Goal: Task Accomplishment & Management: Complete application form

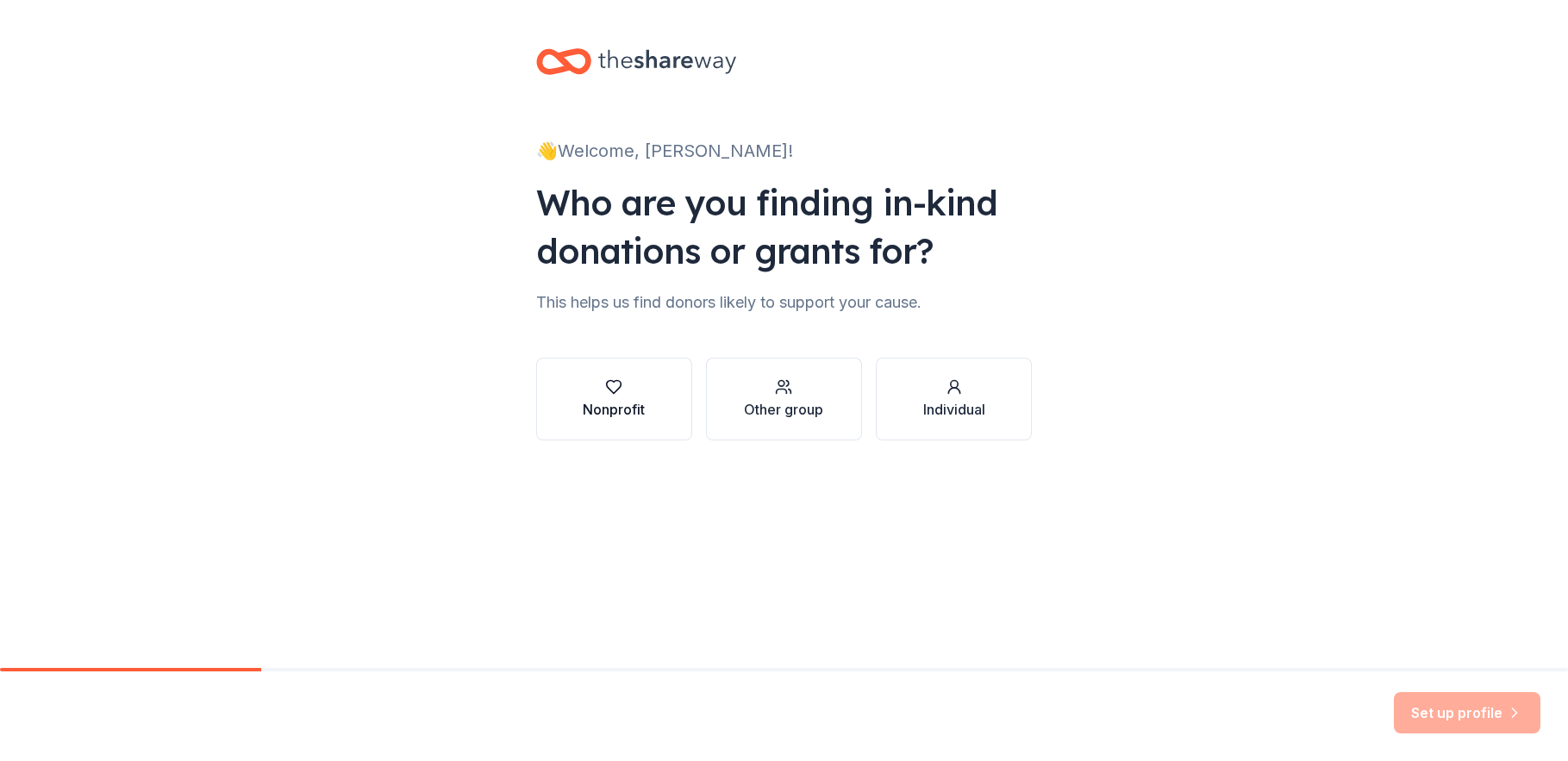
click at [649, 383] on button "Nonprofit" at bounding box center [614, 398] width 156 height 83
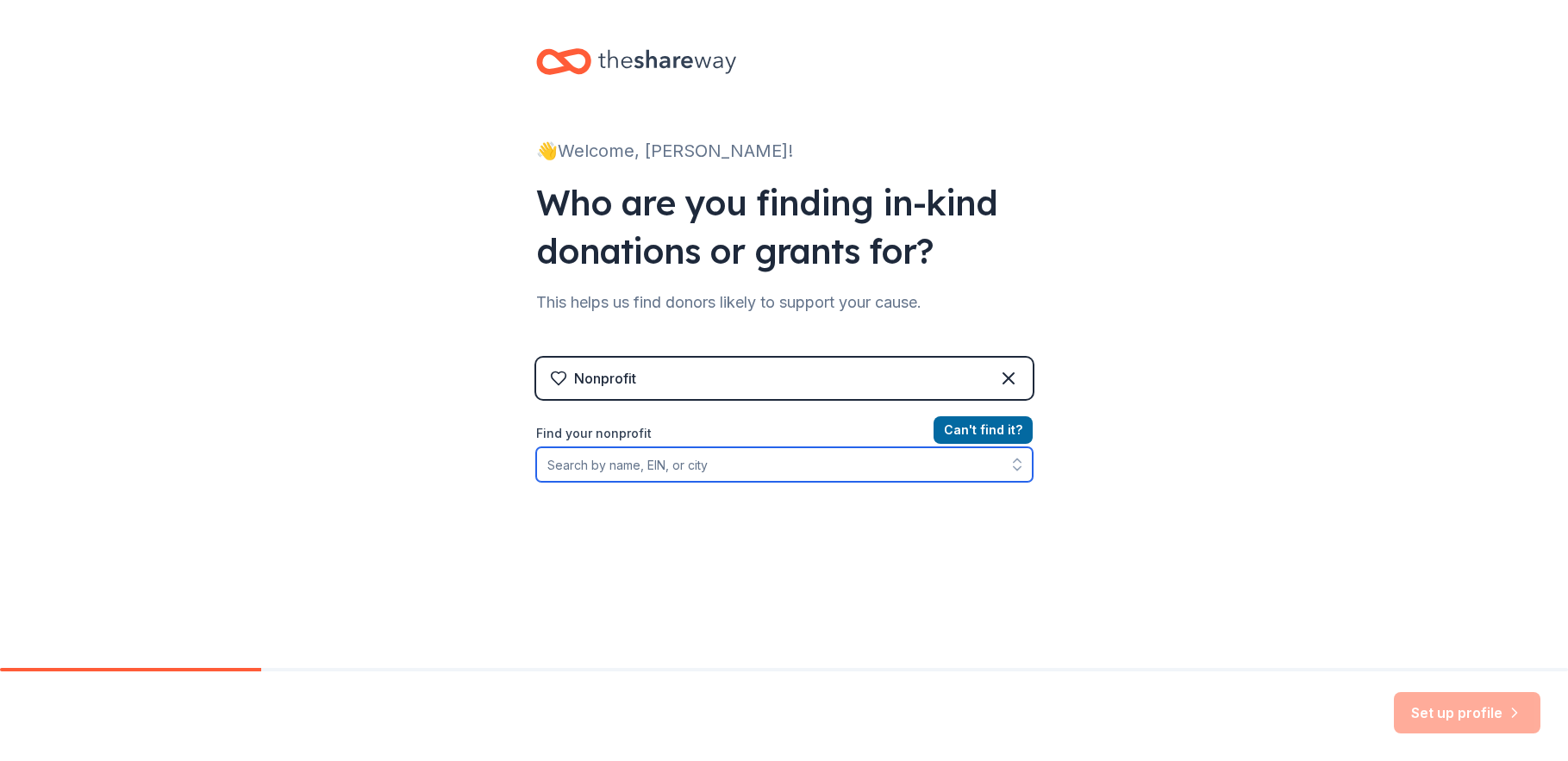
click at [811, 463] on input "Find your nonprofit" at bounding box center [784, 465] width 496 height 35
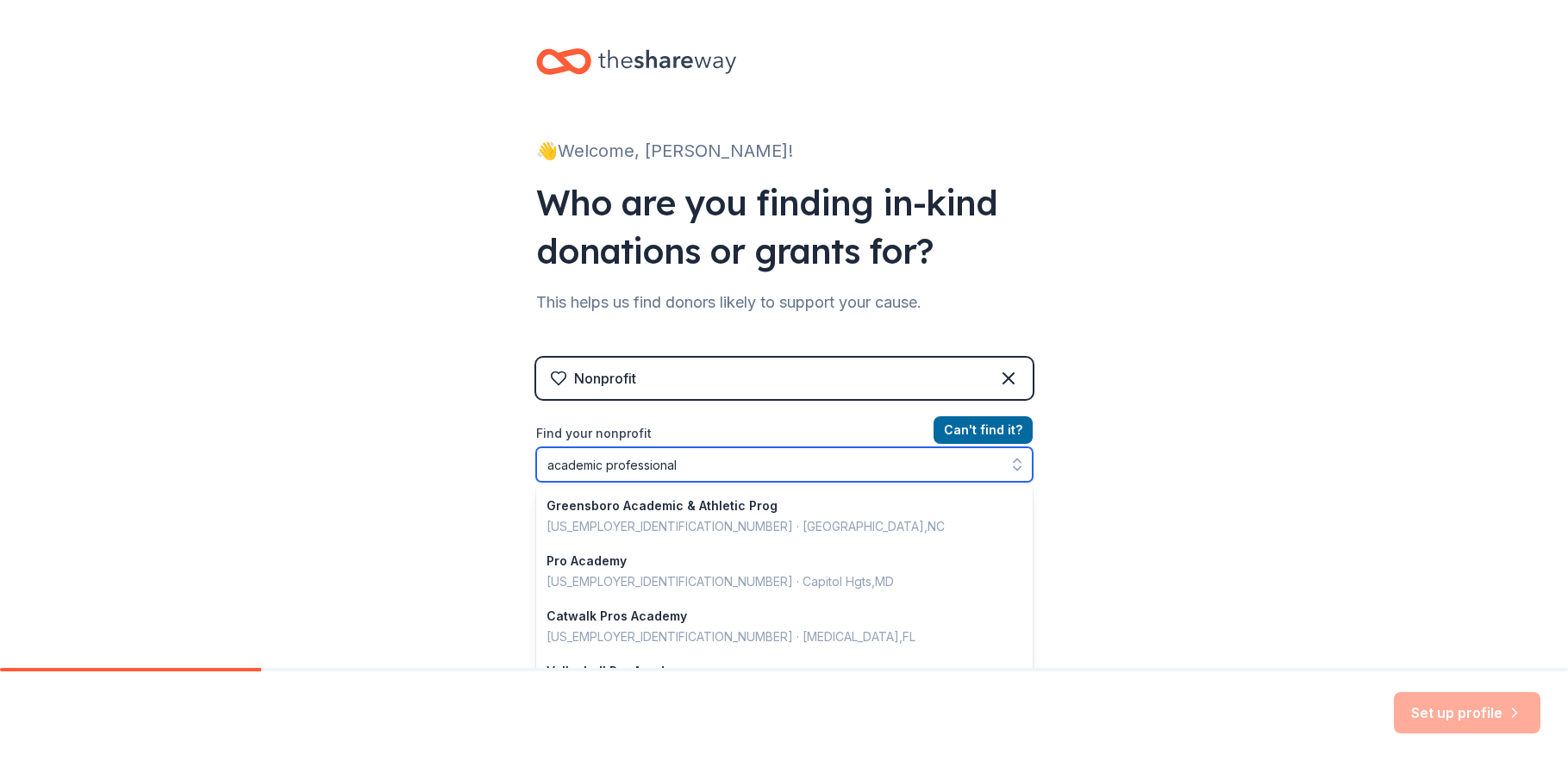
type input "academic professionals"
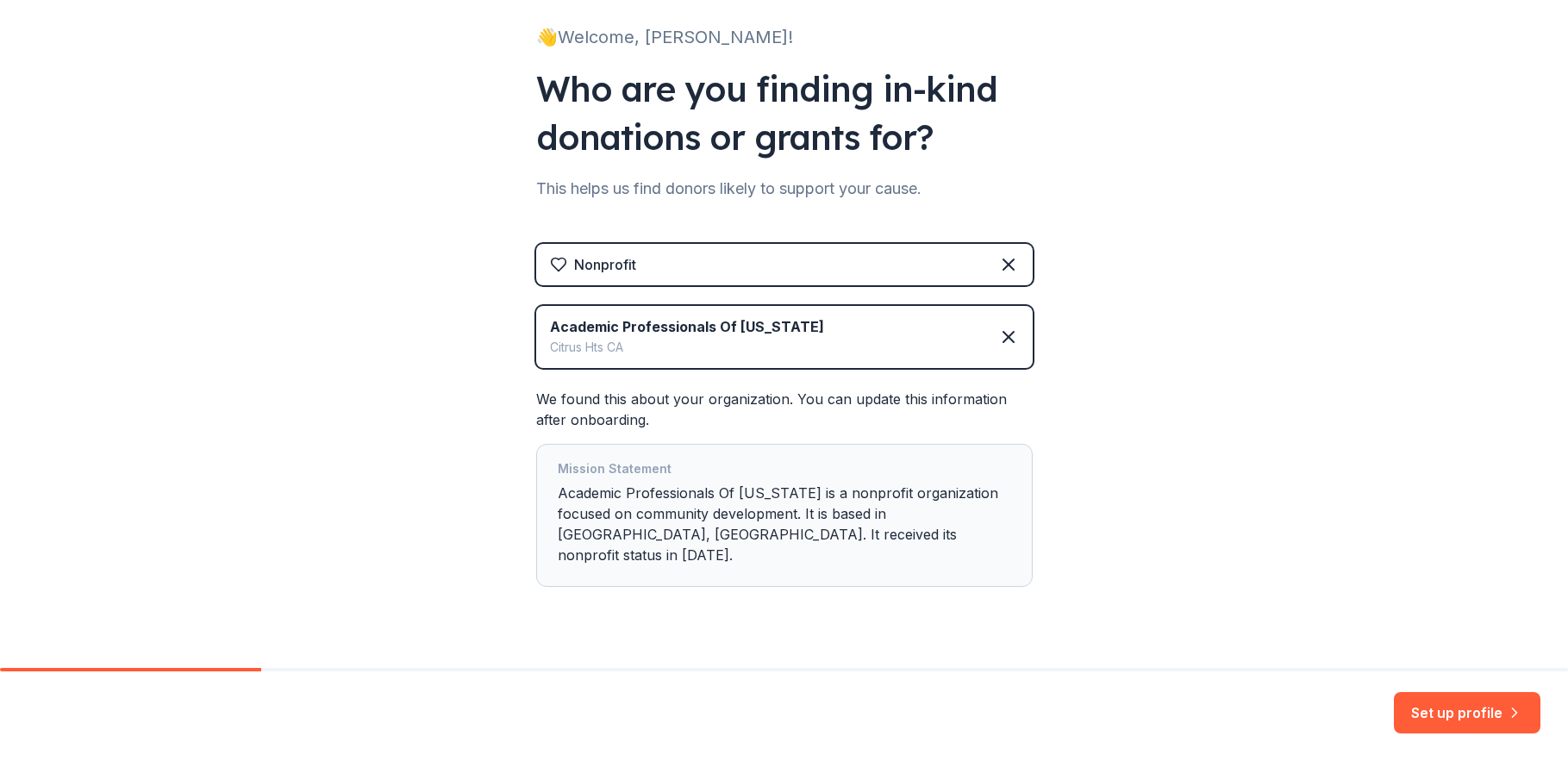
scroll to position [129, 0]
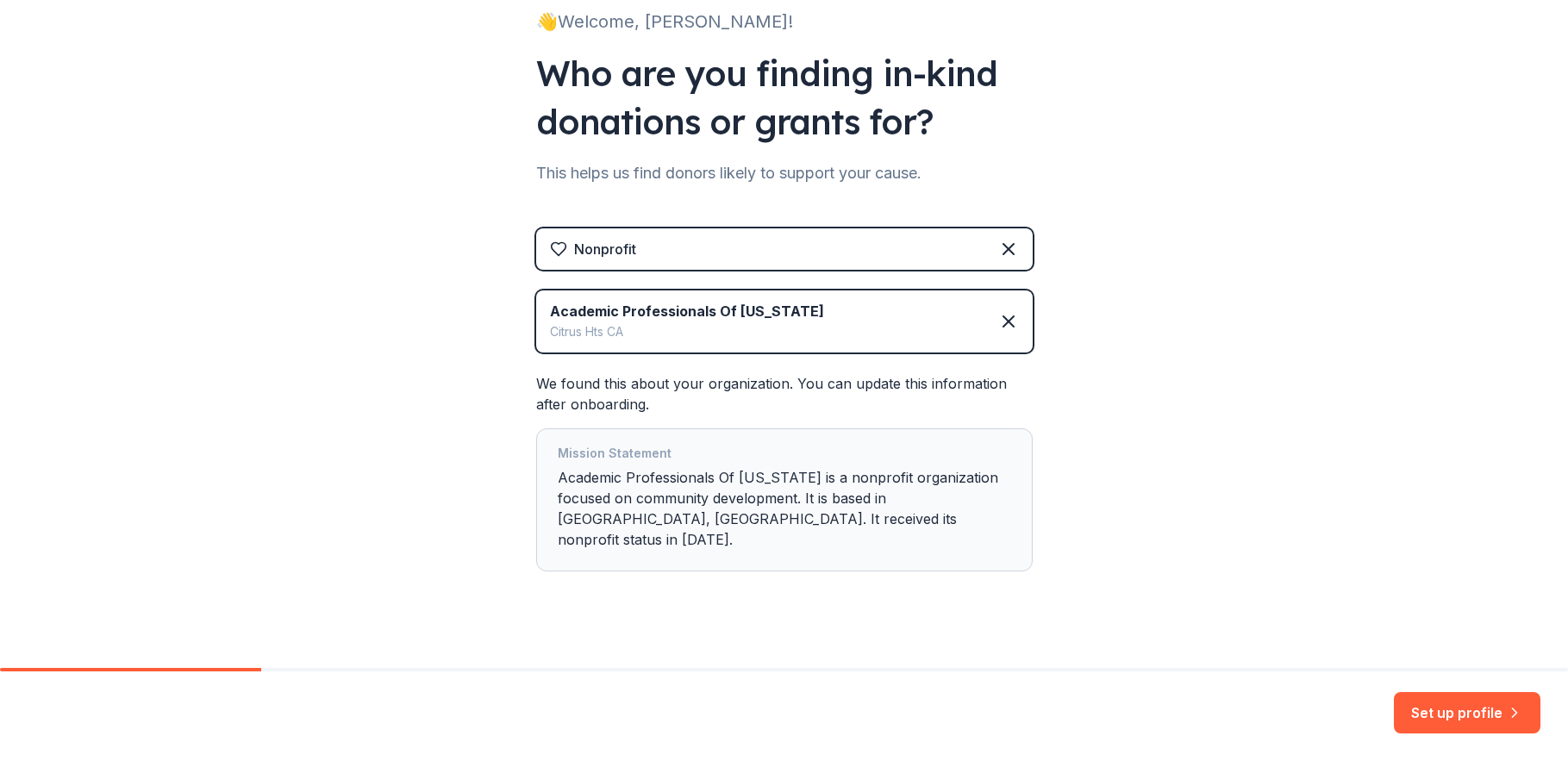
click at [928, 327] on div "Academic Professionals Of California Citrus Hts CA" at bounding box center [784, 321] width 496 height 62
click at [837, 311] on div "Academic Professionals Of California Citrus Hts CA" at bounding box center [784, 321] width 496 height 62
click at [1011, 326] on icon at bounding box center [1008, 320] width 20 height 20
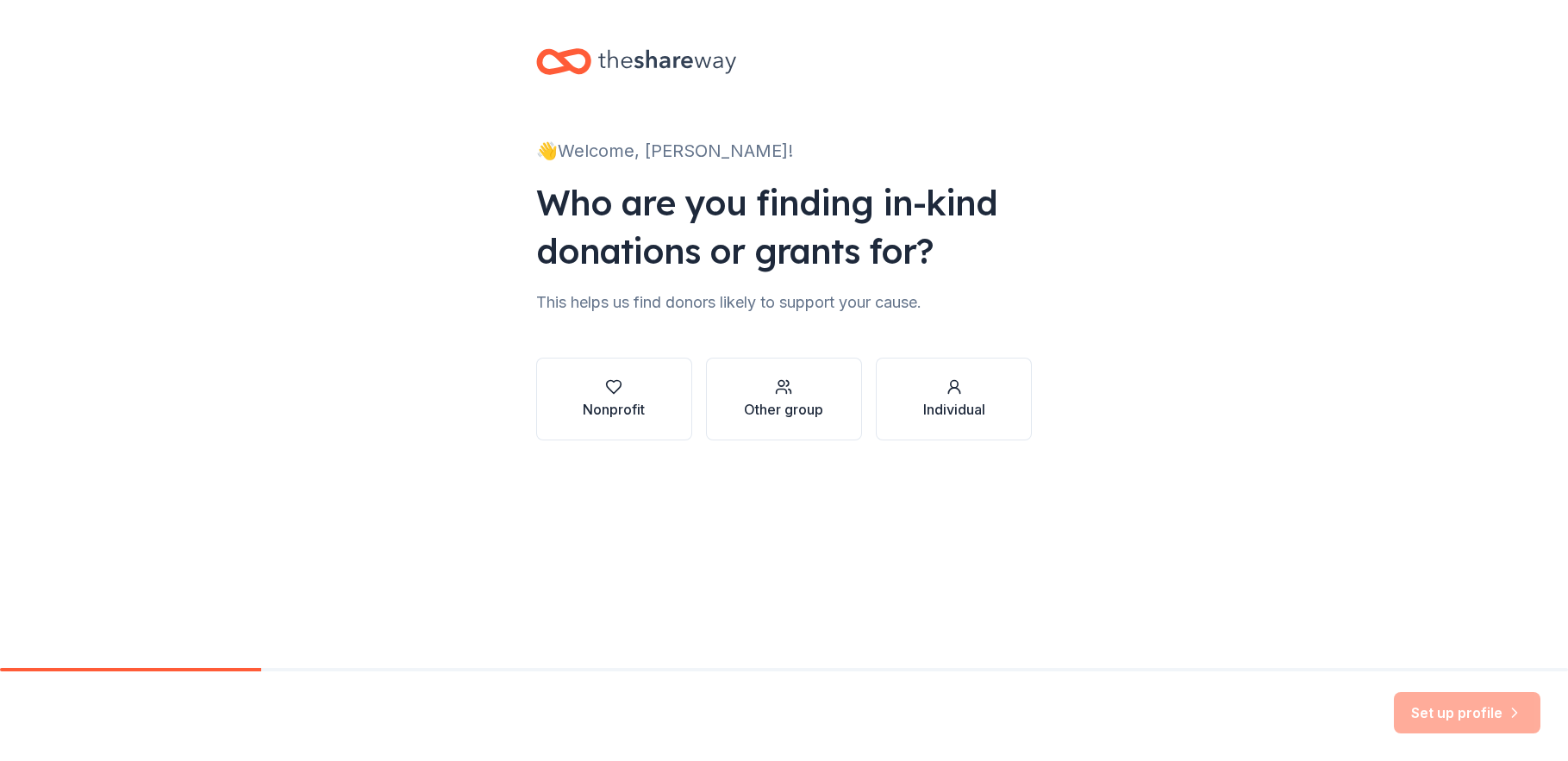
click at [623, 411] on div "Nonprofit" at bounding box center [614, 409] width 62 height 20
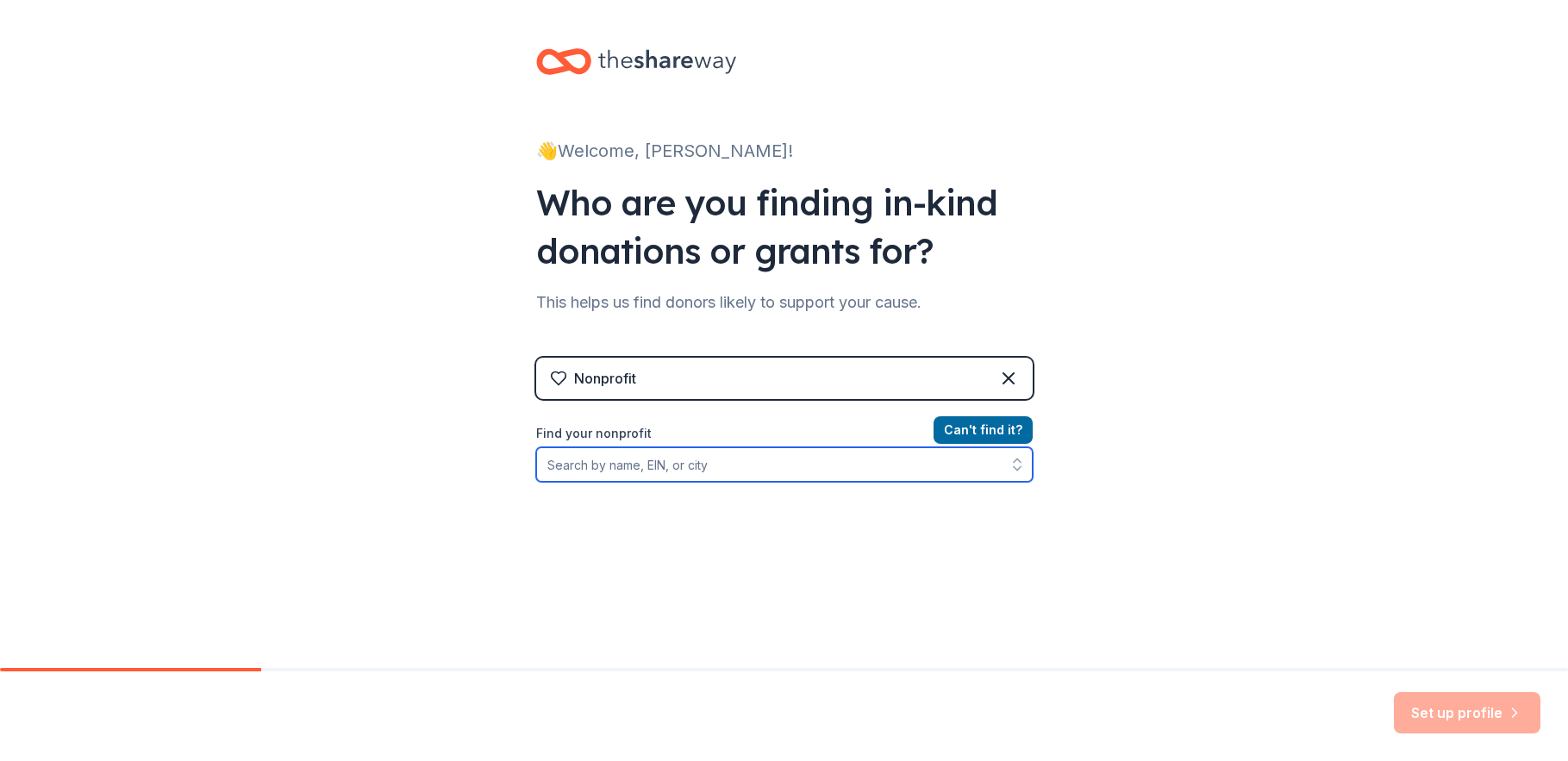
click at [725, 468] on input "Find your nonprofit" at bounding box center [784, 465] width 496 height 35
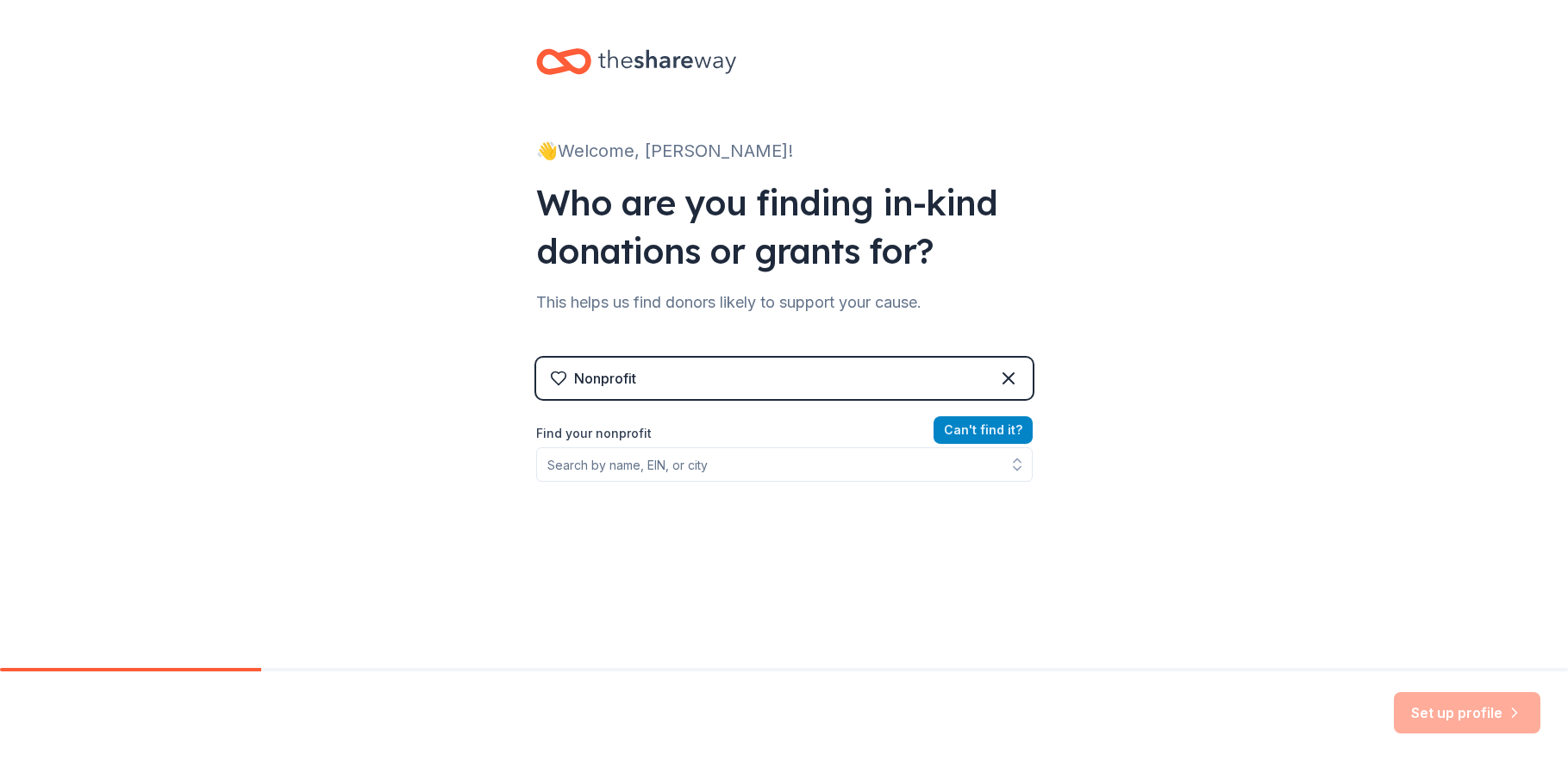
click at [981, 433] on button "Can ' t find it?" at bounding box center [983, 430] width 99 height 27
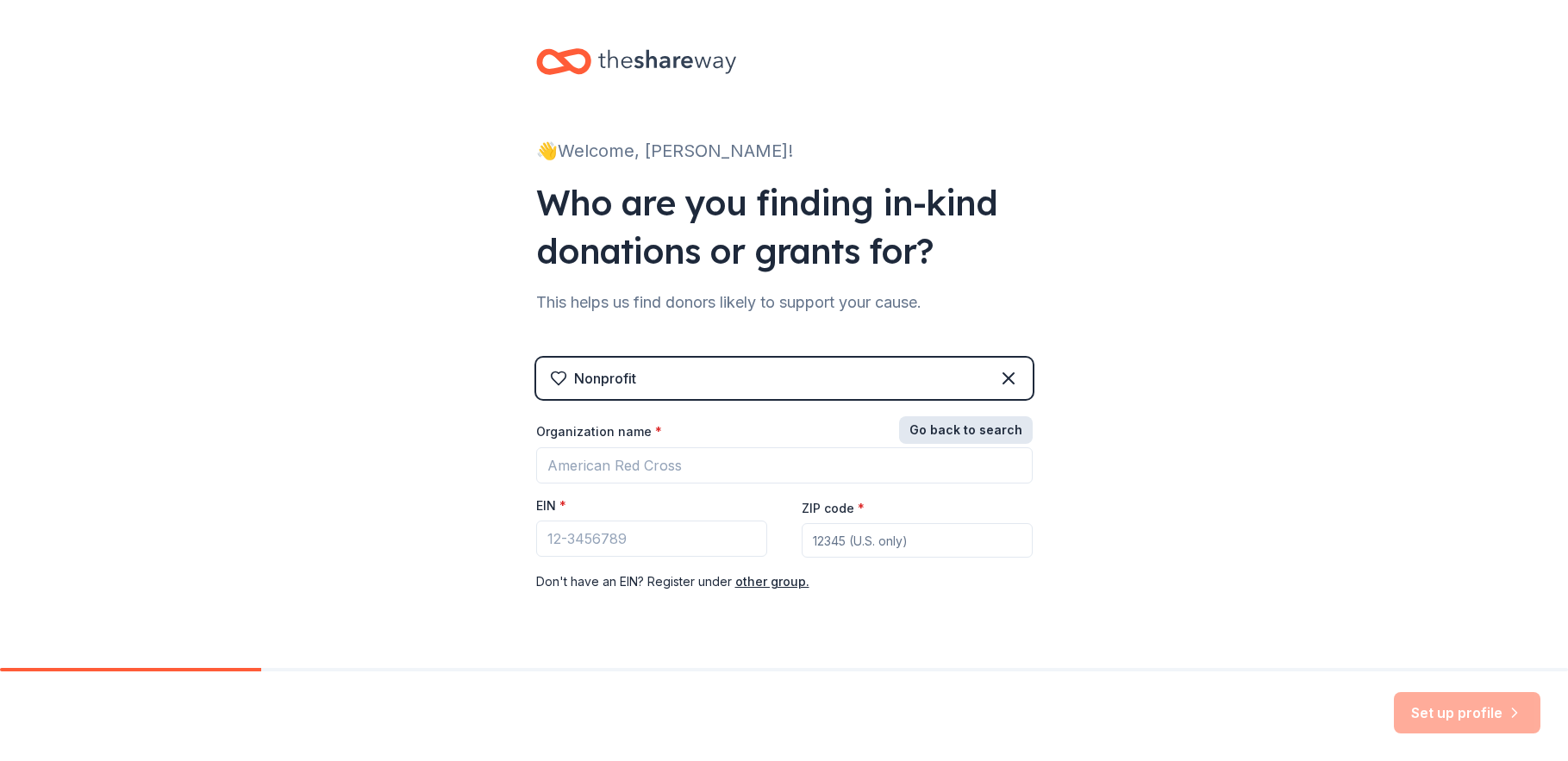
click at [982, 430] on button "Go back to search" at bounding box center [966, 430] width 134 height 27
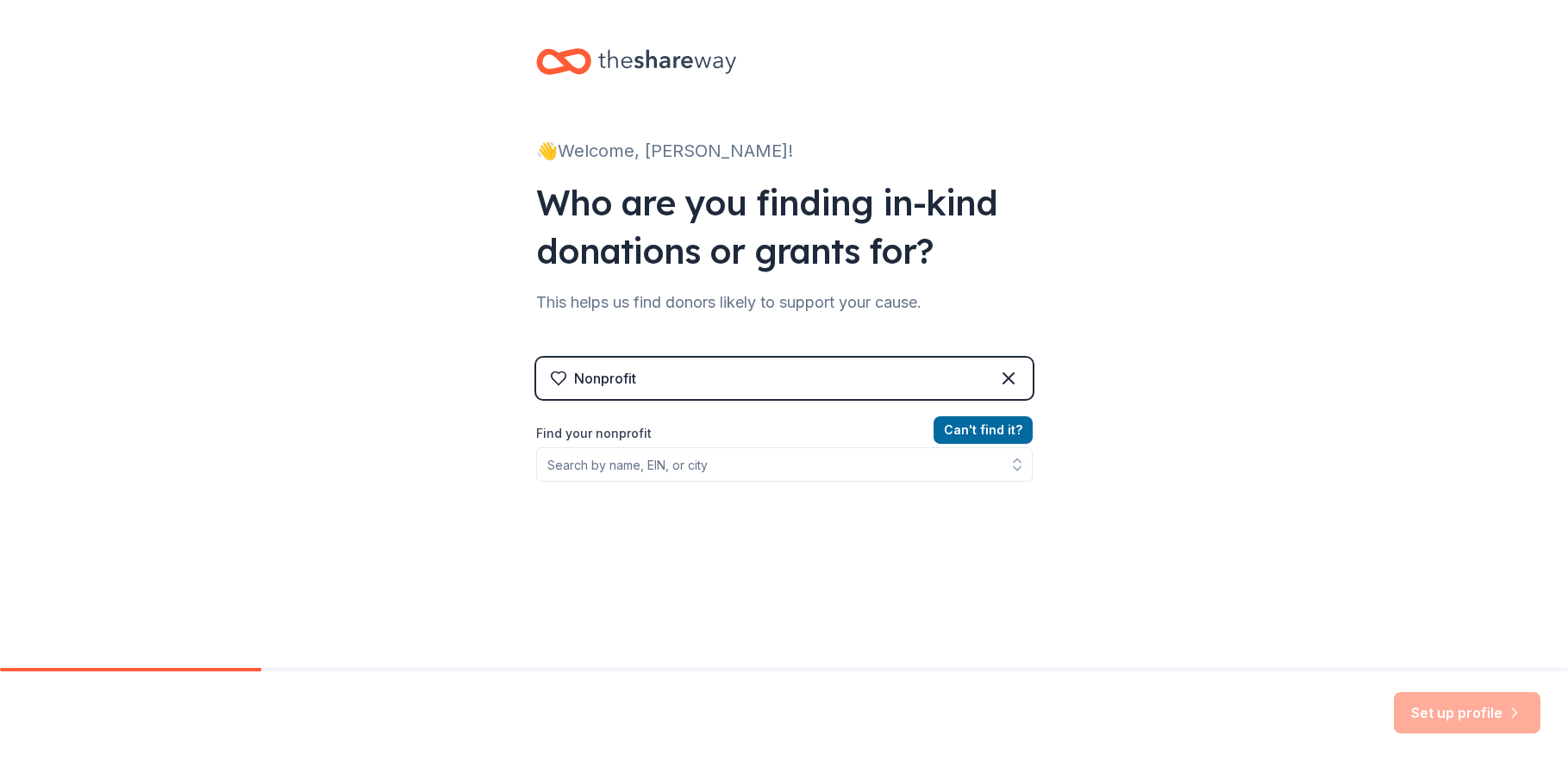
drag, startPoint x: 1493, startPoint y: 692, endPoint x: 1450, endPoint y: 669, distance: 48.8
click at [1492, 691] on div "Set up profile" at bounding box center [784, 715] width 1568 height 89
click at [1001, 380] on icon at bounding box center [1008, 378] width 20 height 20
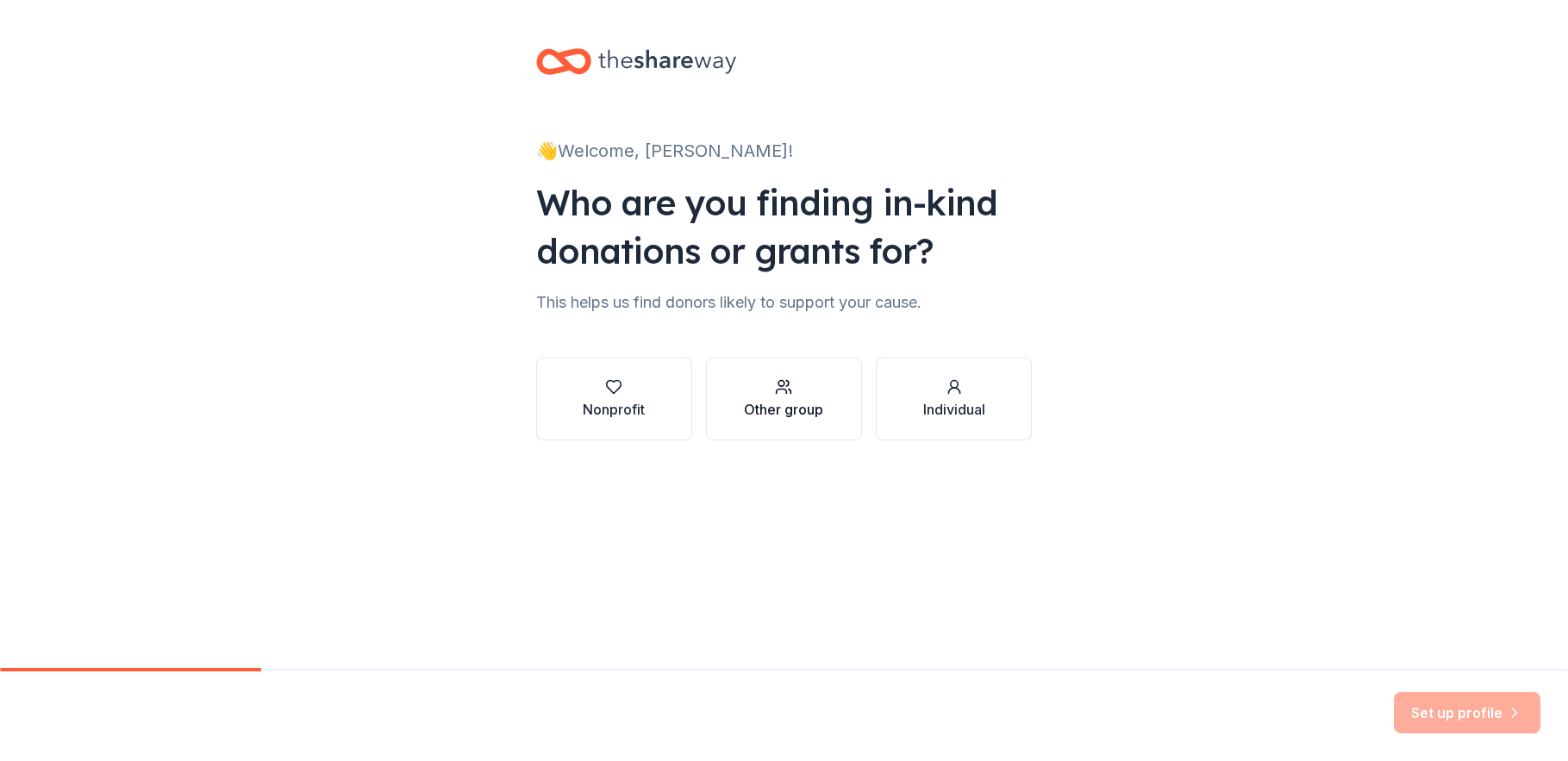
click at [824, 401] on button "Other group" at bounding box center [784, 398] width 156 height 83
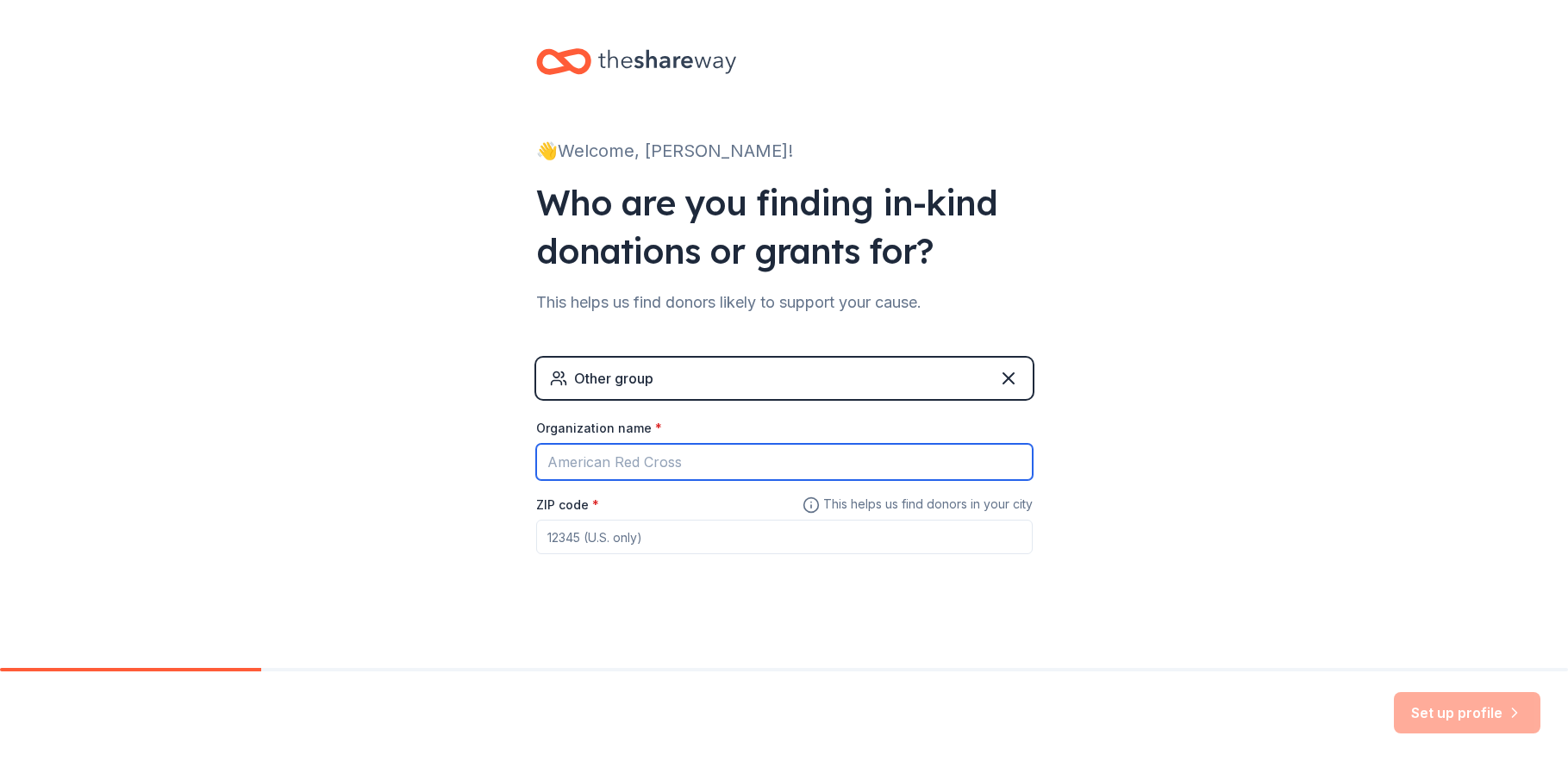
click at [651, 448] on input "Organization name *" at bounding box center [784, 461] width 496 height 36
type input "Academic Professionals of California, Long Beach Chapter"
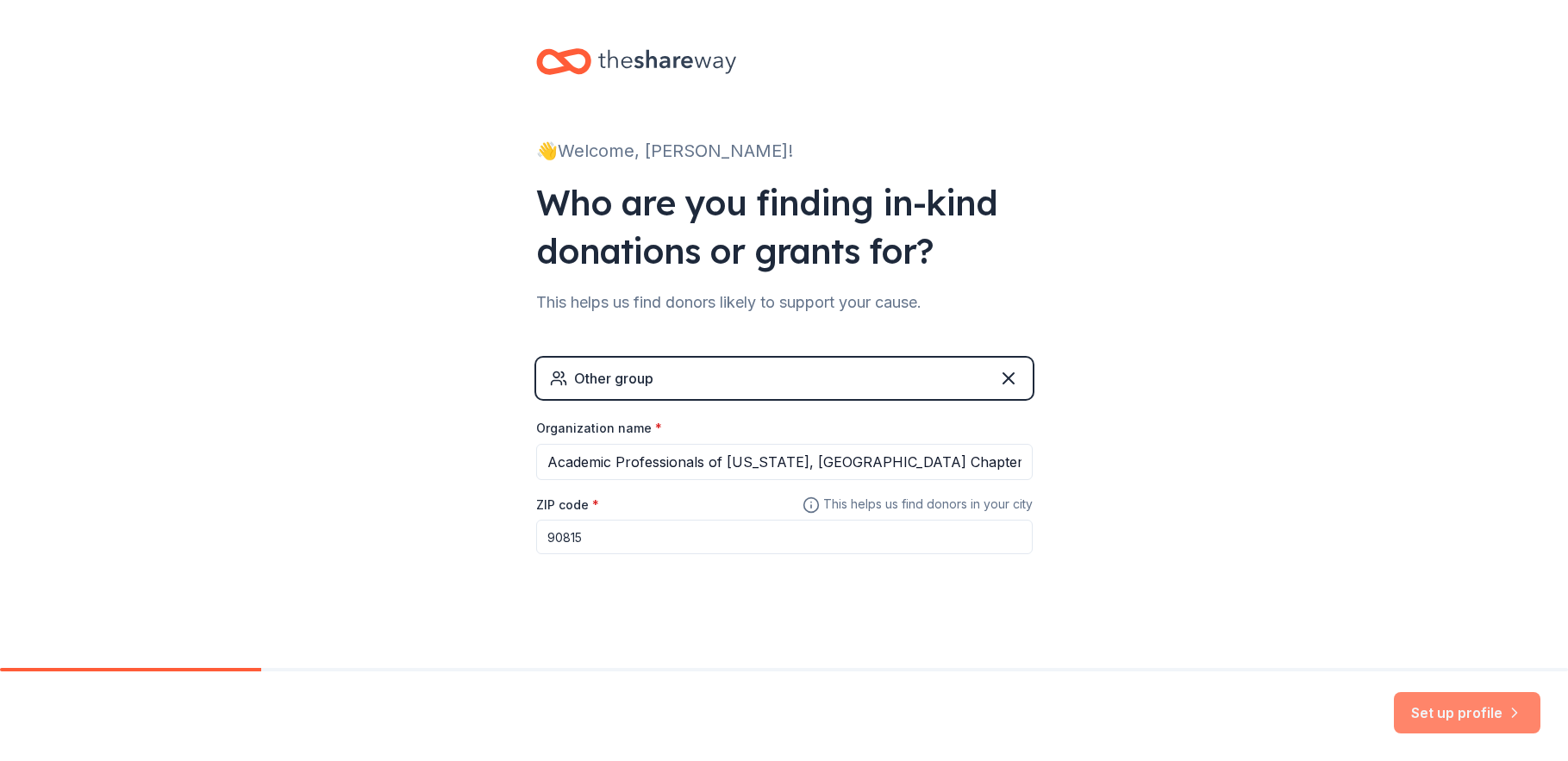
type input "90815"
click at [1454, 710] on button "Set up profile" at bounding box center [1466, 712] width 147 height 42
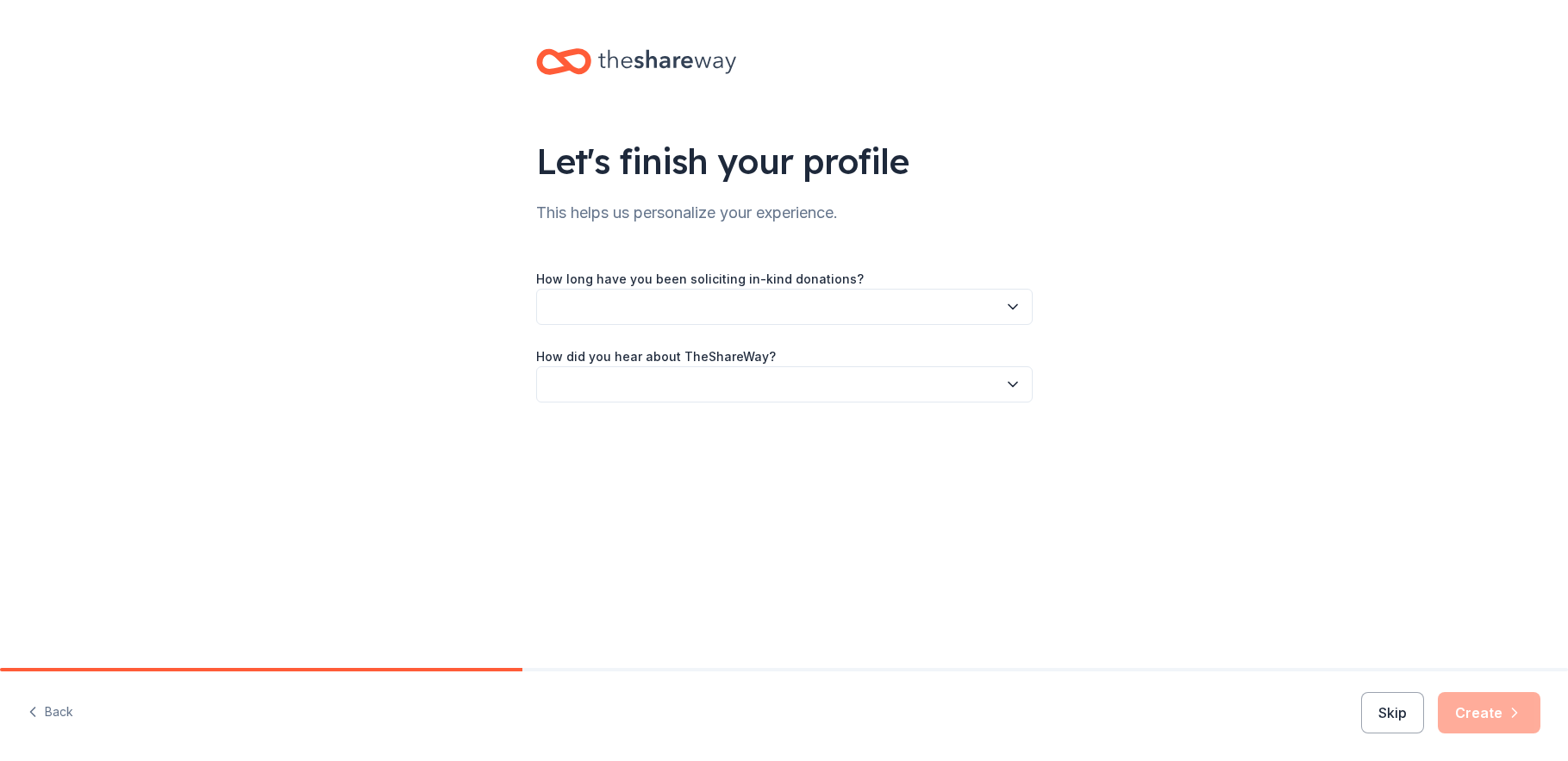
click at [763, 295] on button "button" at bounding box center [784, 306] width 496 height 36
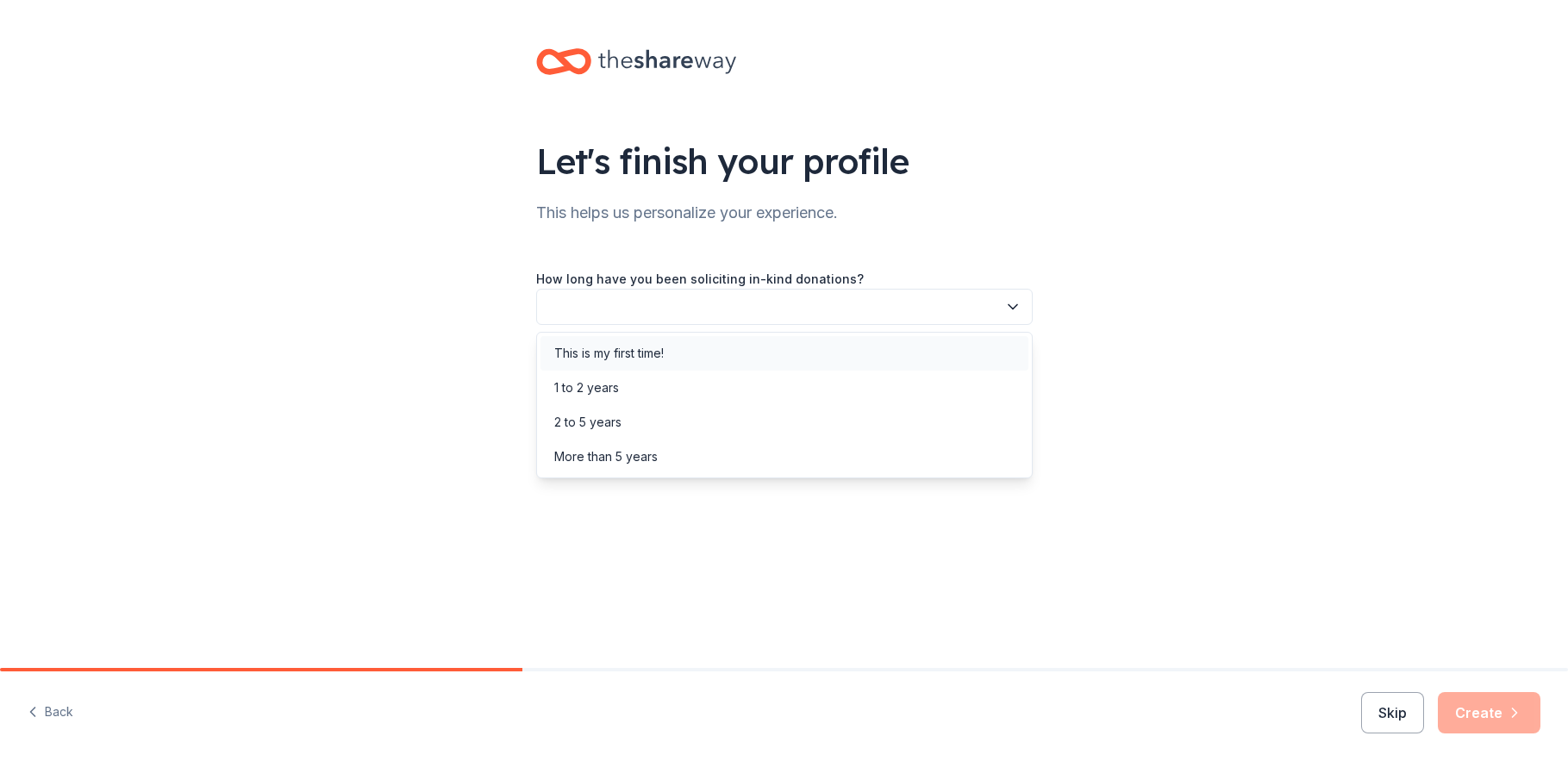
click at [649, 363] on div "This is my first time!" at bounding box center [609, 352] width 110 height 20
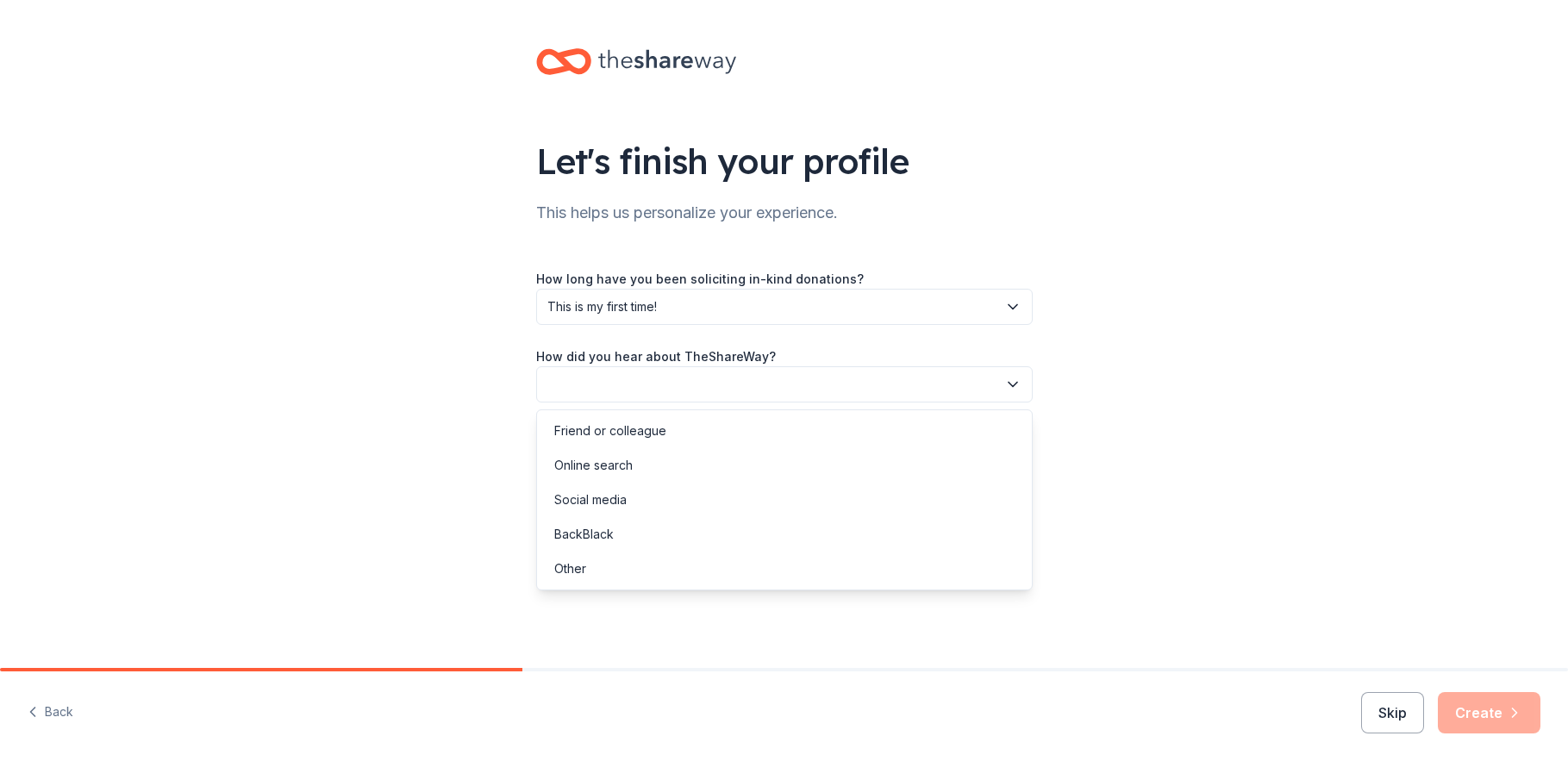
click at [720, 386] on button "button" at bounding box center [784, 383] width 496 height 36
click at [613, 467] on div "Online search" at bounding box center [593, 465] width 79 height 20
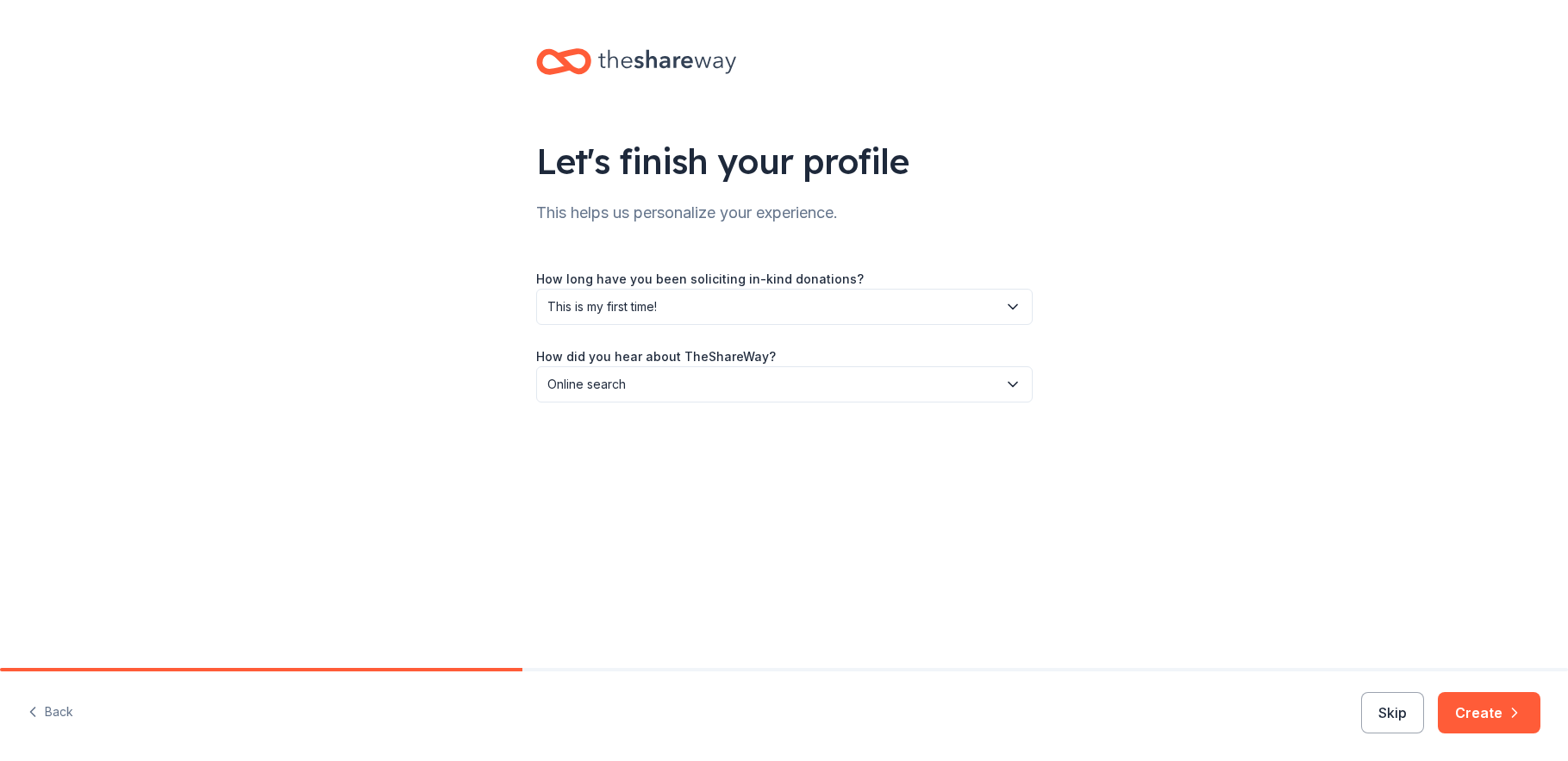
click at [1481, 725] on button "Create" at bounding box center [1489, 712] width 103 height 42
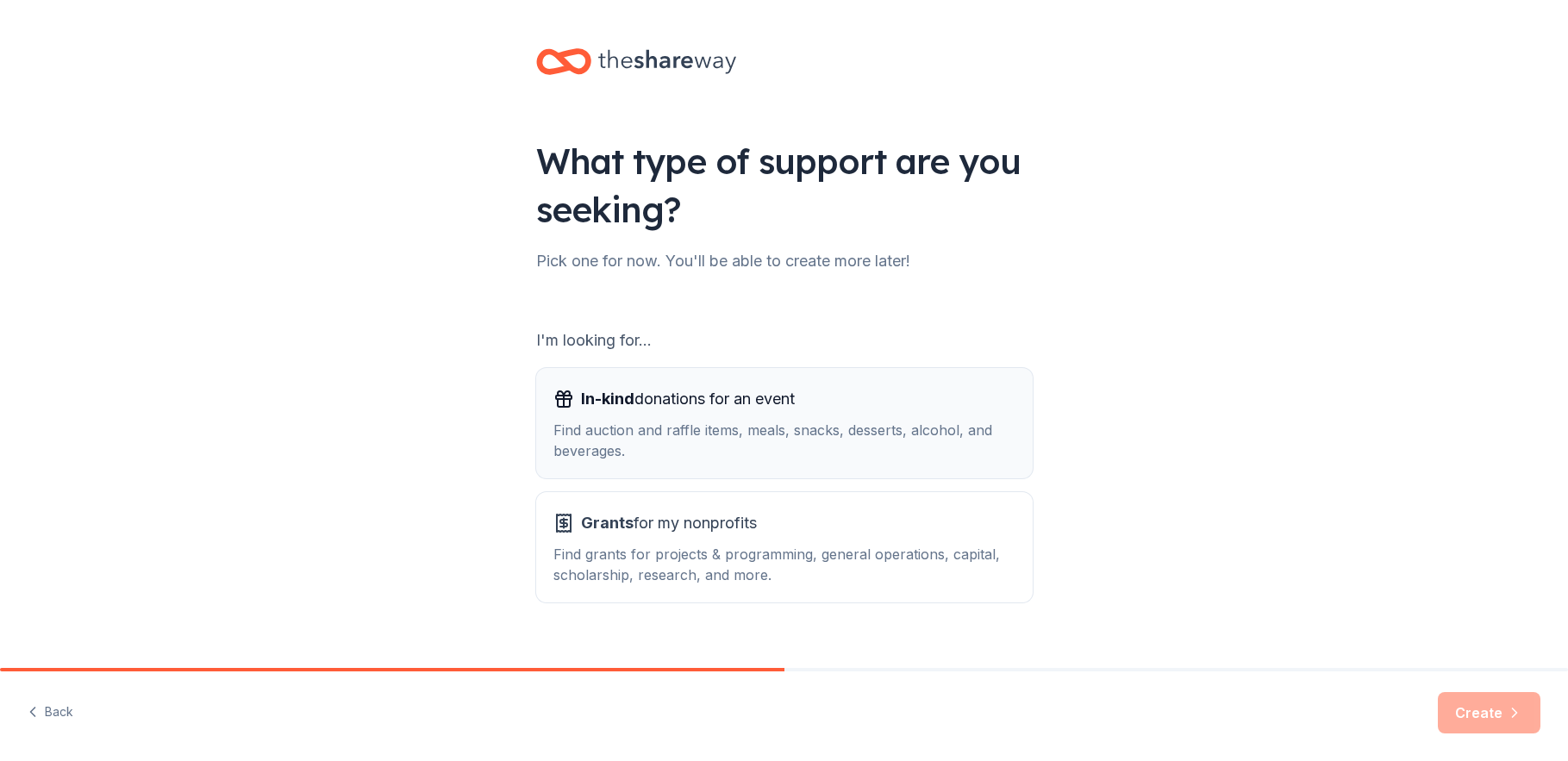
click at [678, 450] on div "Find auction and raffle items, meals, snacks, desserts, alcohol, and beverages." at bounding box center [784, 440] width 462 height 42
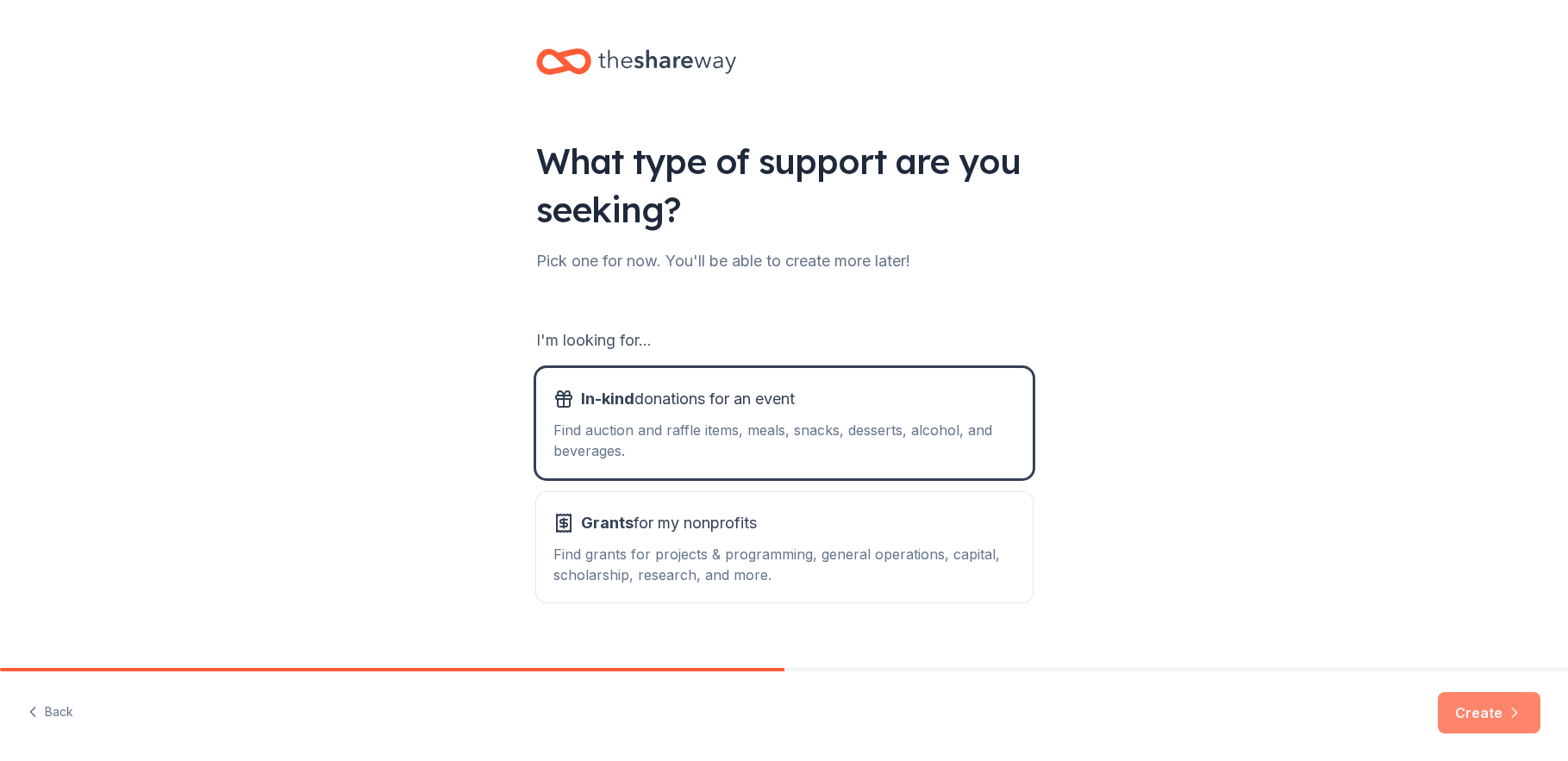
click at [1501, 711] on button "Create" at bounding box center [1489, 712] width 103 height 42
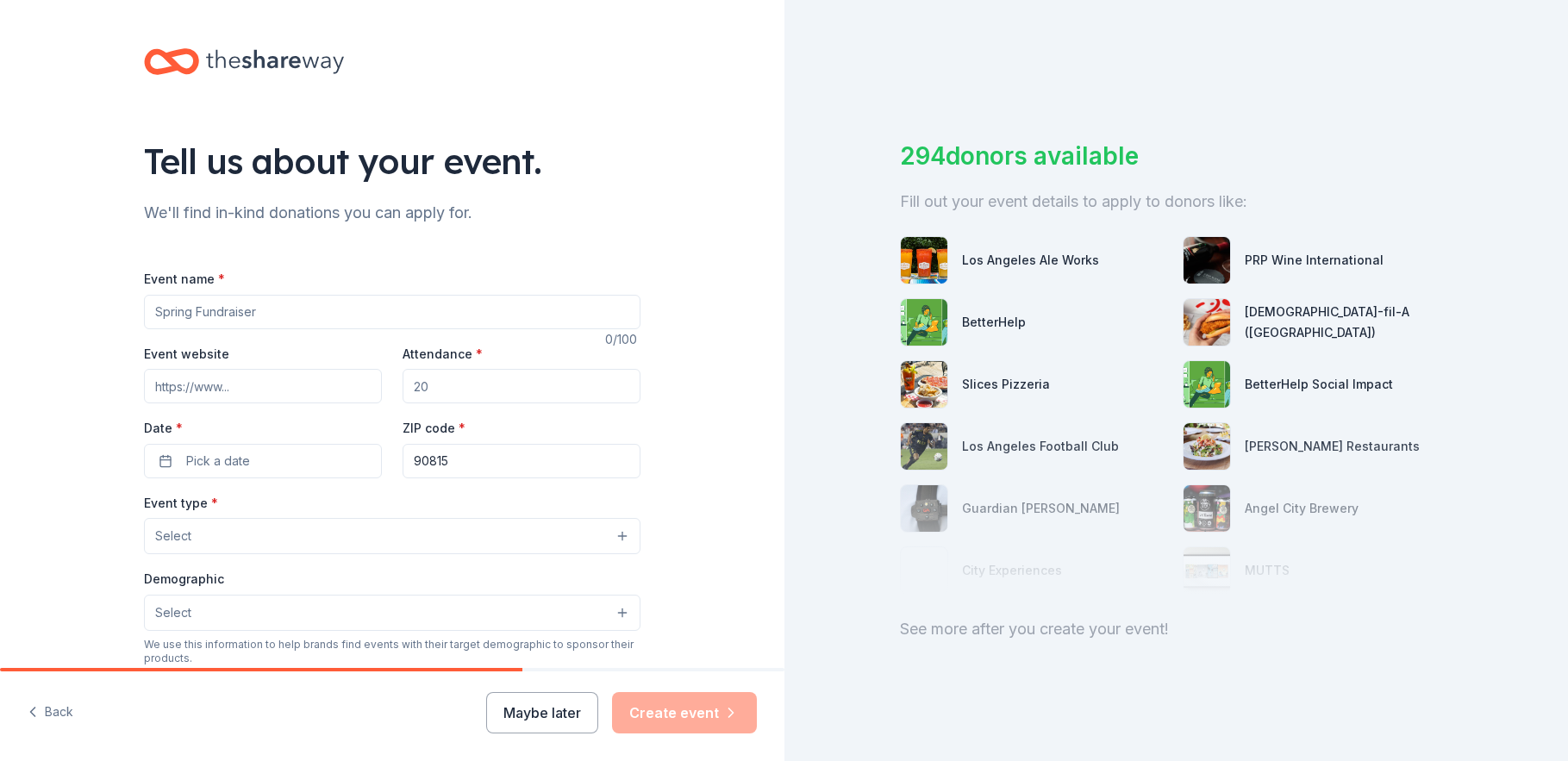
click at [343, 312] on input "Event name *" at bounding box center [391, 313] width 496 height 35
type input "H"
type input "E"
type input "A"
type input "APC Long Beach Chapter End-of-Year Holiday Luncheon"
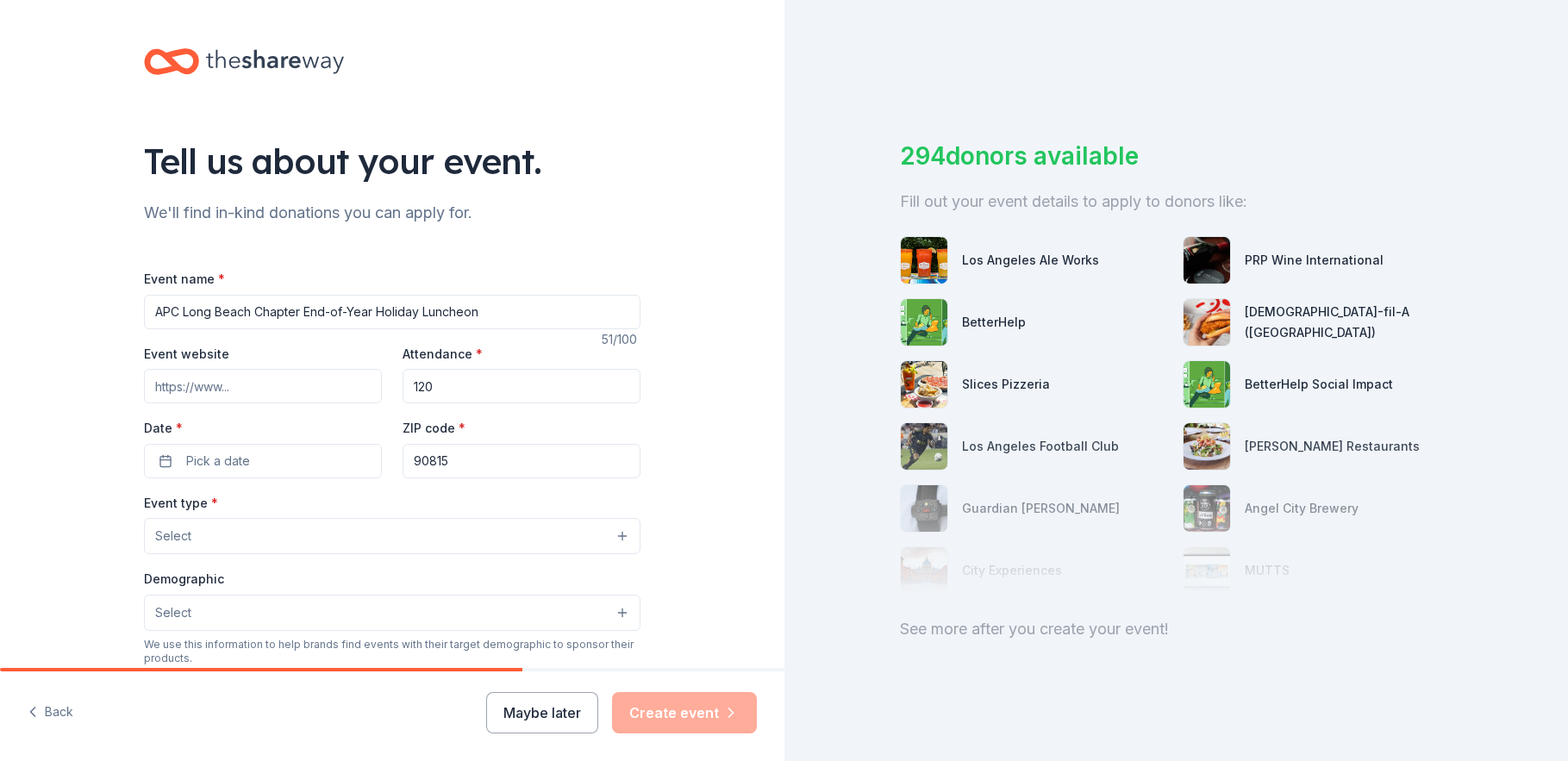
type input "120"
click at [282, 455] on button "Pick a date" at bounding box center [262, 461] width 238 height 35
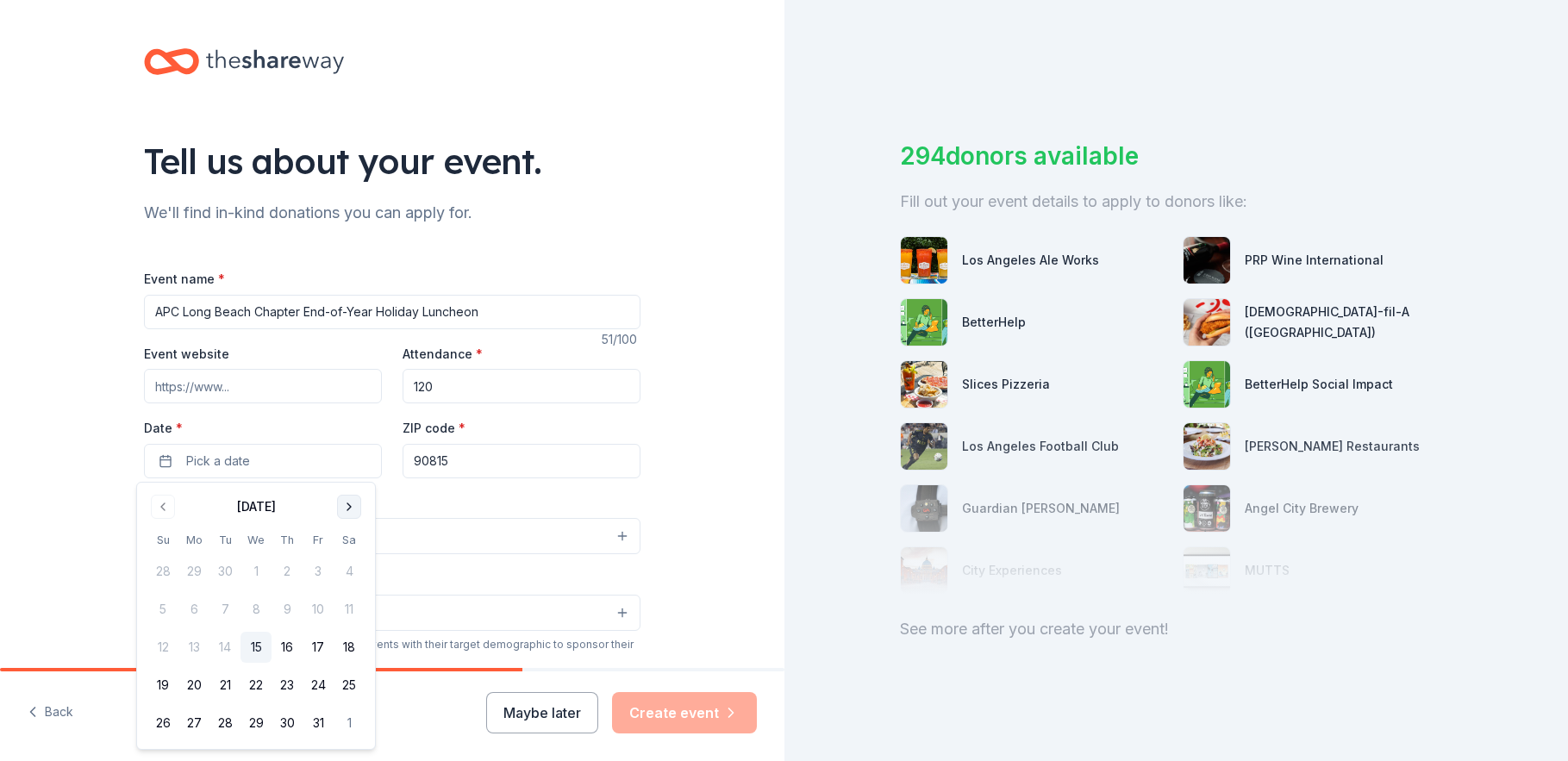
click at [353, 511] on button "Go to next month" at bounding box center [349, 507] width 24 height 24
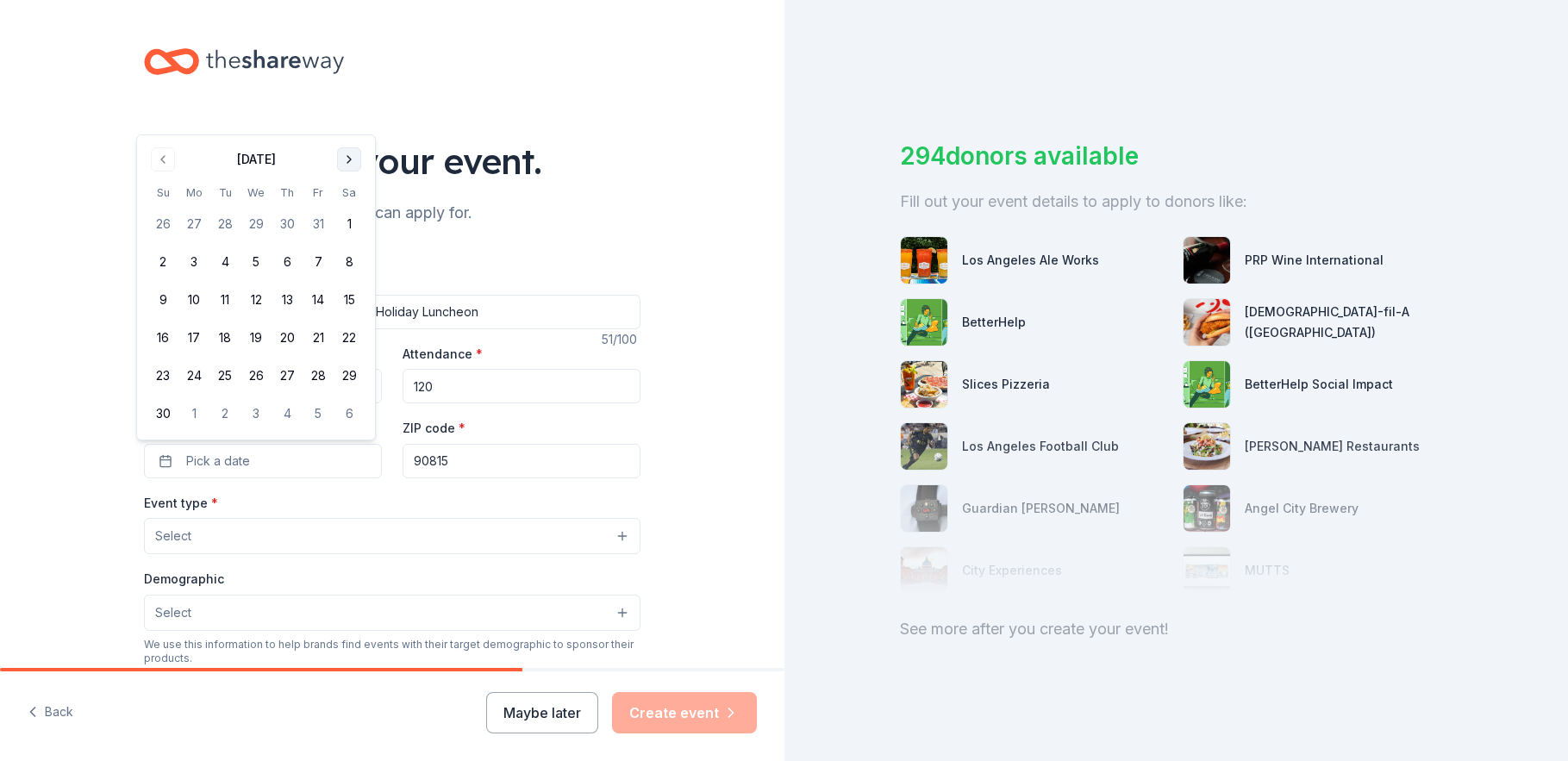
click at [353, 511] on div "Event type * Select" at bounding box center [391, 523] width 496 height 63
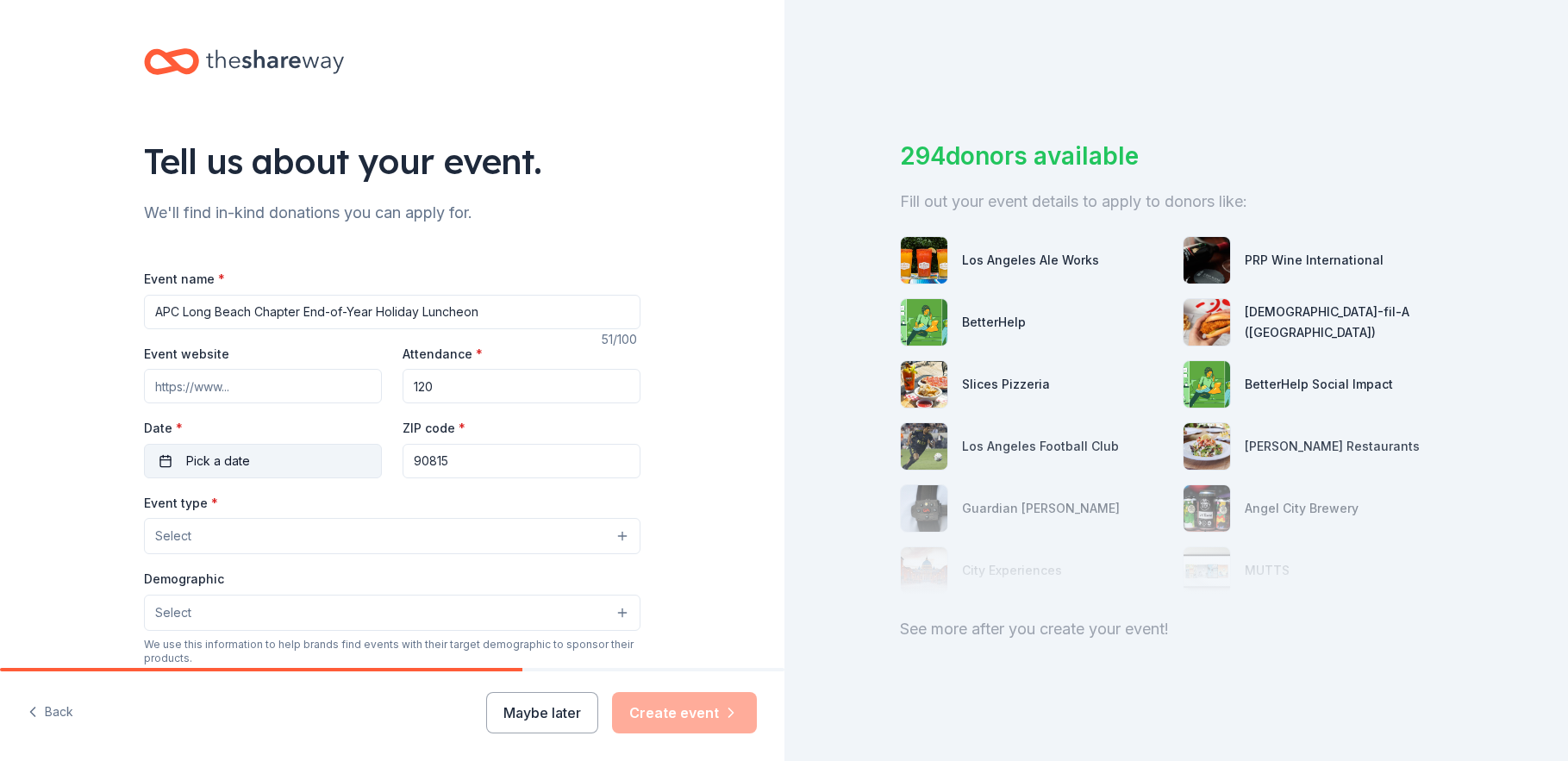
click at [269, 456] on button "Pick a date" at bounding box center [262, 461] width 238 height 35
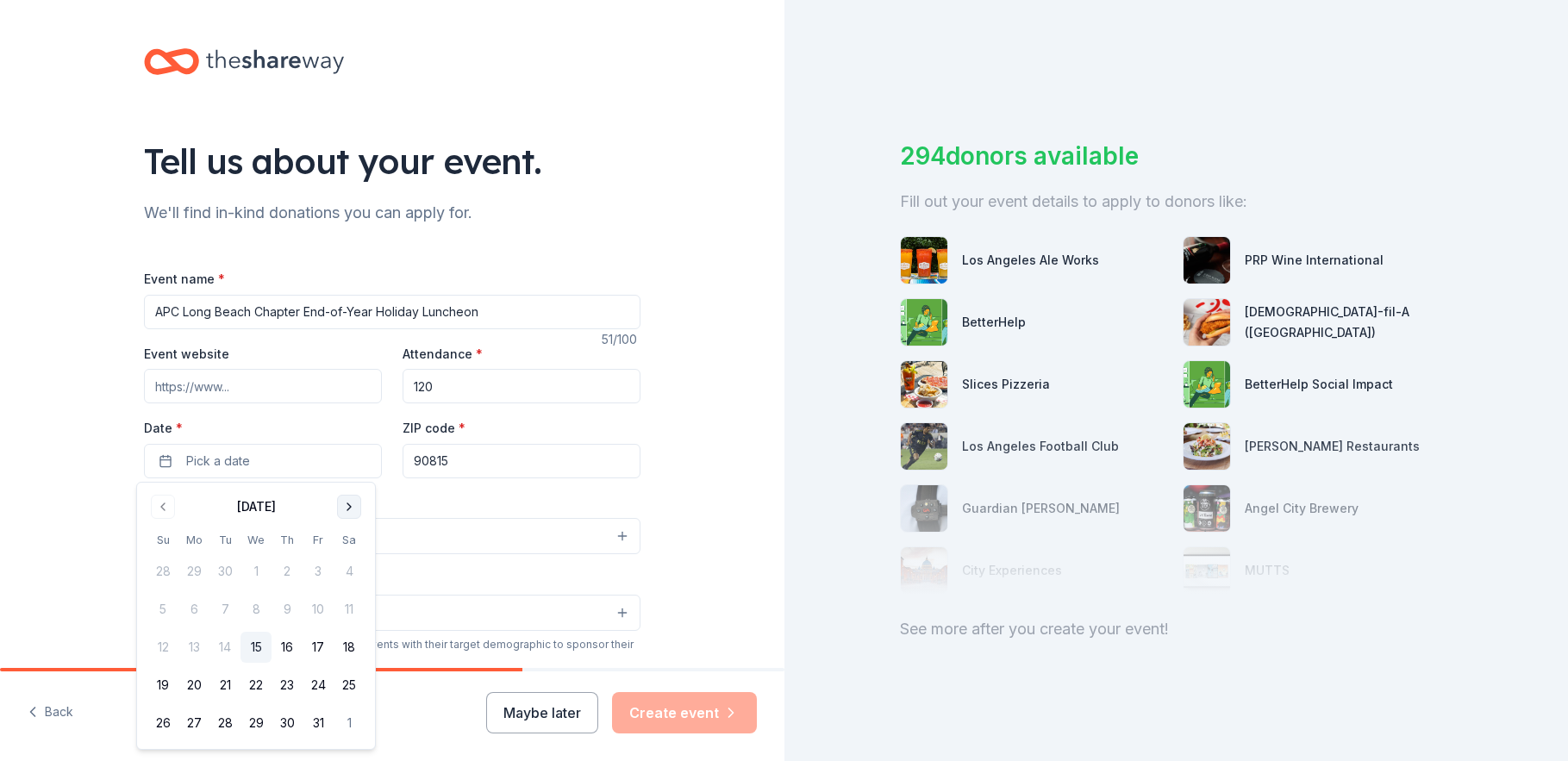
click at [351, 509] on button "Go to next month" at bounding box center [349, 507] width 24 height 24
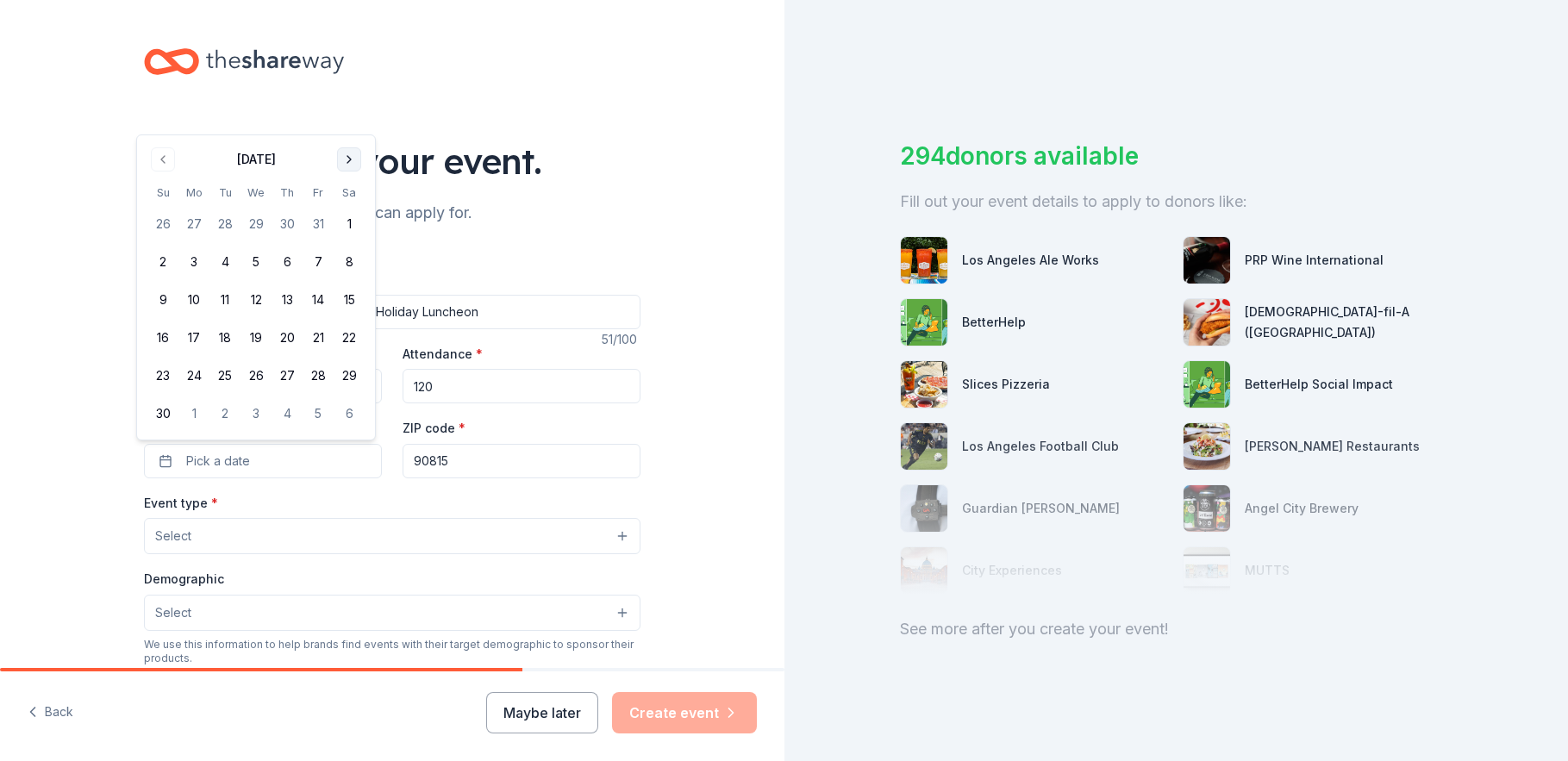
click at [347, 168] on button "Go to next month" at bounding box center [349, 159] width 24 height 24
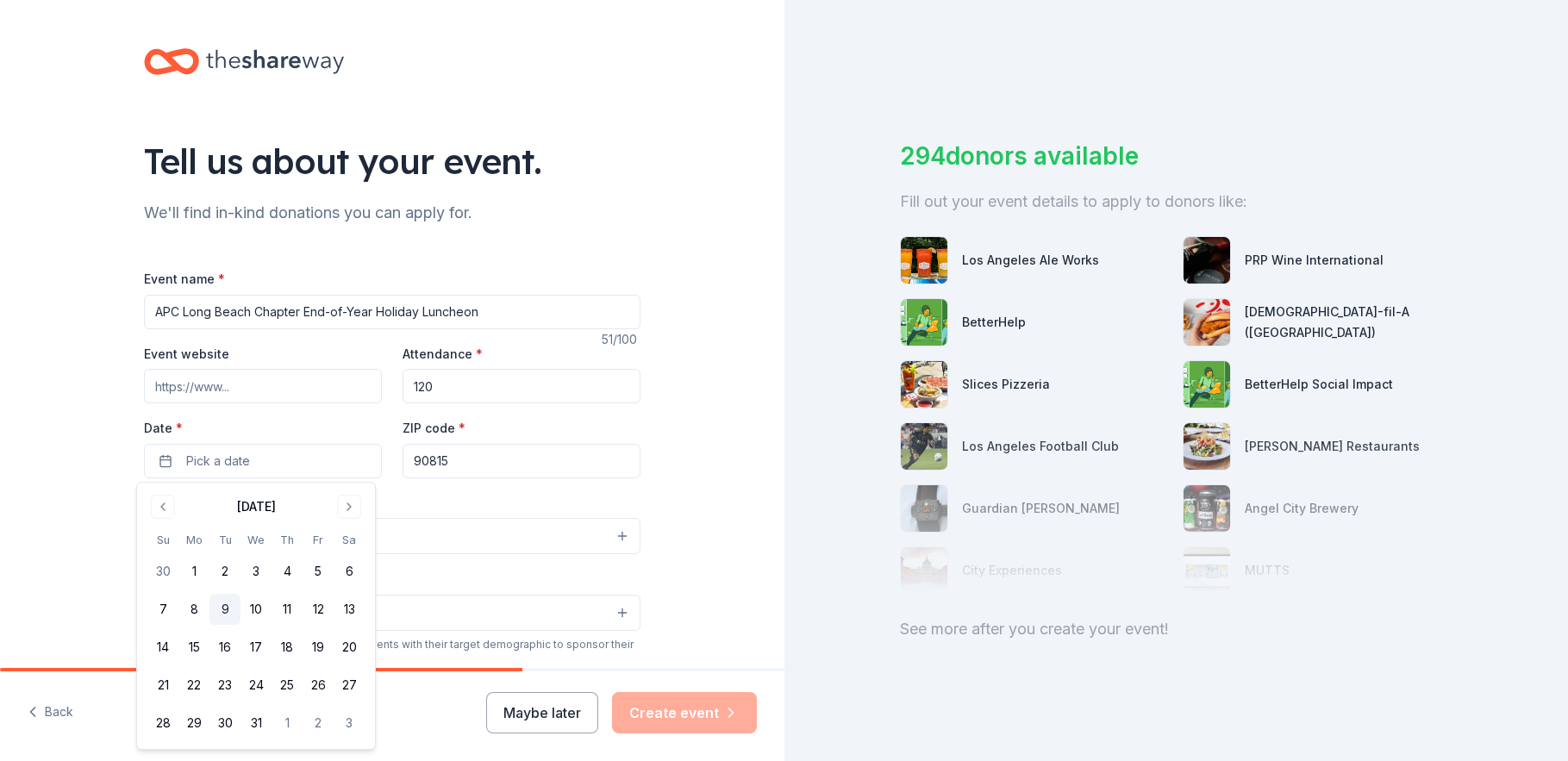
click at [232, 609] on button "9" at bounding box center [225, 610] width 31 height 31
click at [692, 507] on div "Tell us about your event. We'll find in-kind donations you can apply for. Event…" at bounding box center [392, 573] width 784 height 1146
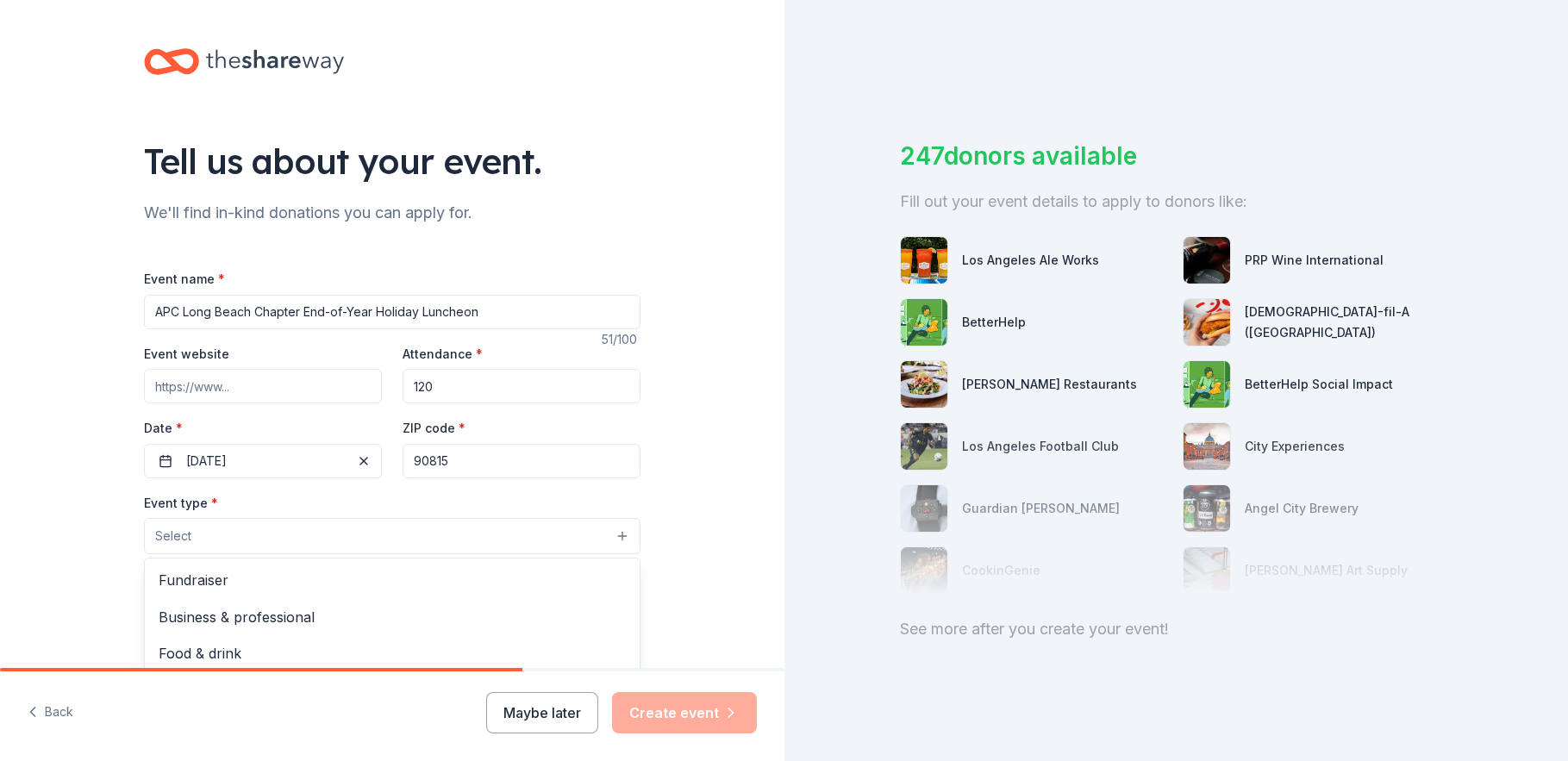
click at [308, 527] on button "Select" at bounding box center [391, 535] width 496 height 36
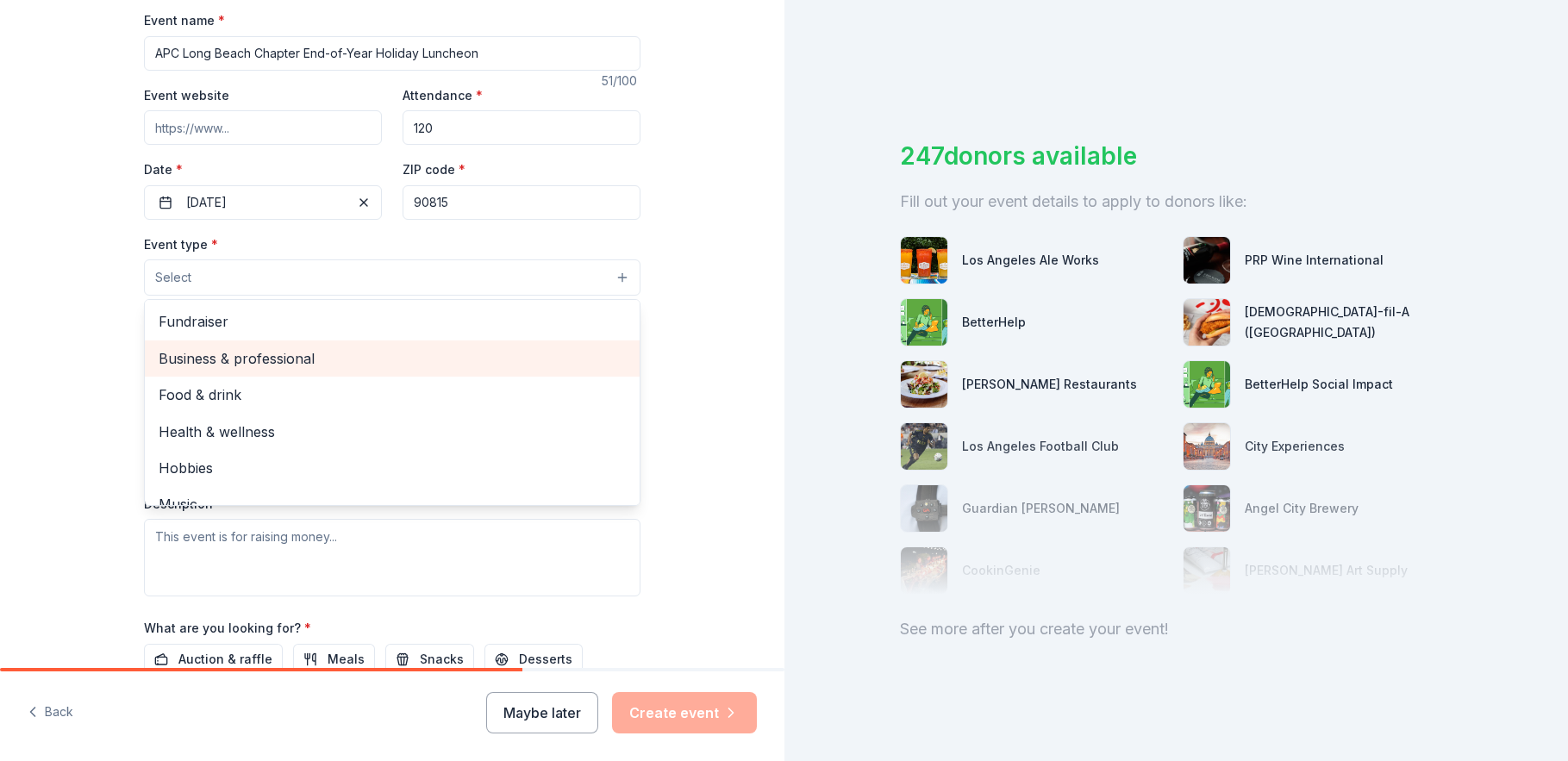
click at [311, 367] on span "Business & professional" at bounding box center [391, 358] width 467 height 22
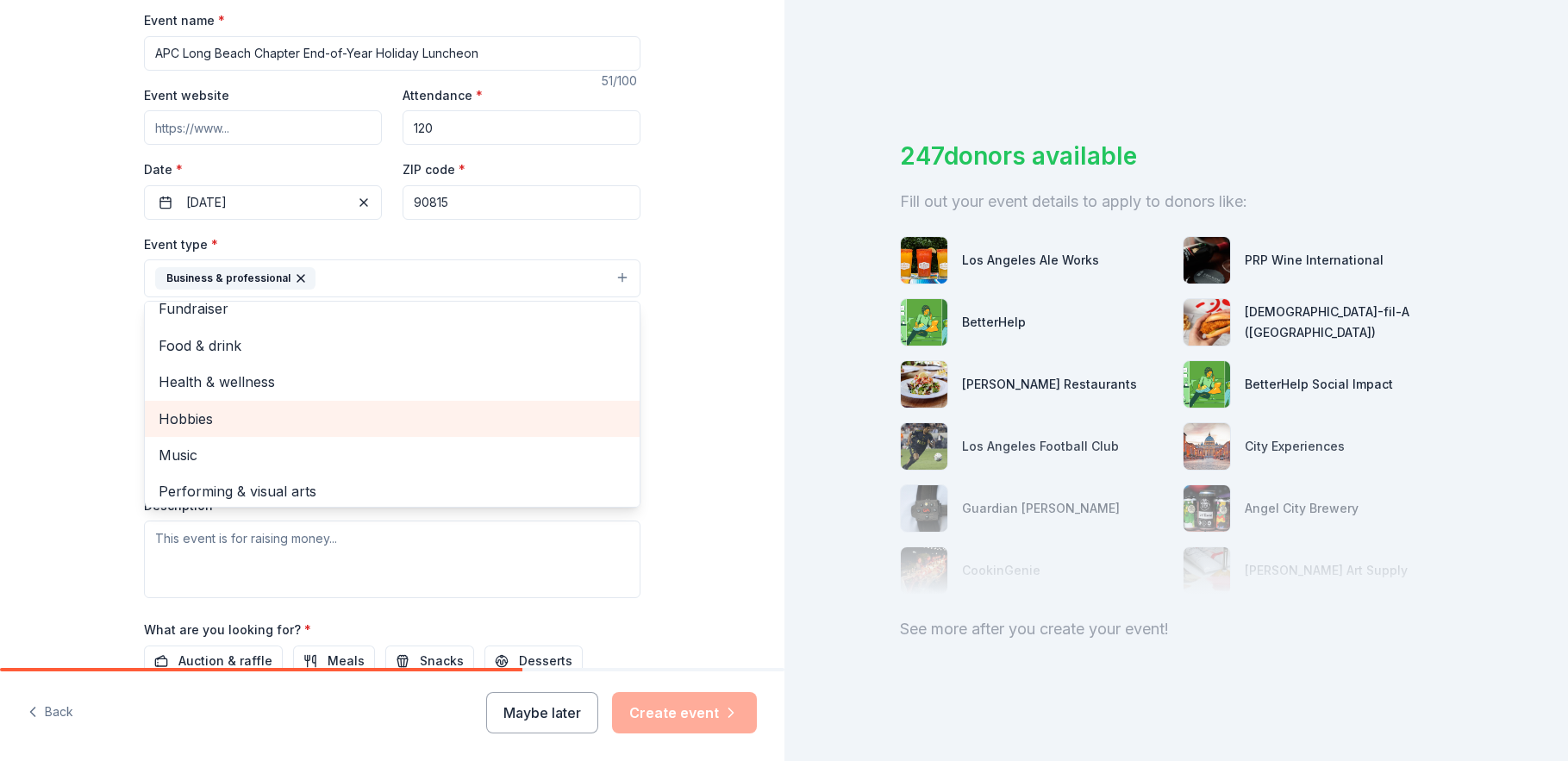
scroll to position [20, 0]
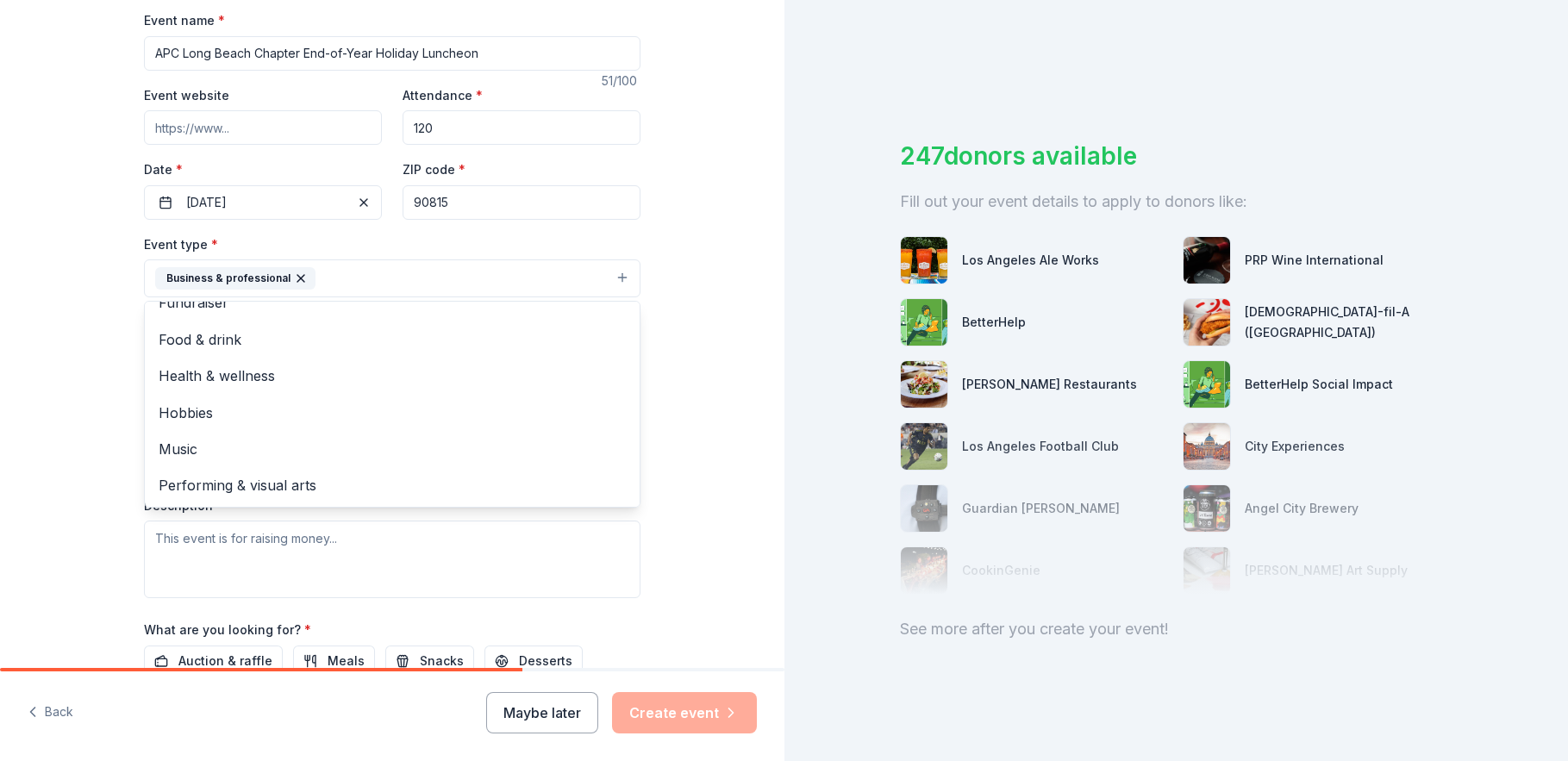
click at [741, 348] on div "Tell us about your event. We'll find in-kind donations you can apply for. Event…" at bounding box center [392, 315] width 784 height 1148
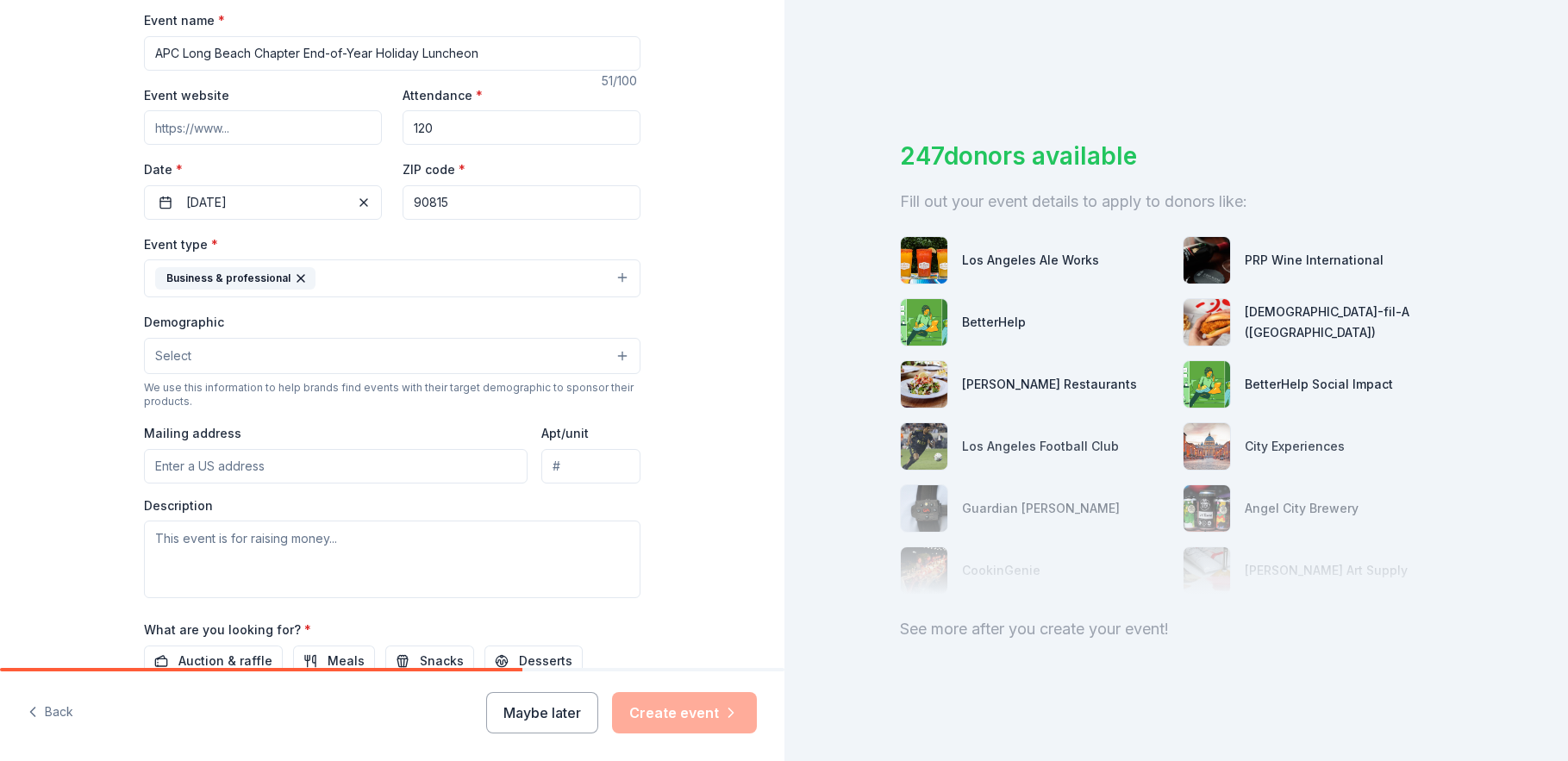
click at [429, 356] on button "Select" at bounding box center [391, 355] width 496 height 36
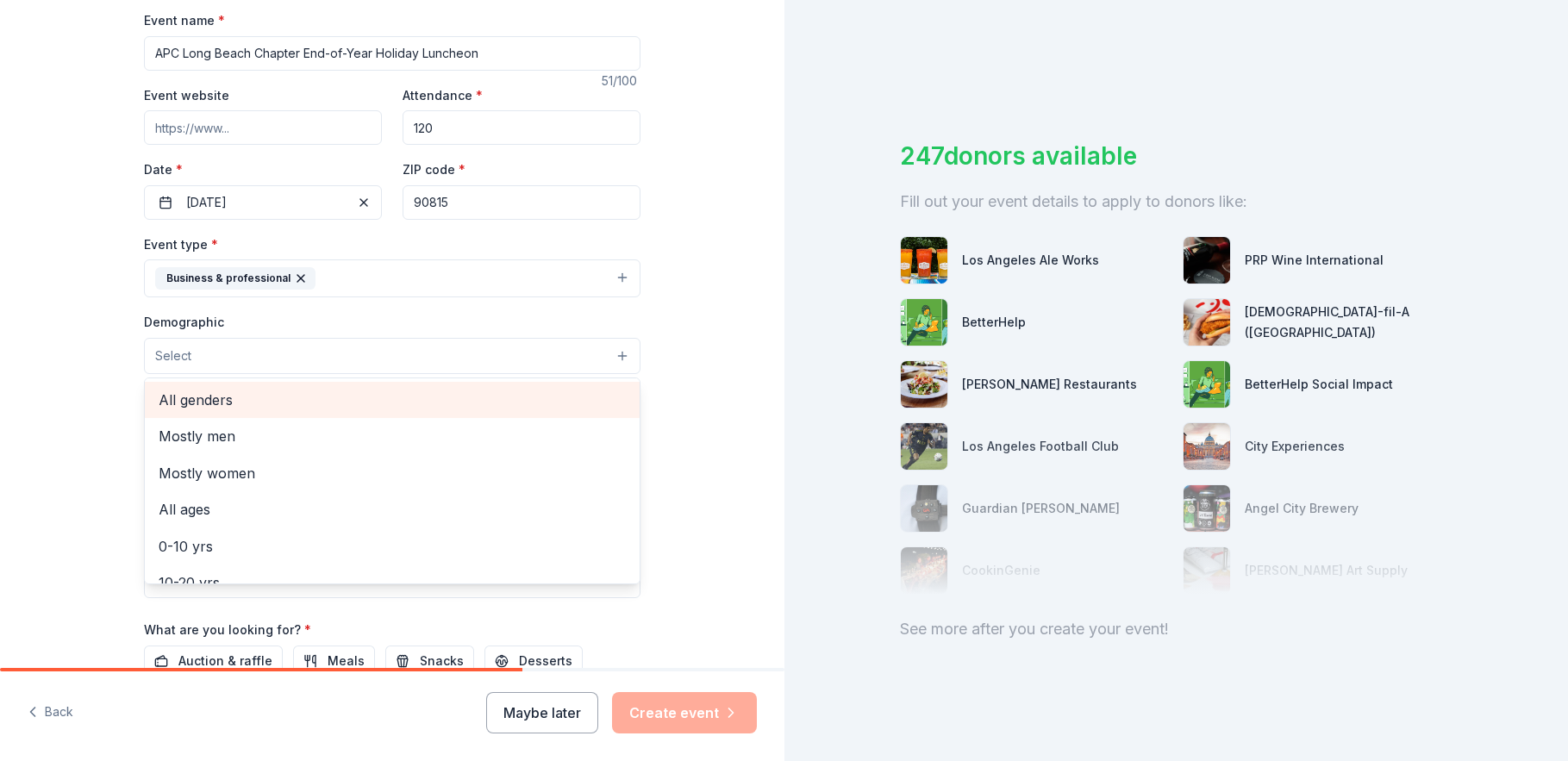
click at [341, 409] on span "All genders" at bounding box center [391, 399] width 467 height 22
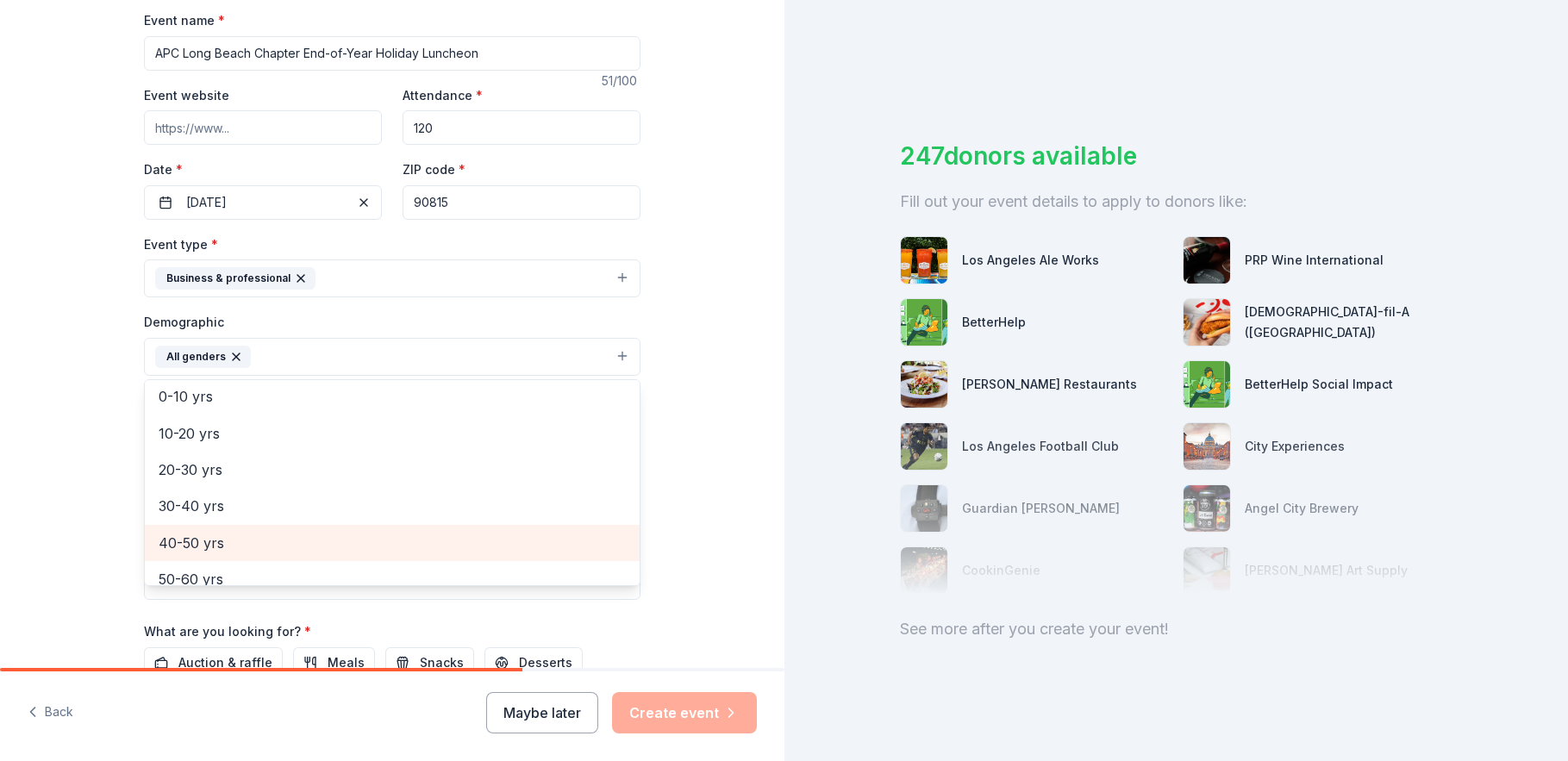
scroll to position [86, 0]
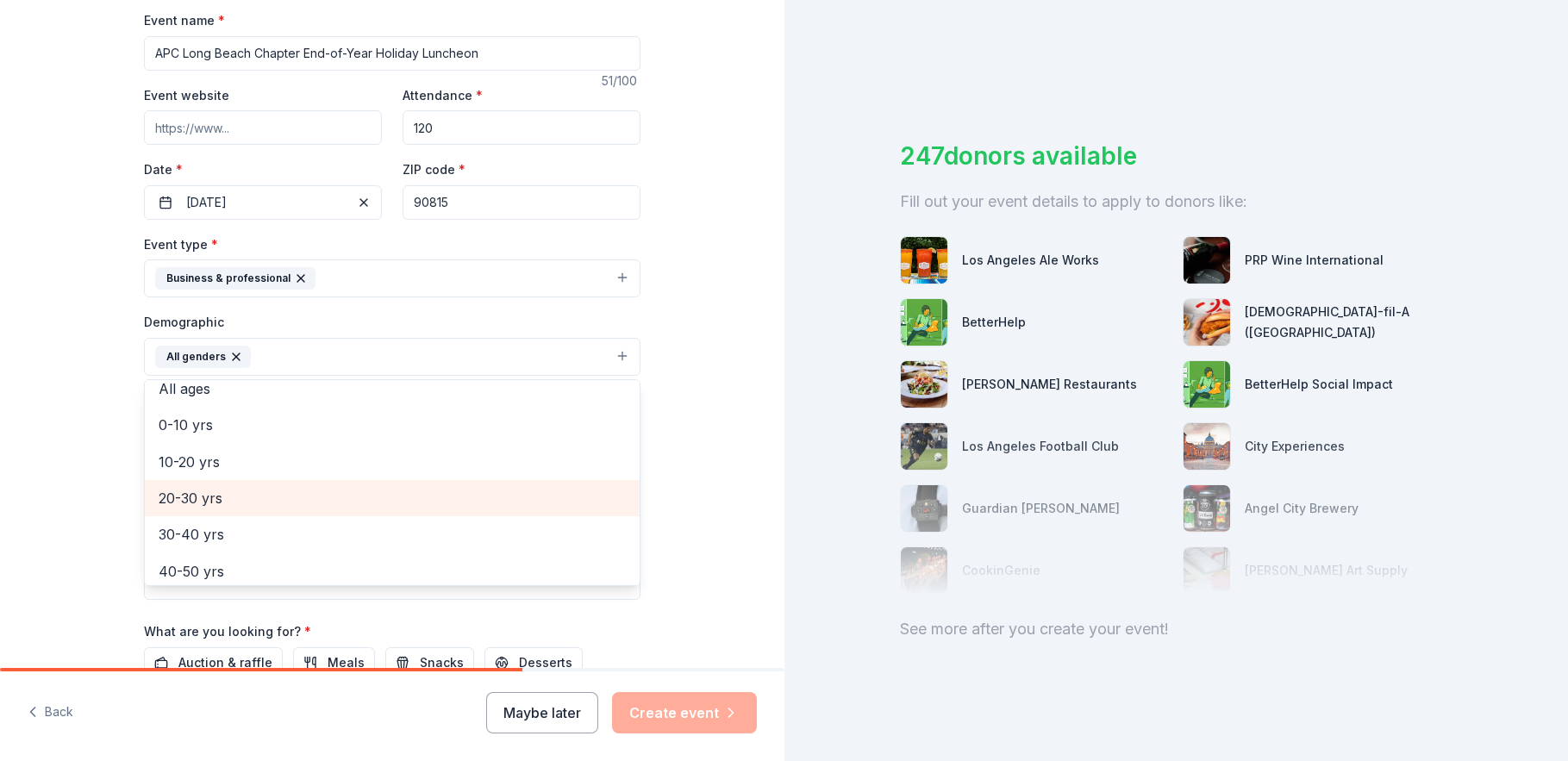
click at [222, 497] on span "20-30 yrs" at bounding box center [391, 498] width 467 height 22
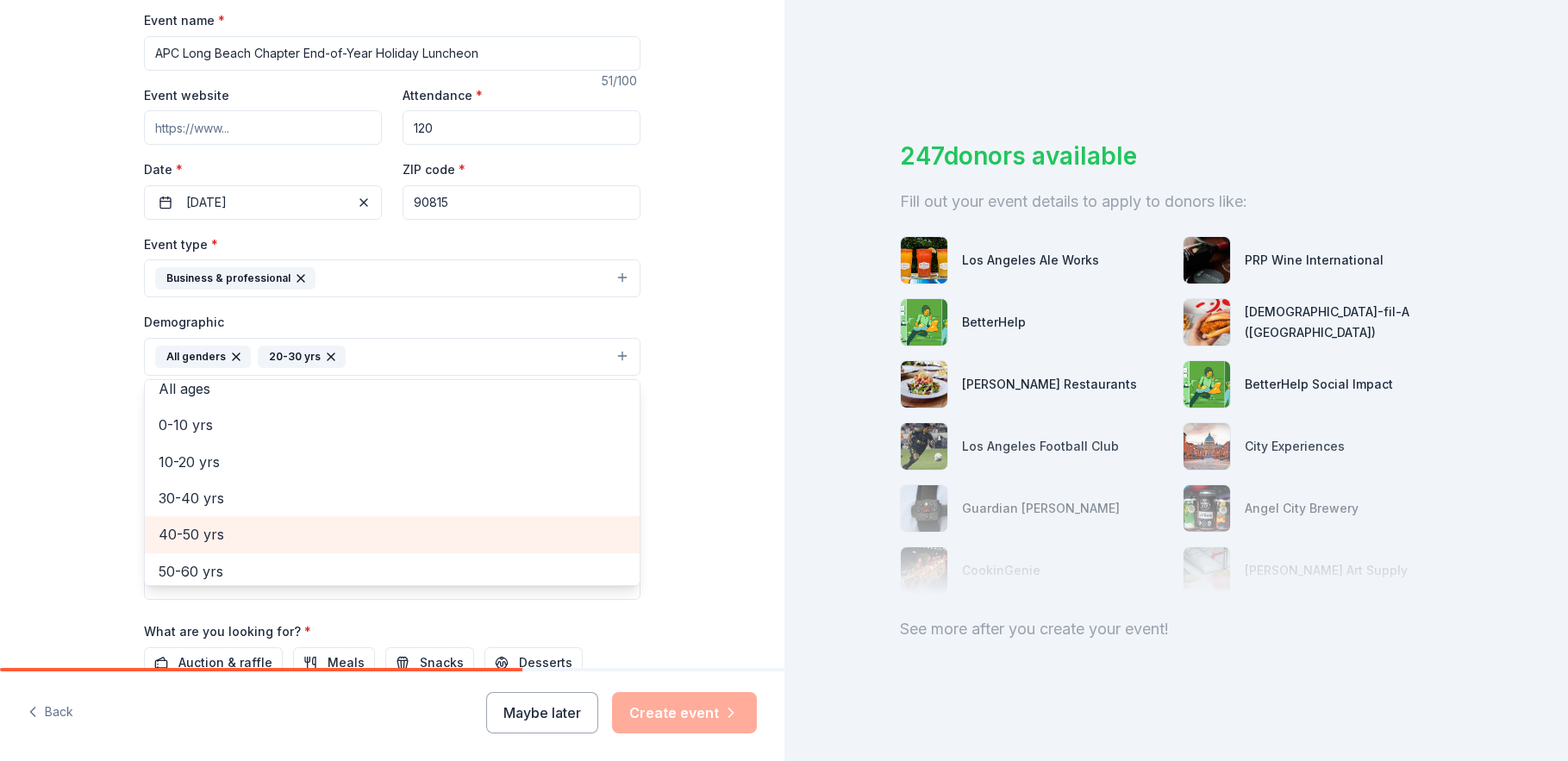
click at [210, 530] on span "40-50 yrs" at bounding box center [391, 534] width 467 height 22
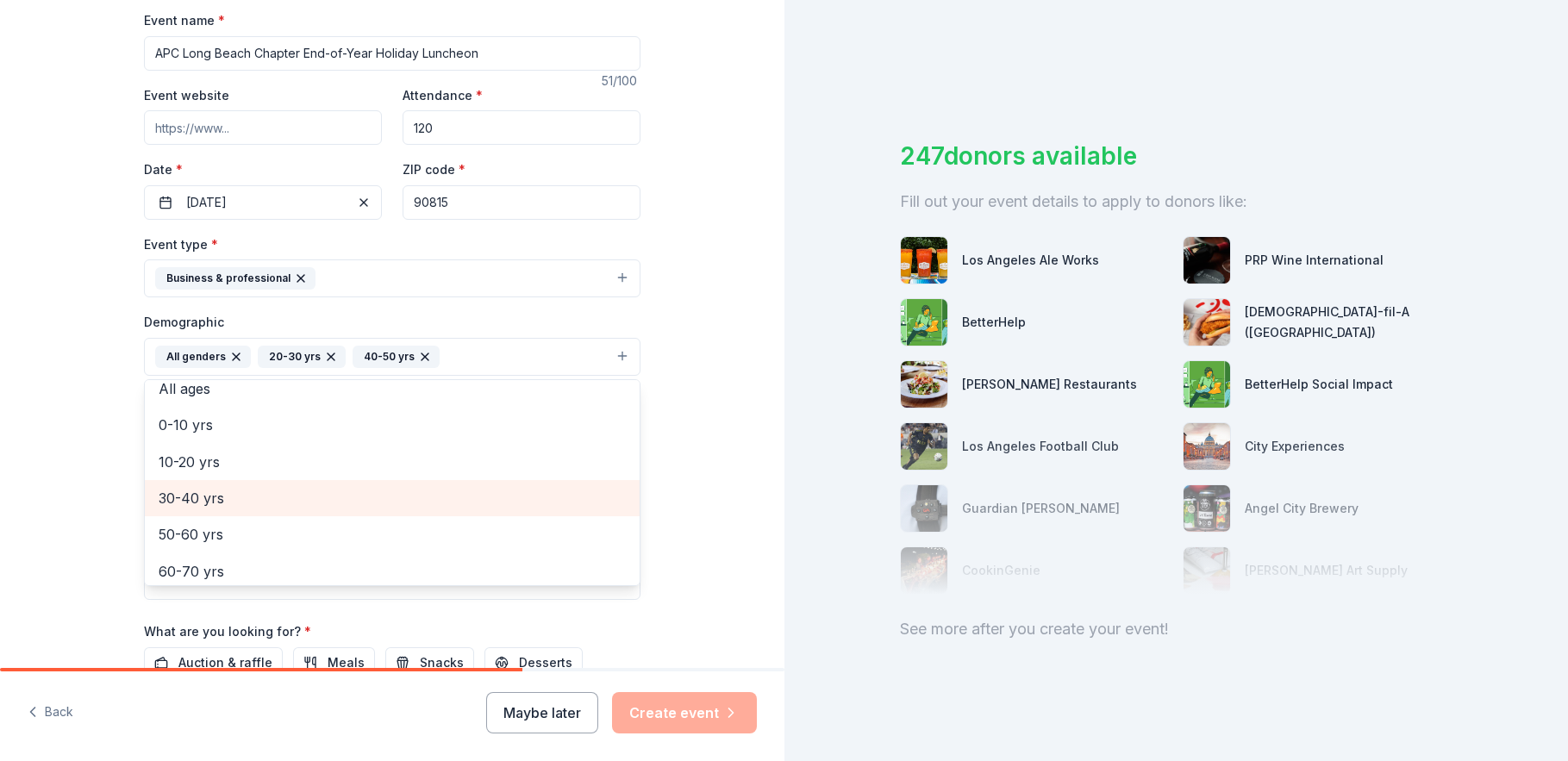
click at [217, 508] on span "30-40 yrs" at bounding box center [391, 498] width 467 height 22
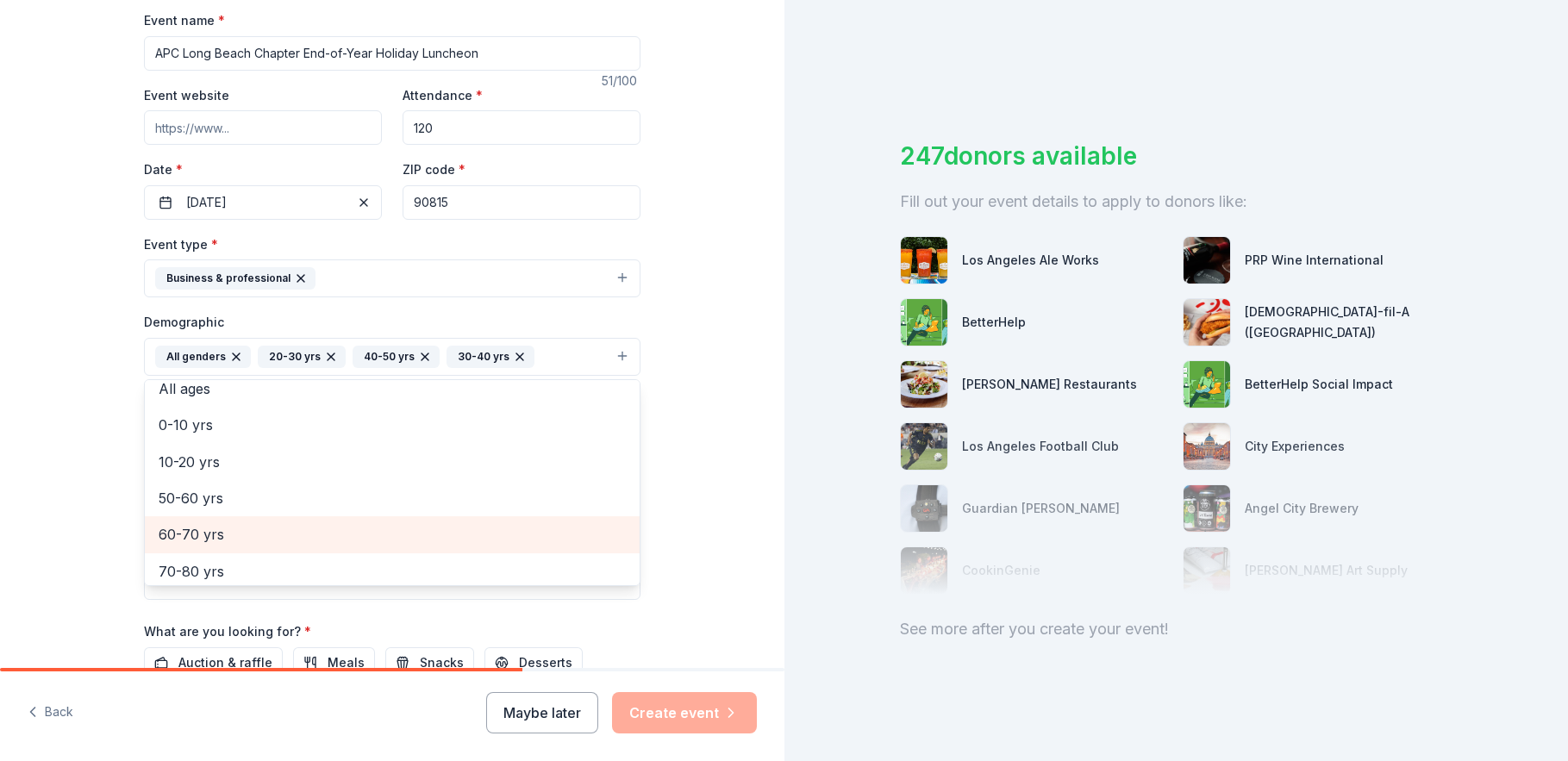
click at [212, 525] on span "60-70 yrs" at bounding box center [391, 534] width 467 height 22
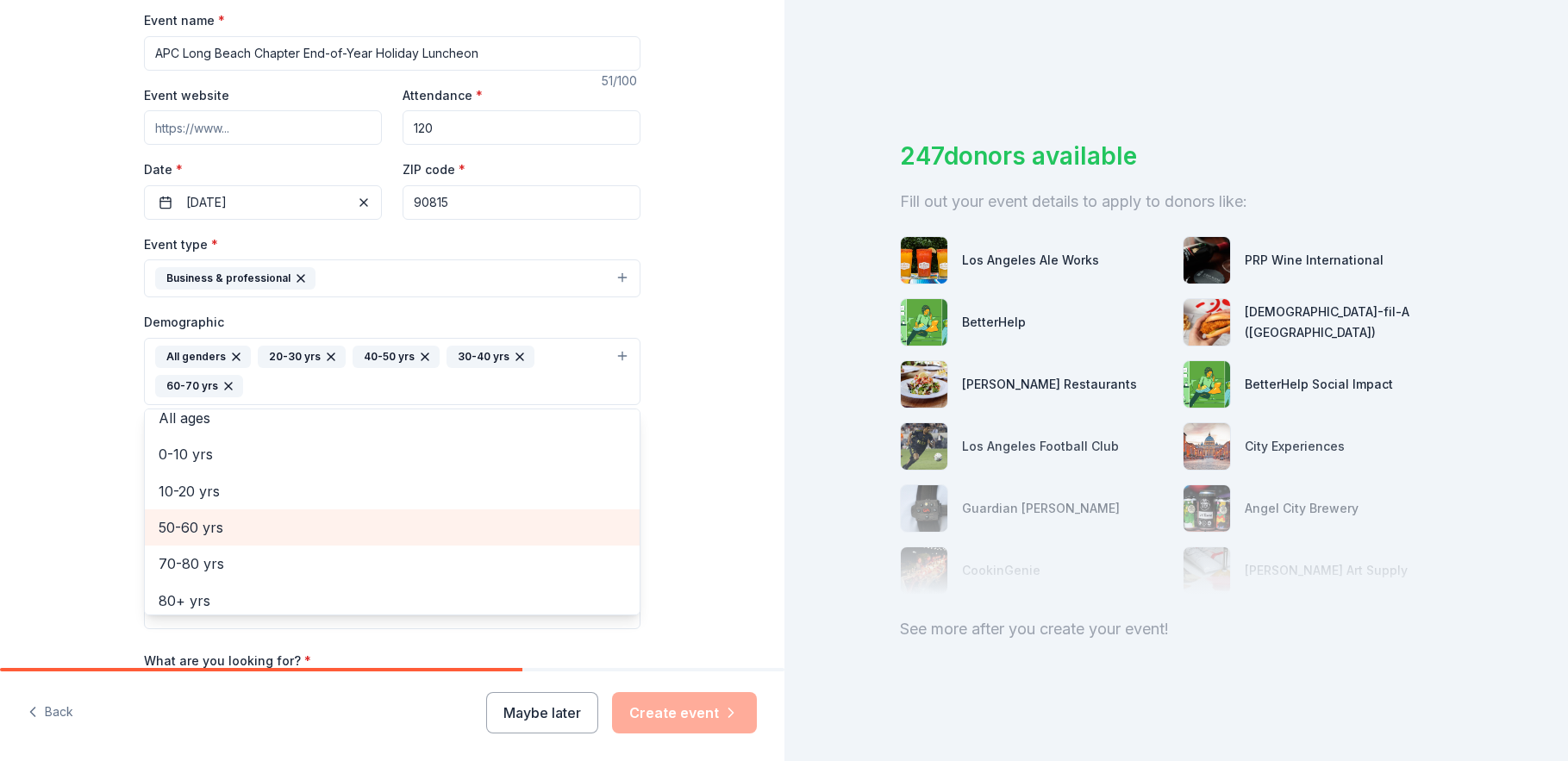
click at [204, 530] on span "50-60 yrs" at bounding box center [391, 527] width 467 height 22
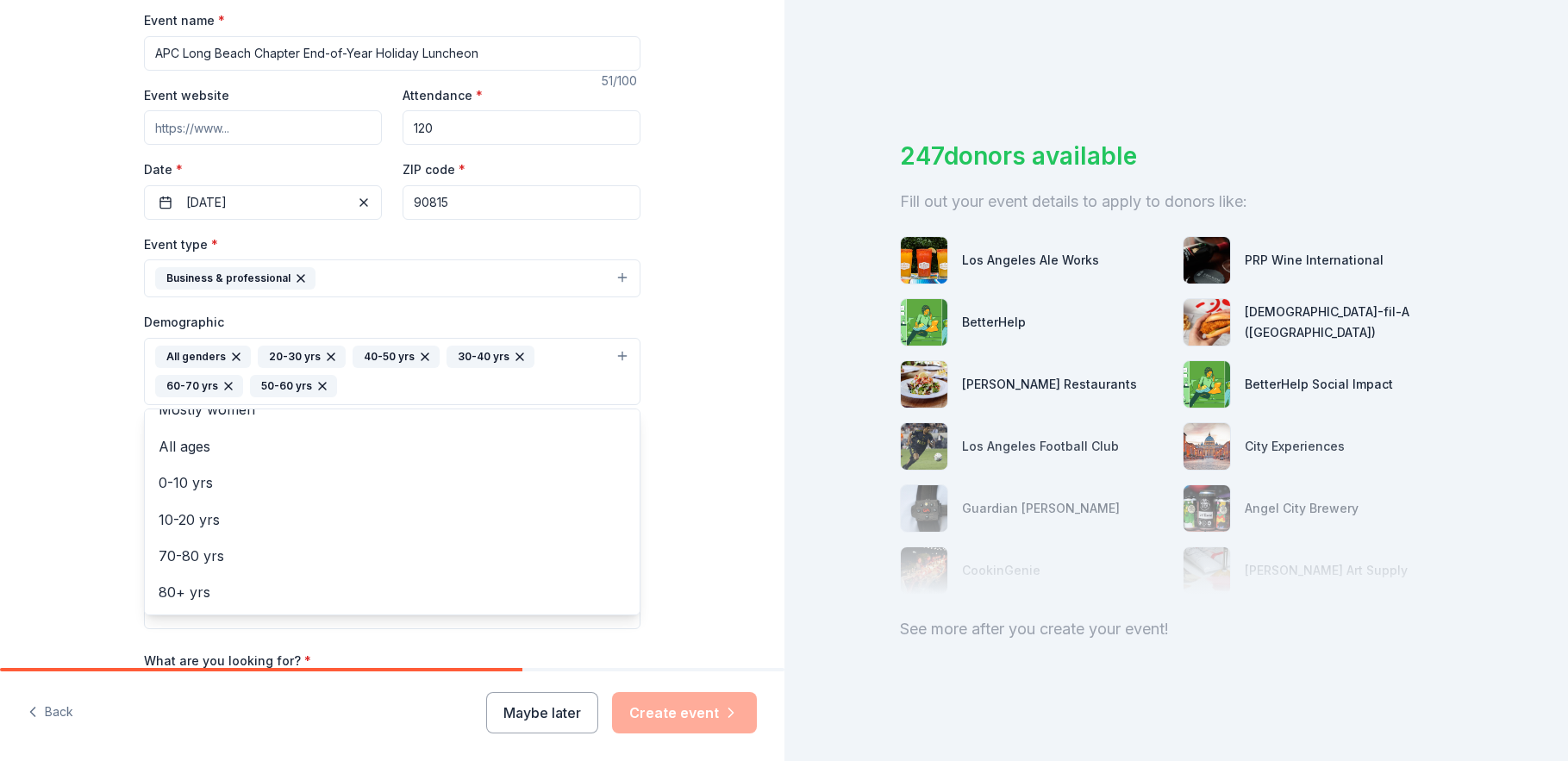
click at [221, 387] on icon "button" at bounding box center [228, 386] width 14 height 14
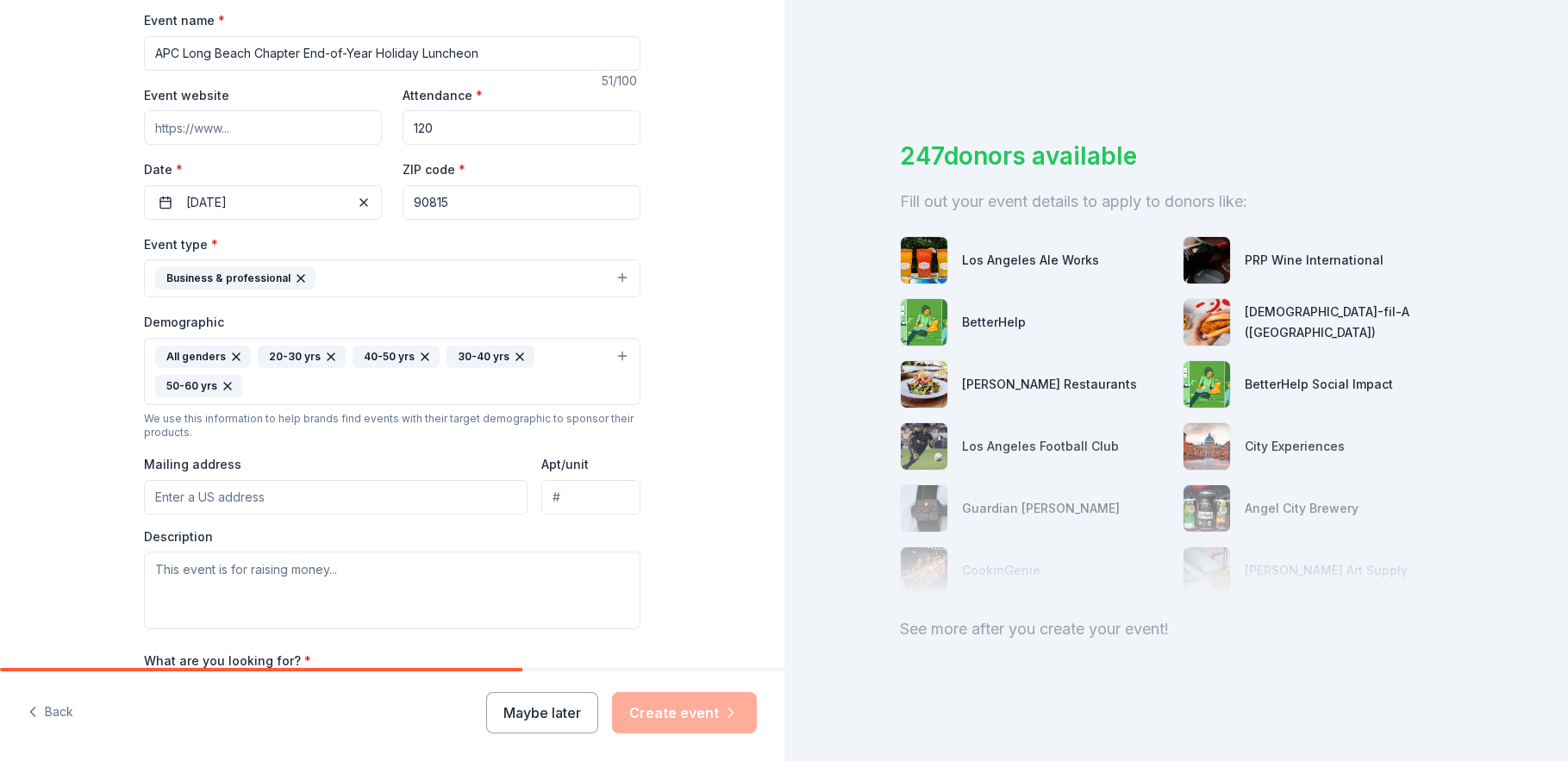
click at [256, 511] on input "Mailing address" at bounding box center [335, 497] width 384 height 35
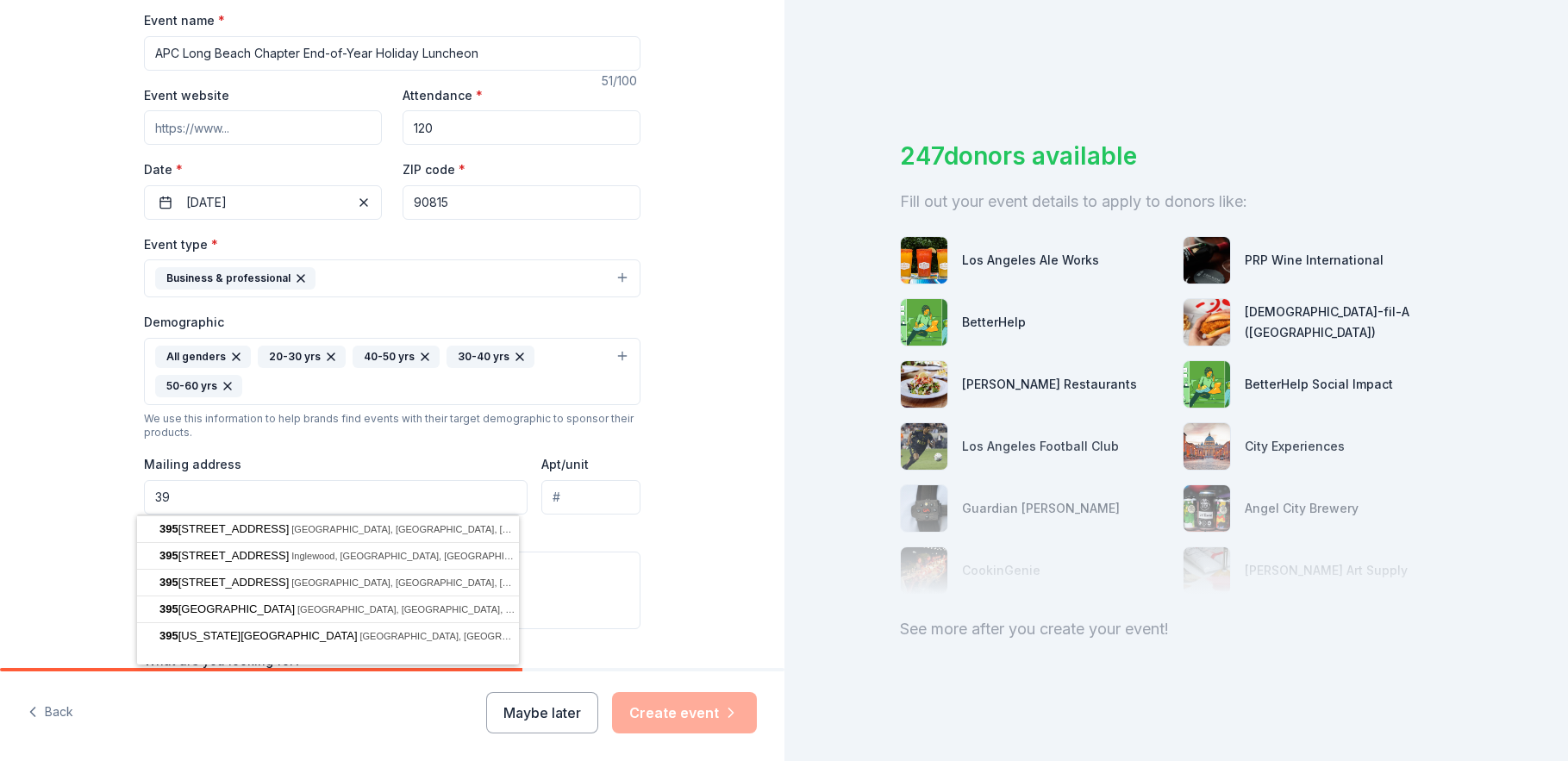
type input "3"
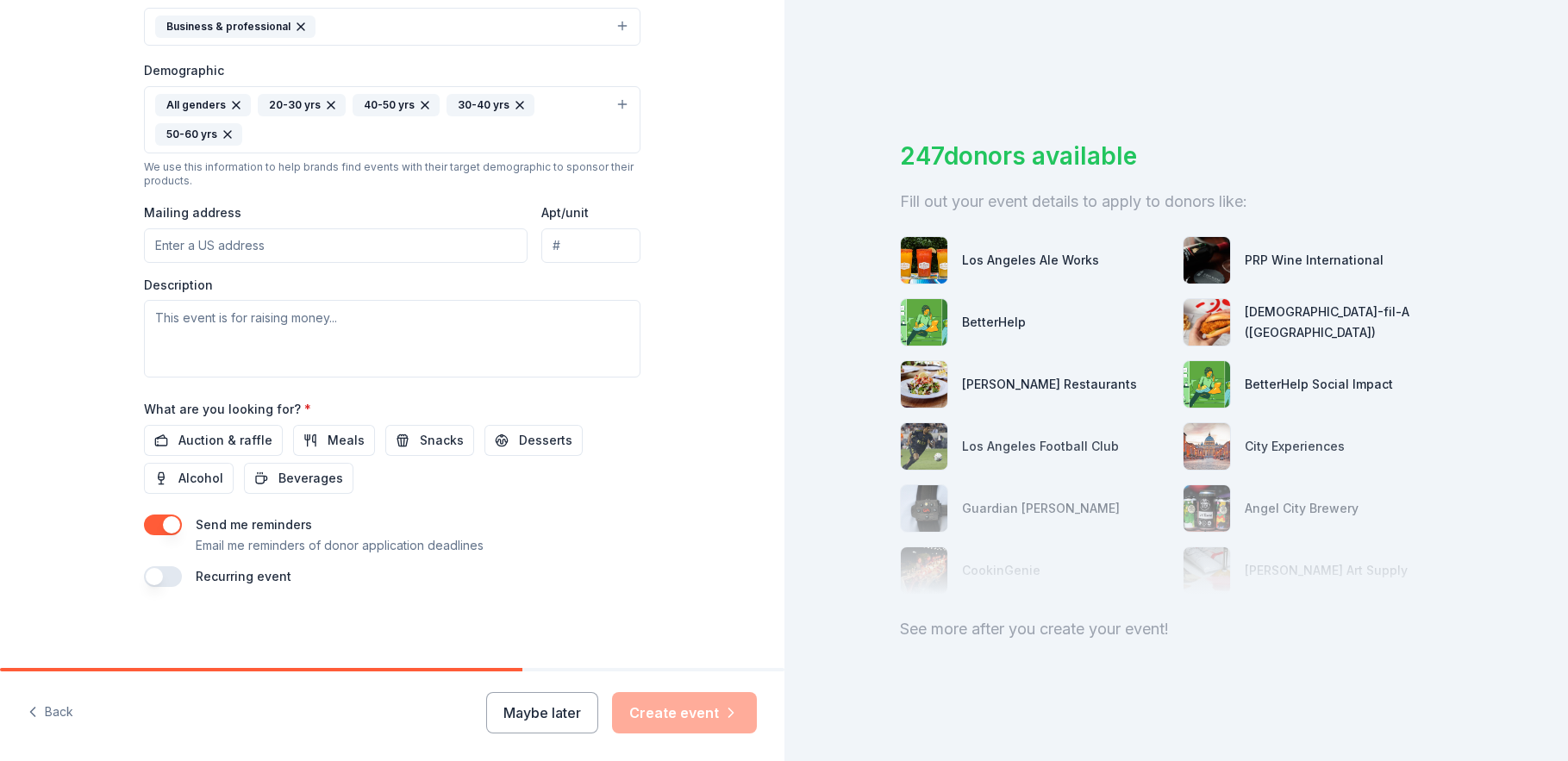
scroll to position [512, 0]
click at [221, 445] on span "Auction & raffle" at bounding box center [225, 438] width 94 height 20
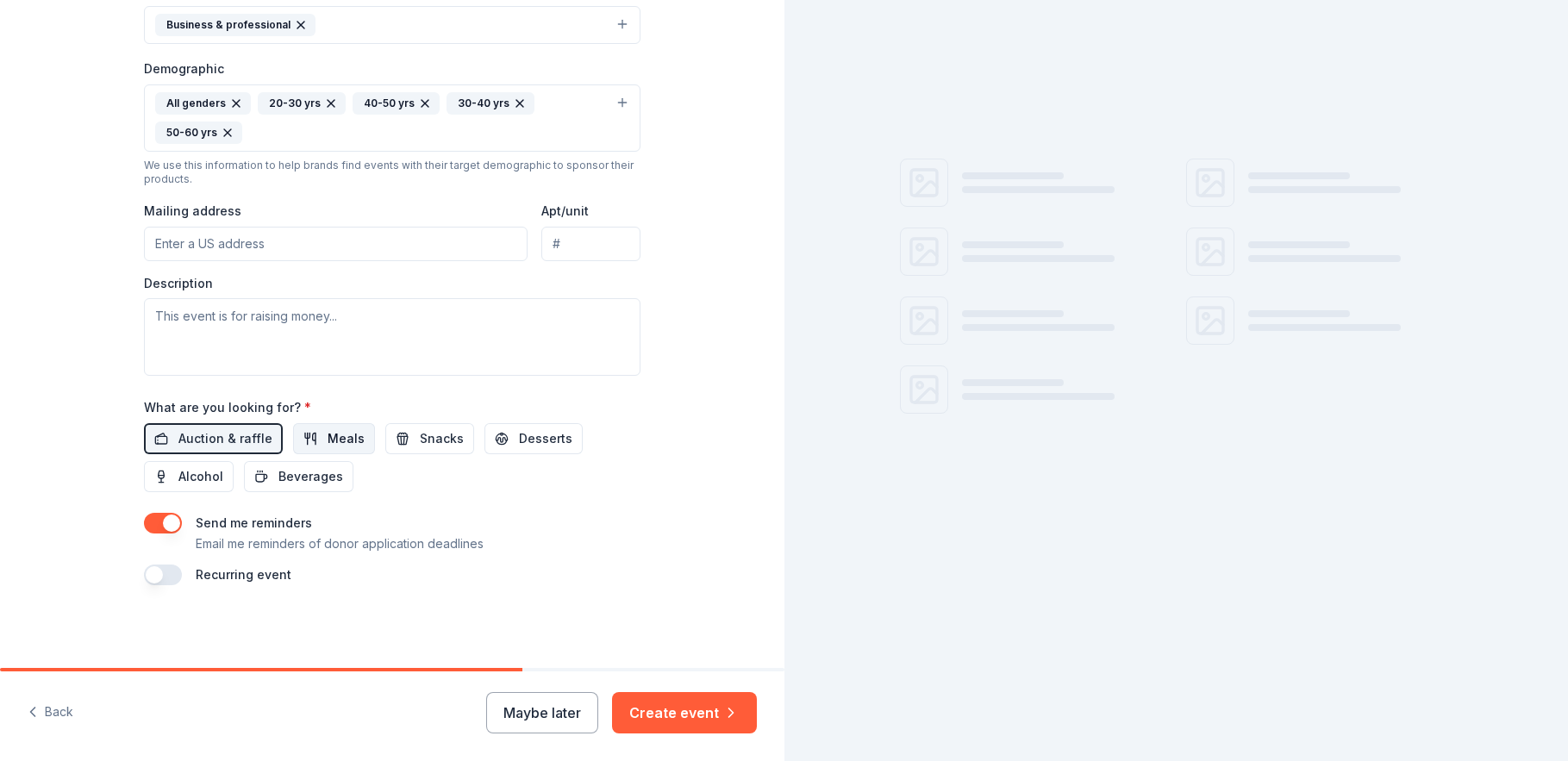
click at [340, 441] on span "Meals" at bounding box center [346, 438] width 37 height 20
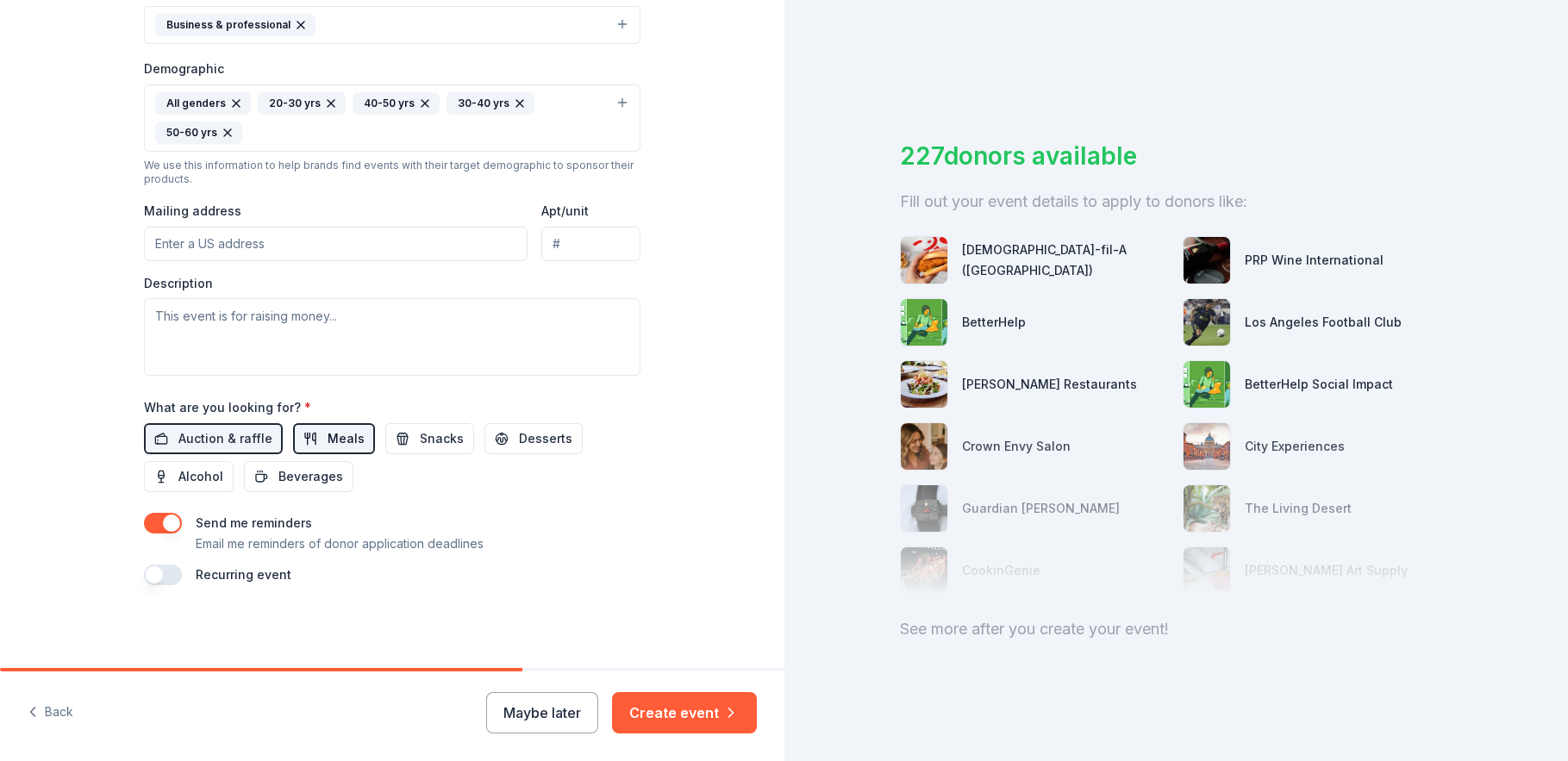
click at [327, 433] on span "Meals" at bounding box center [346, 438] width 37 height 20
click at [144, 525] on button "button" at bounding box center [162, 522] width 38 height 20
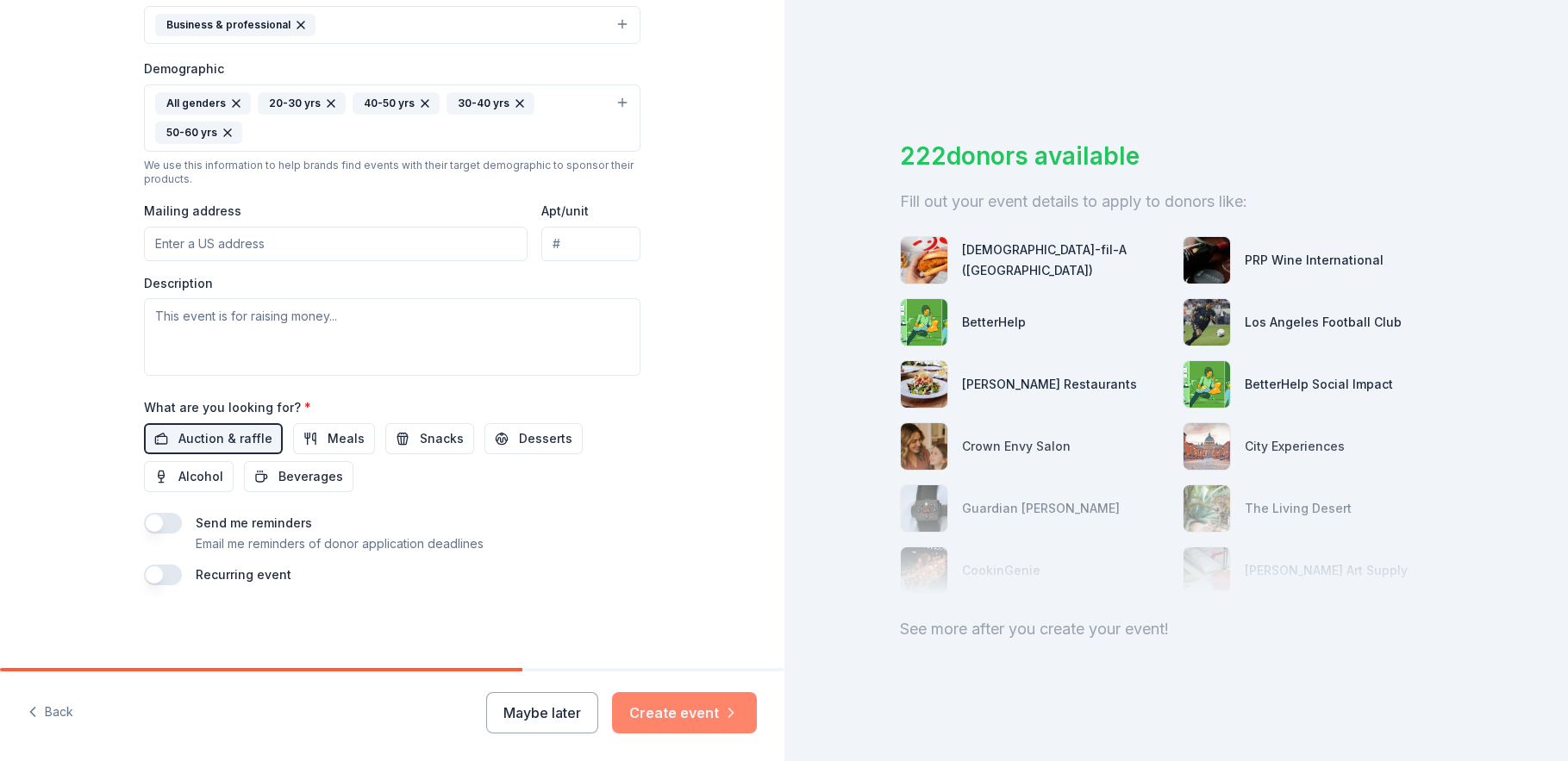
click at [709, 711] on button "Create event" at bounding box center [684, 712] width 145 height 42
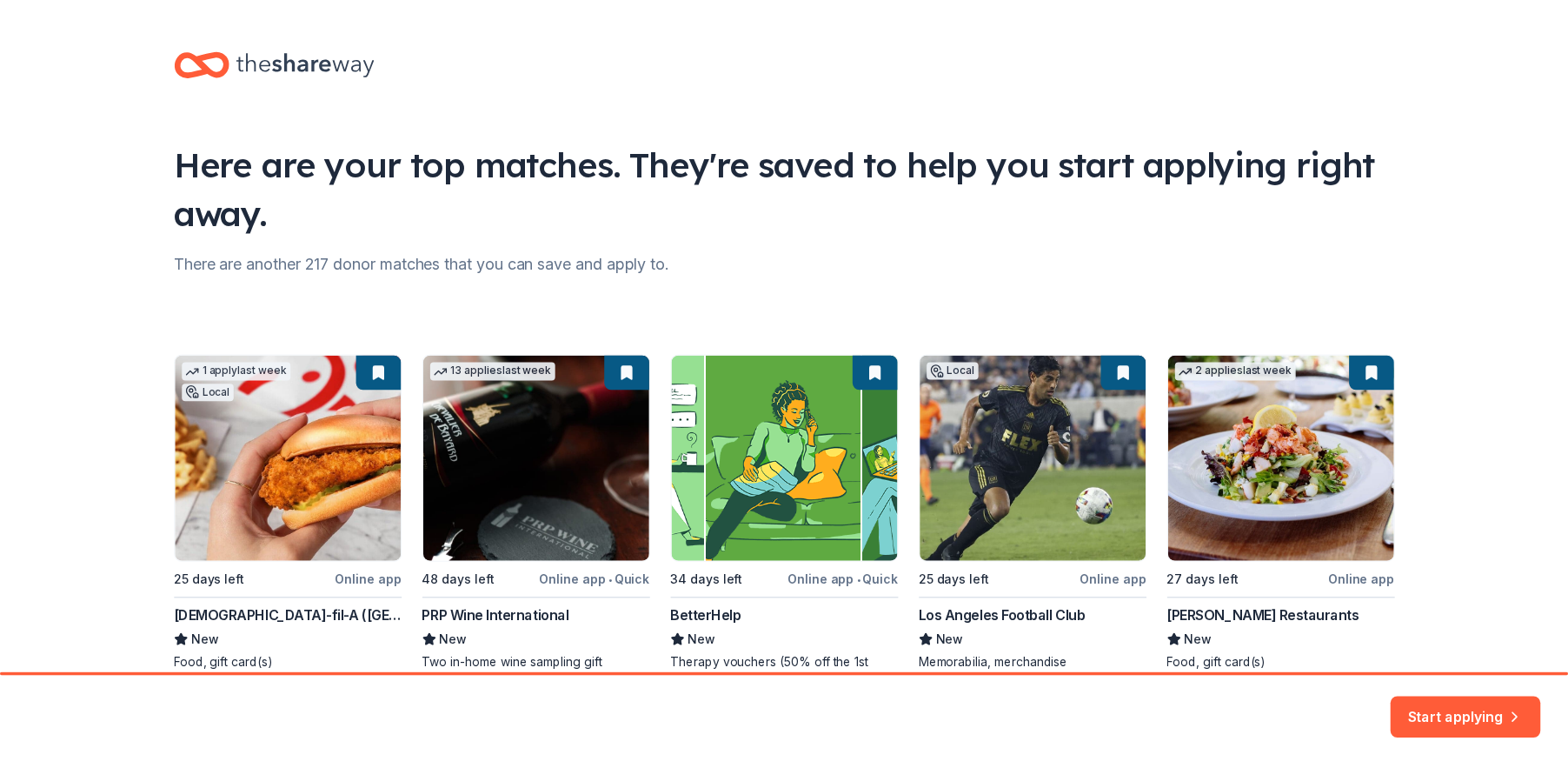
scroll to position [99, 0]
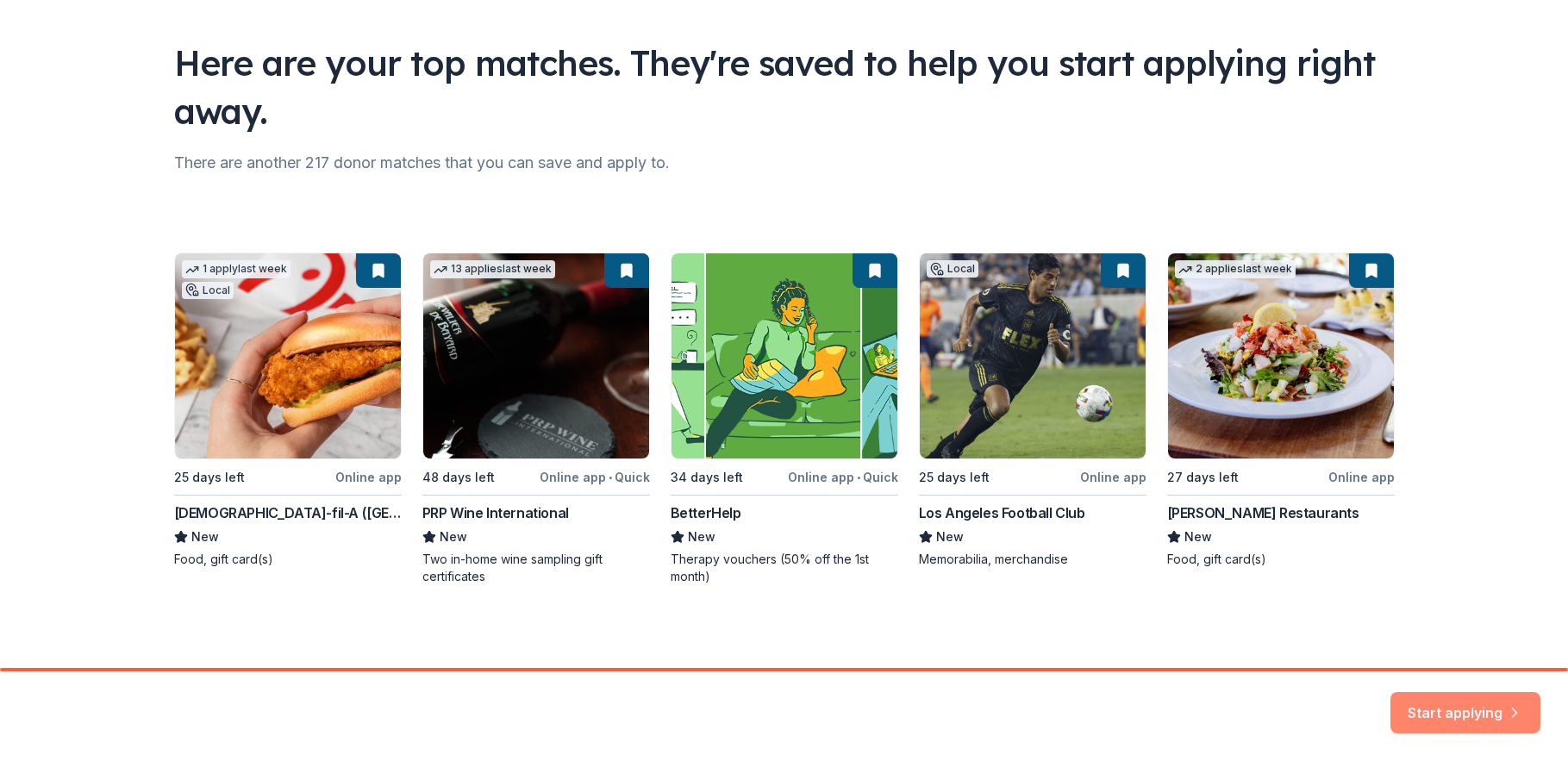
click at [1454, 711] on button "Start applying" at bounding box center [1465, 702] width 150 height 42
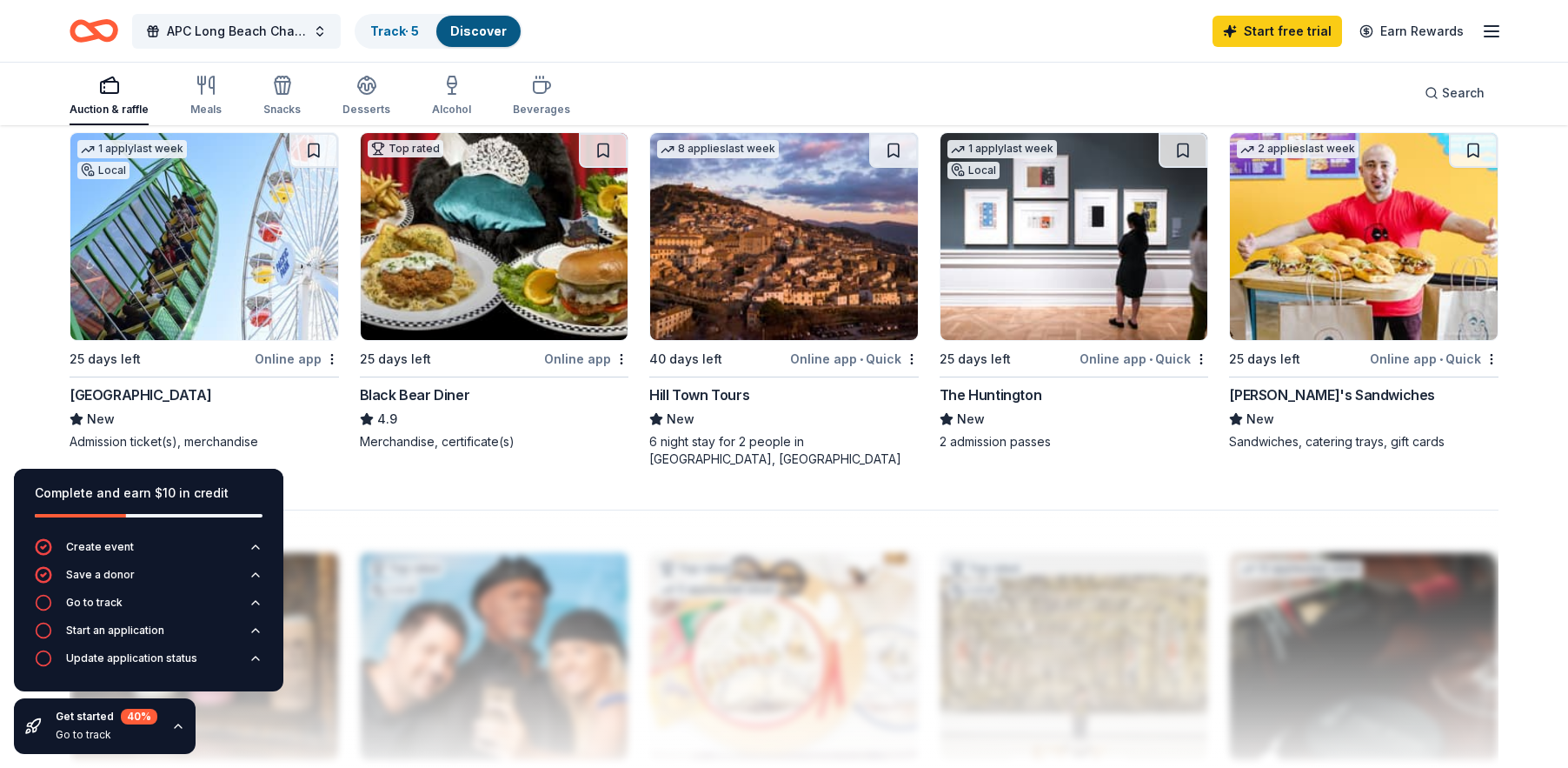
scroll to position [1305, 0]
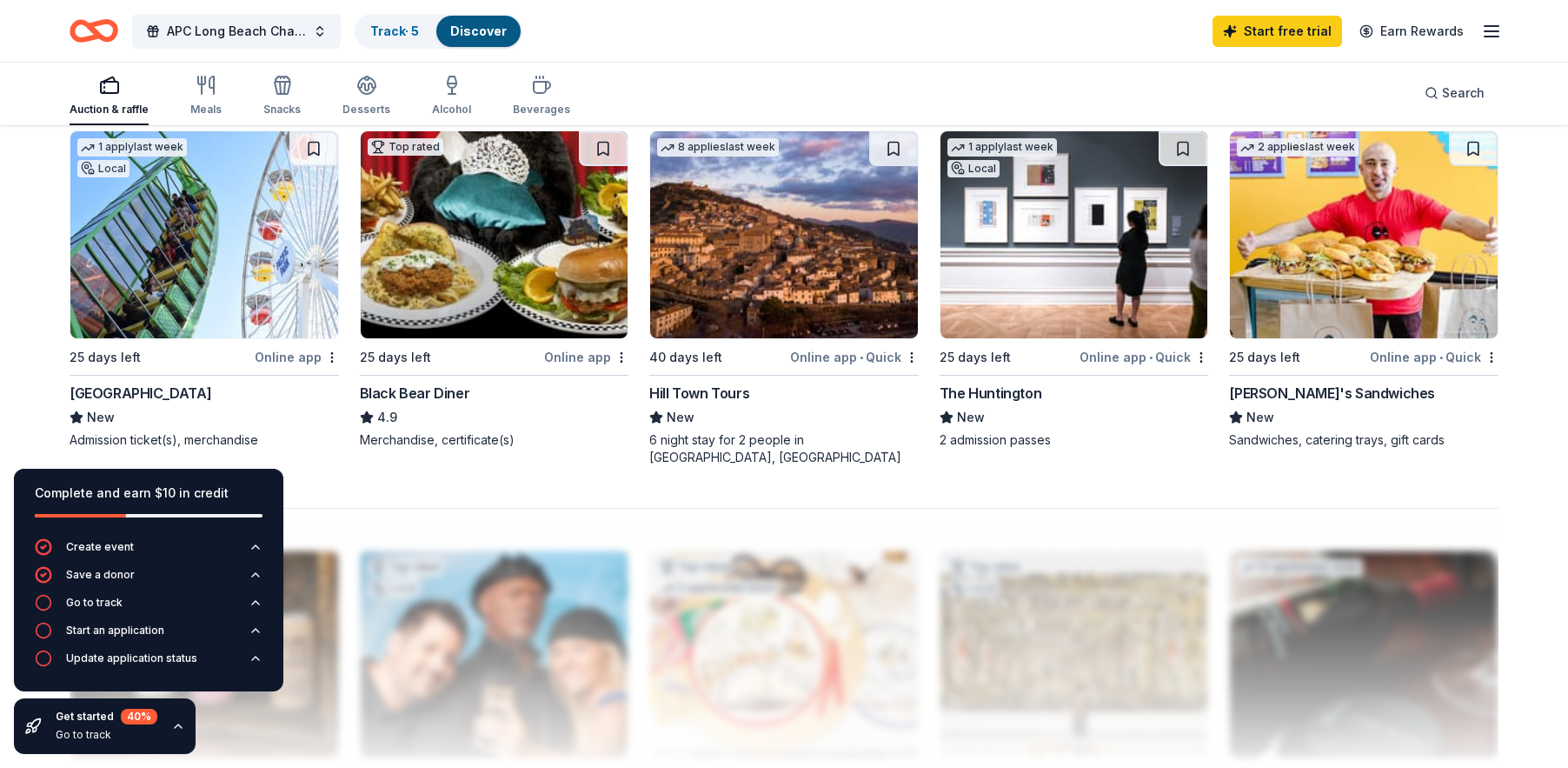
click at [1410, 225] on img at bounding box center [1363, 234] width 267 height 207
click at [1078, 295] on img at bounding box center [1073, 234] width 267 height 207
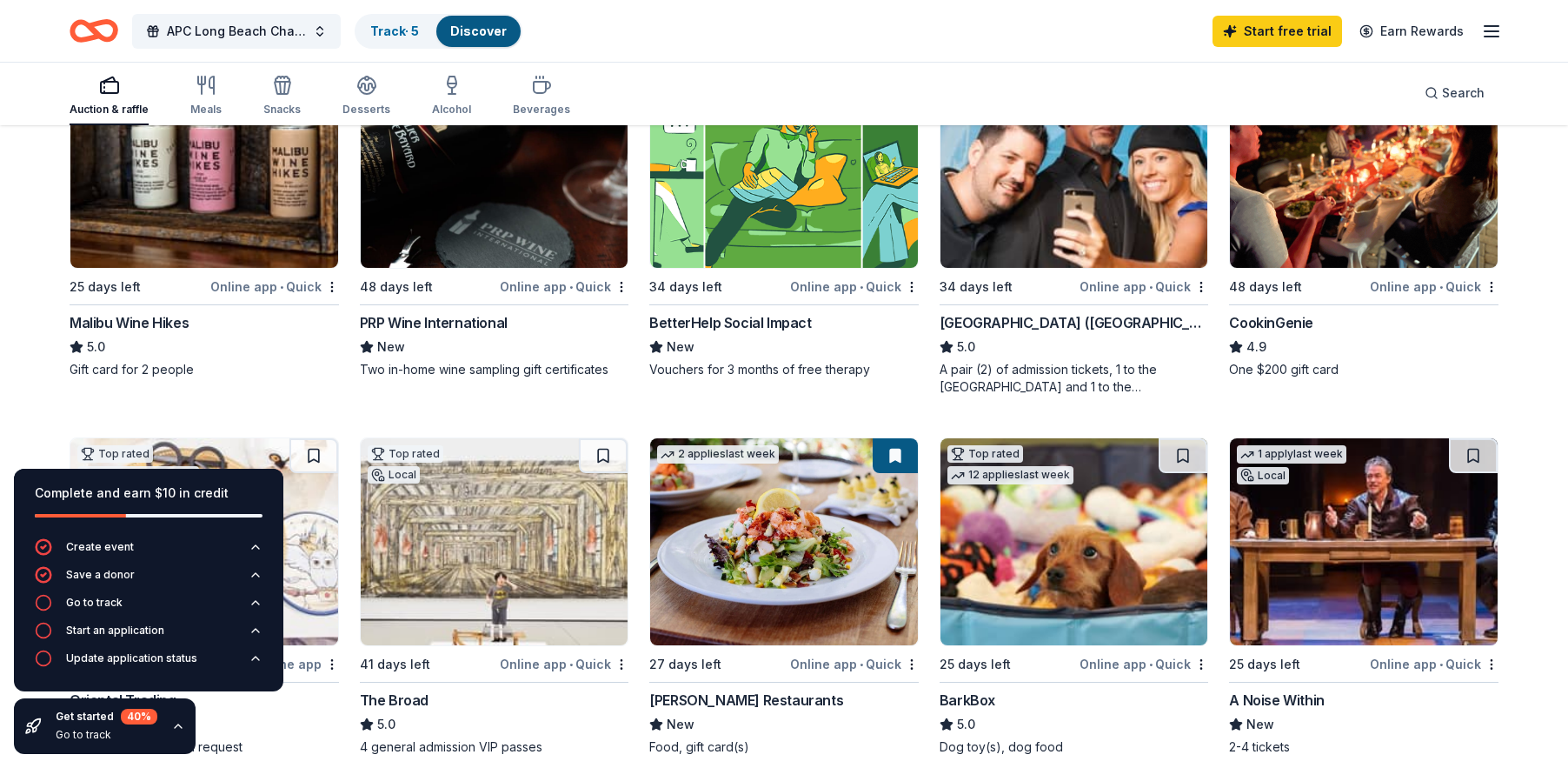
scroll to position [261, 0]
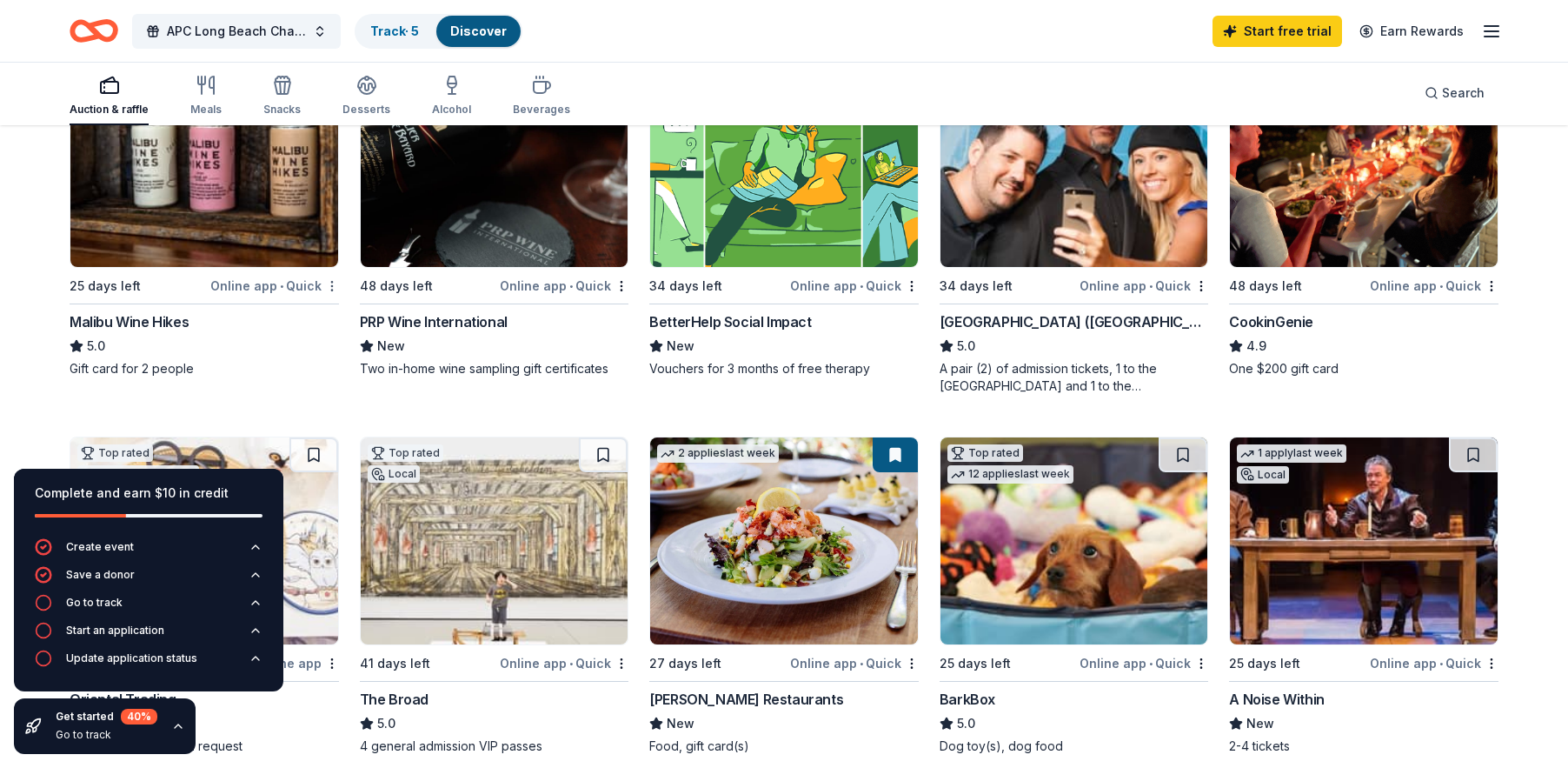
click at [328, 289] on html "APC Long Beach Chapter End-of-Year Holiday Luncheon Track · 5 Discover Start fr…" at bounding box center [784, 123] width 1568 height 768
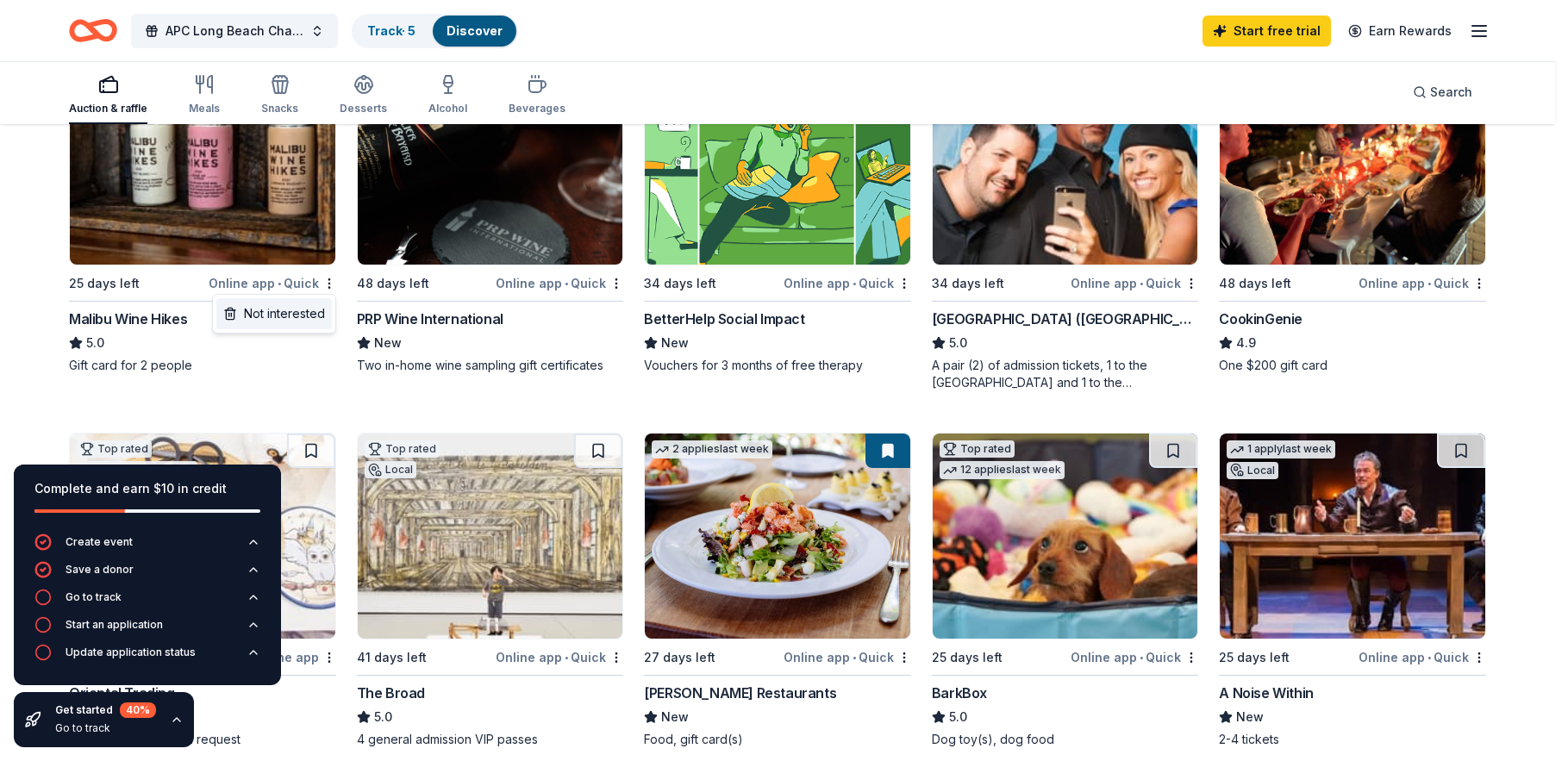
click at [319, 312] on div "Not interested" at bounding box center [274, 314] width 116 height 31
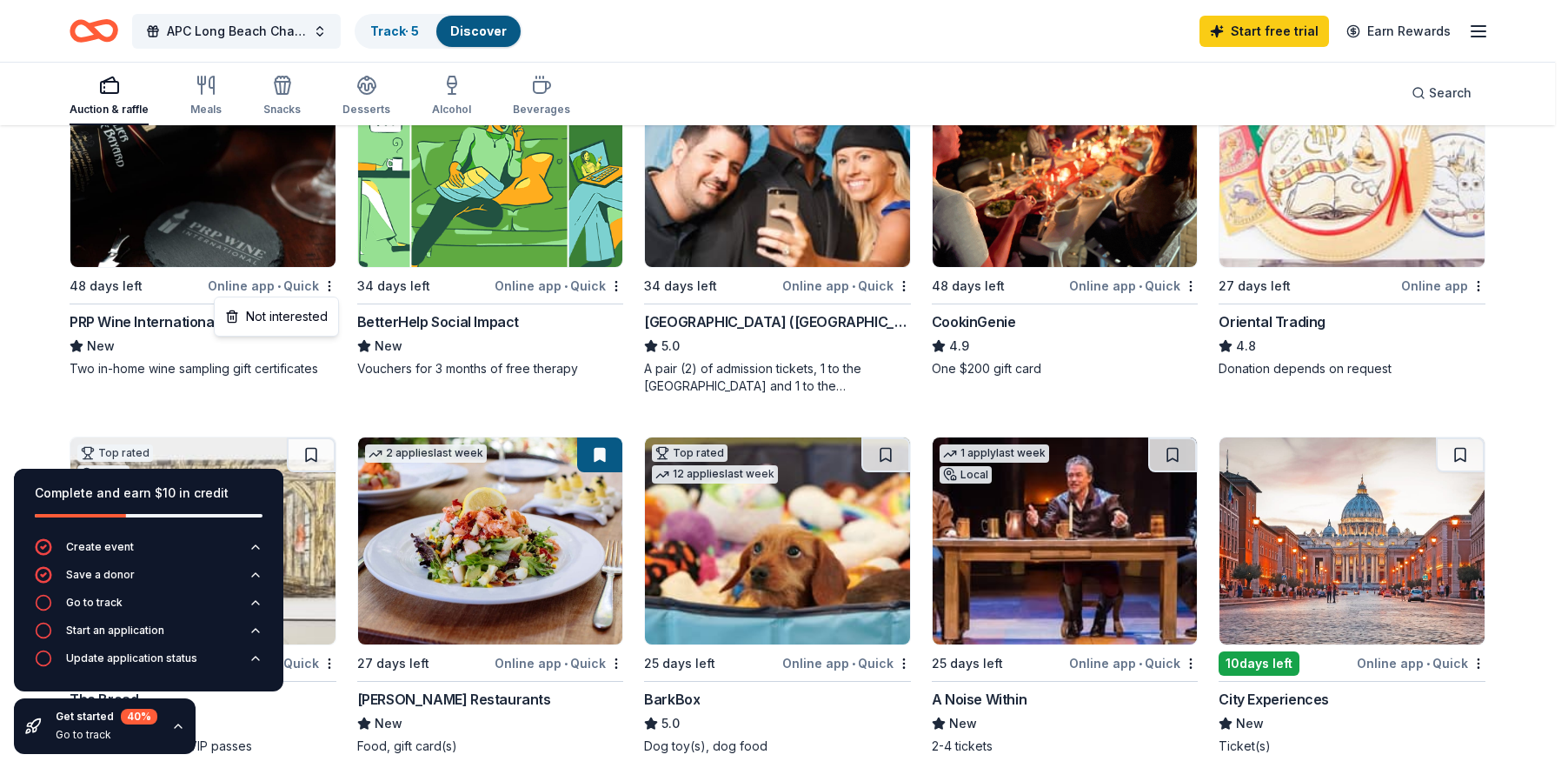
click at [329, 282] on html "APC Long Beach Chapter End-of-Year Holiday Luncheon Track · 5 Discover Start fr…" at bounding box center [784, 123] width 1568 height 768
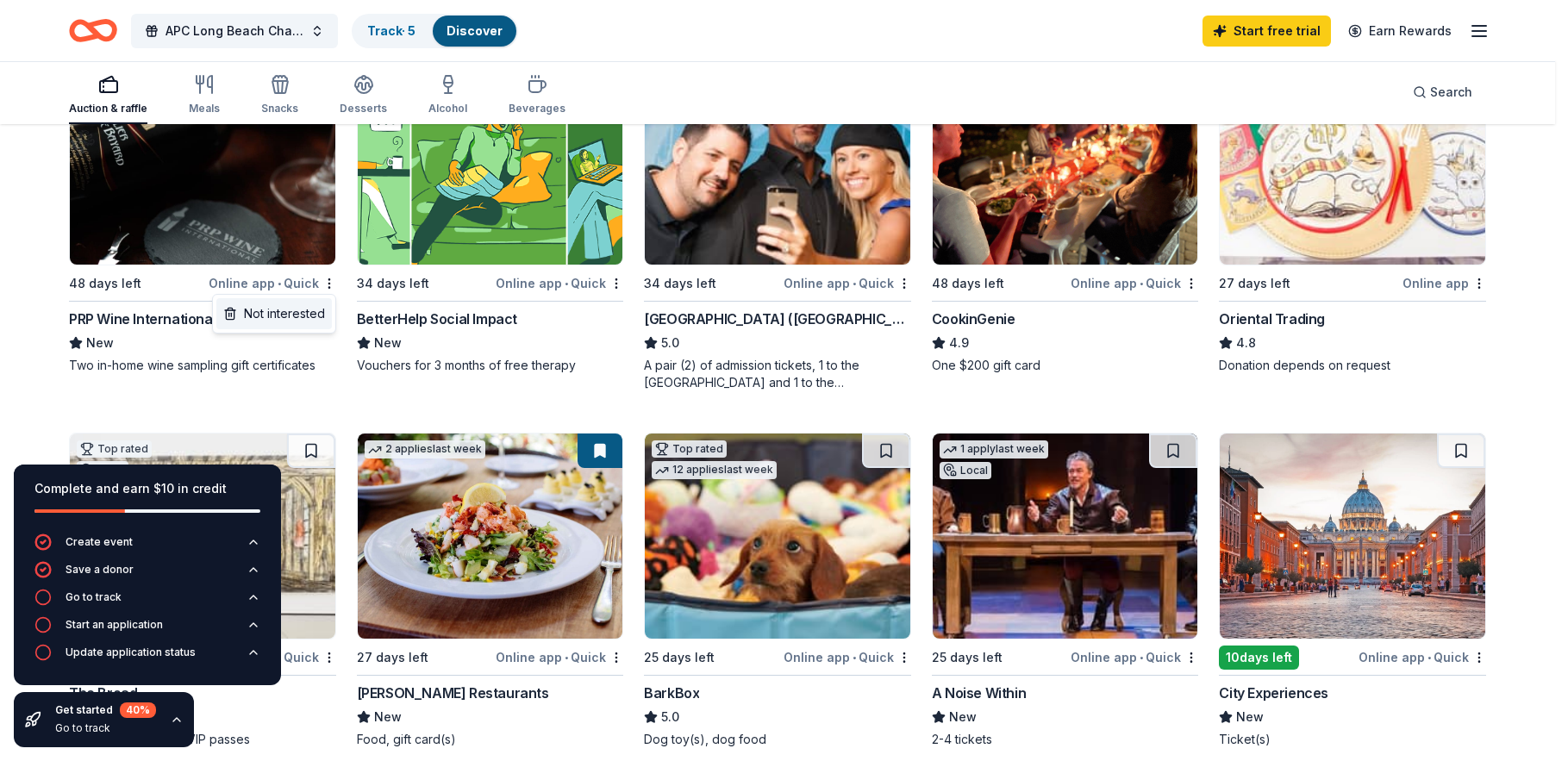
click at [322, 306] on div "Not interested" at bounding box center [274, 314] width 116 height 31
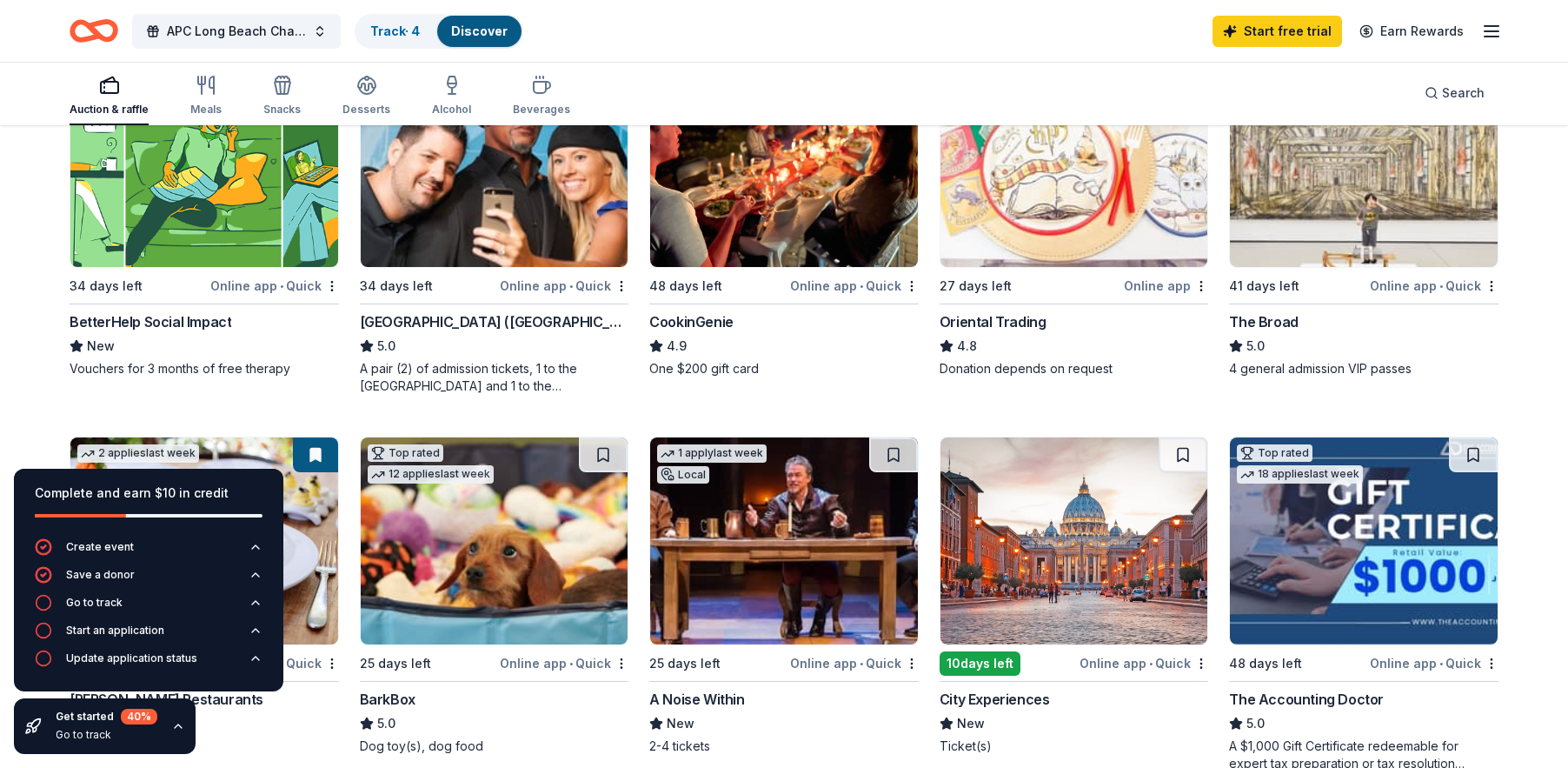
click at [336, 287] on html "APC Long Beach Chapter End-of-Year Holiday Luncheon Track · 4 Discover Start fr…" at bounding box center [784, 123] width 1568 height 768
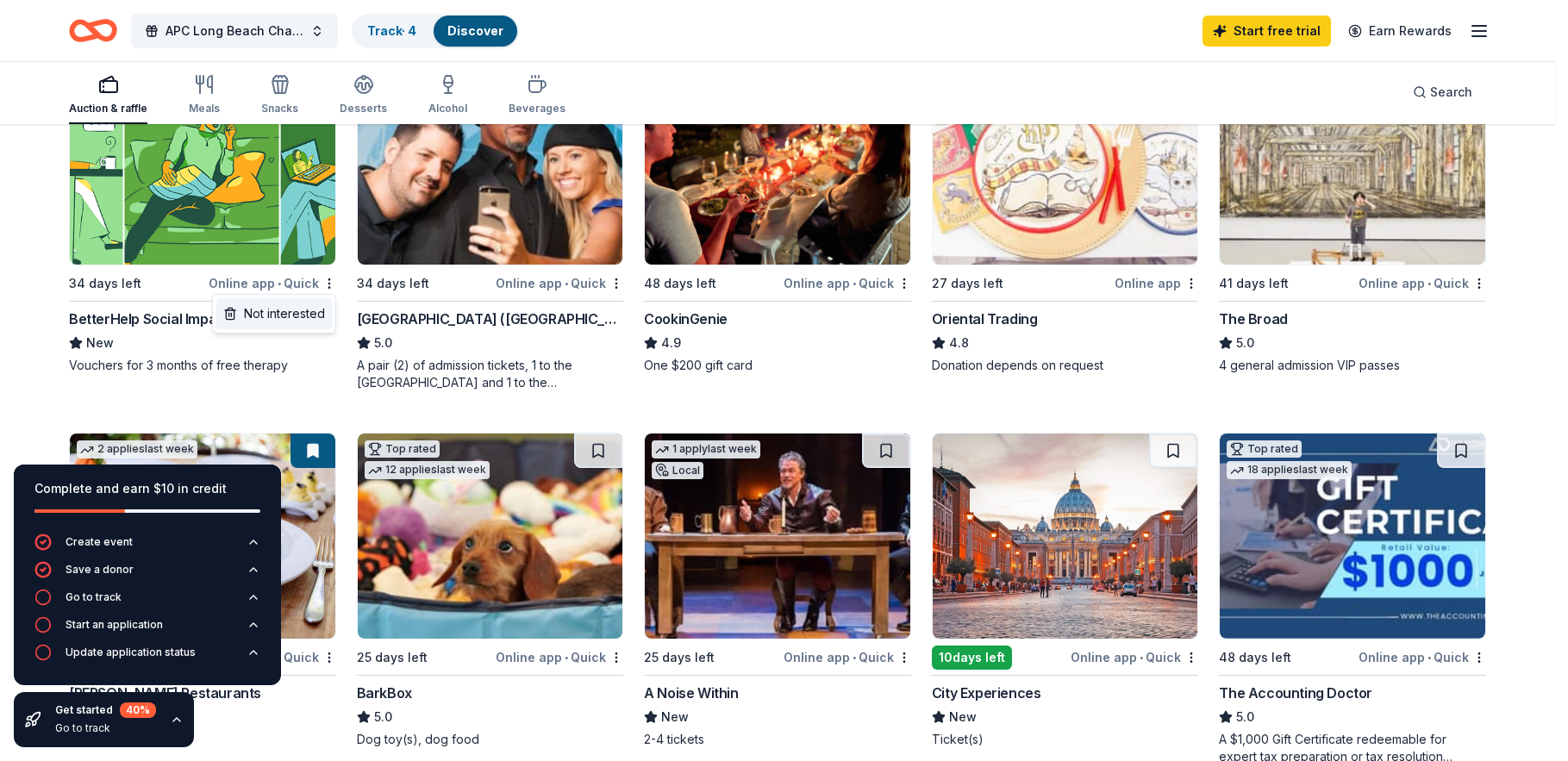
click at [317, 313] on div "Not interested" at bounding box center [274, 314] width 116 height 31
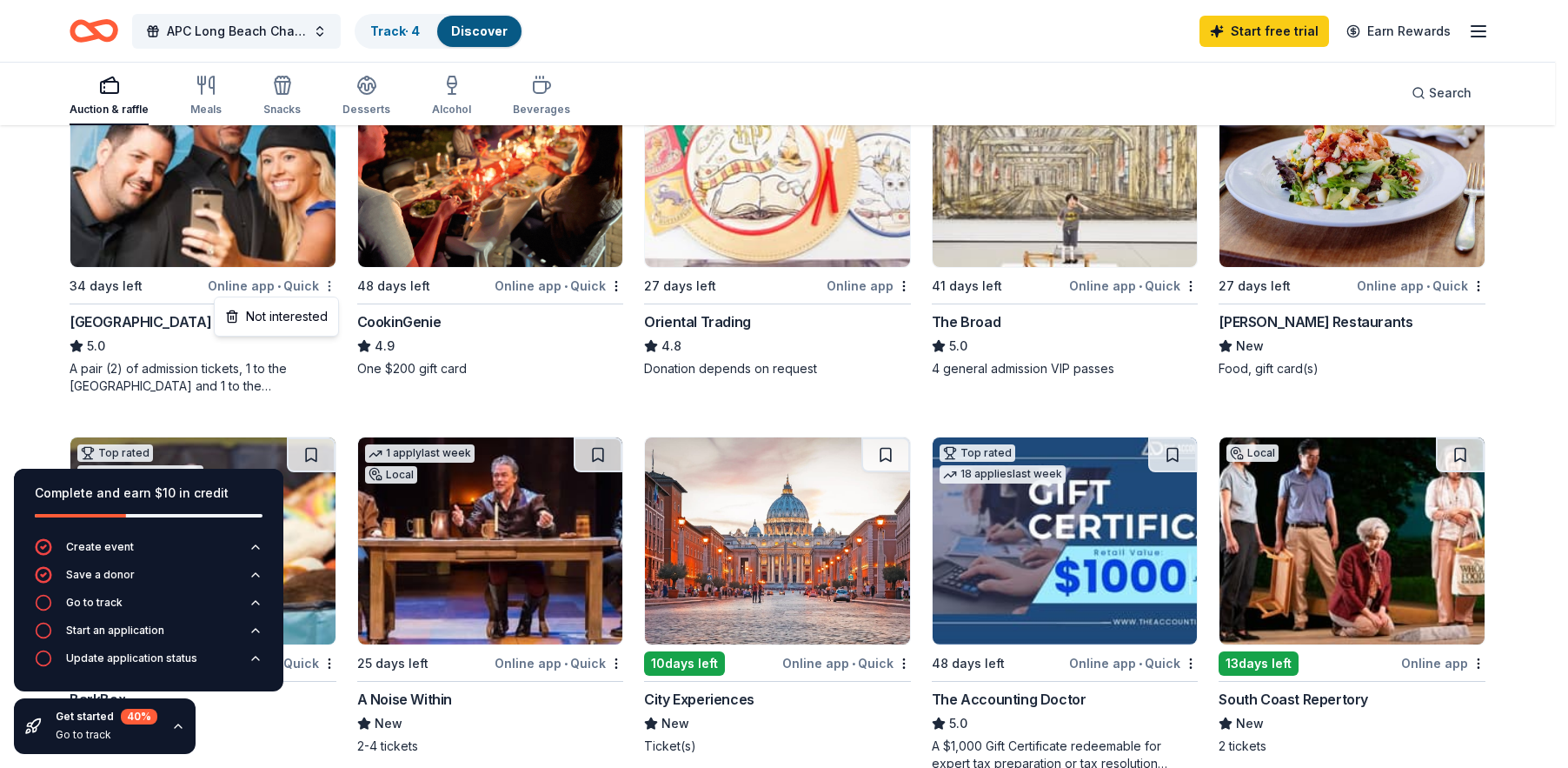
click at [332, 288] on html "APC Long Beach Chapter End-of-Year Holiday Luncheon Track · 4 Discover Start fr…" at bounding box center [784, 123] width 1568 height 768
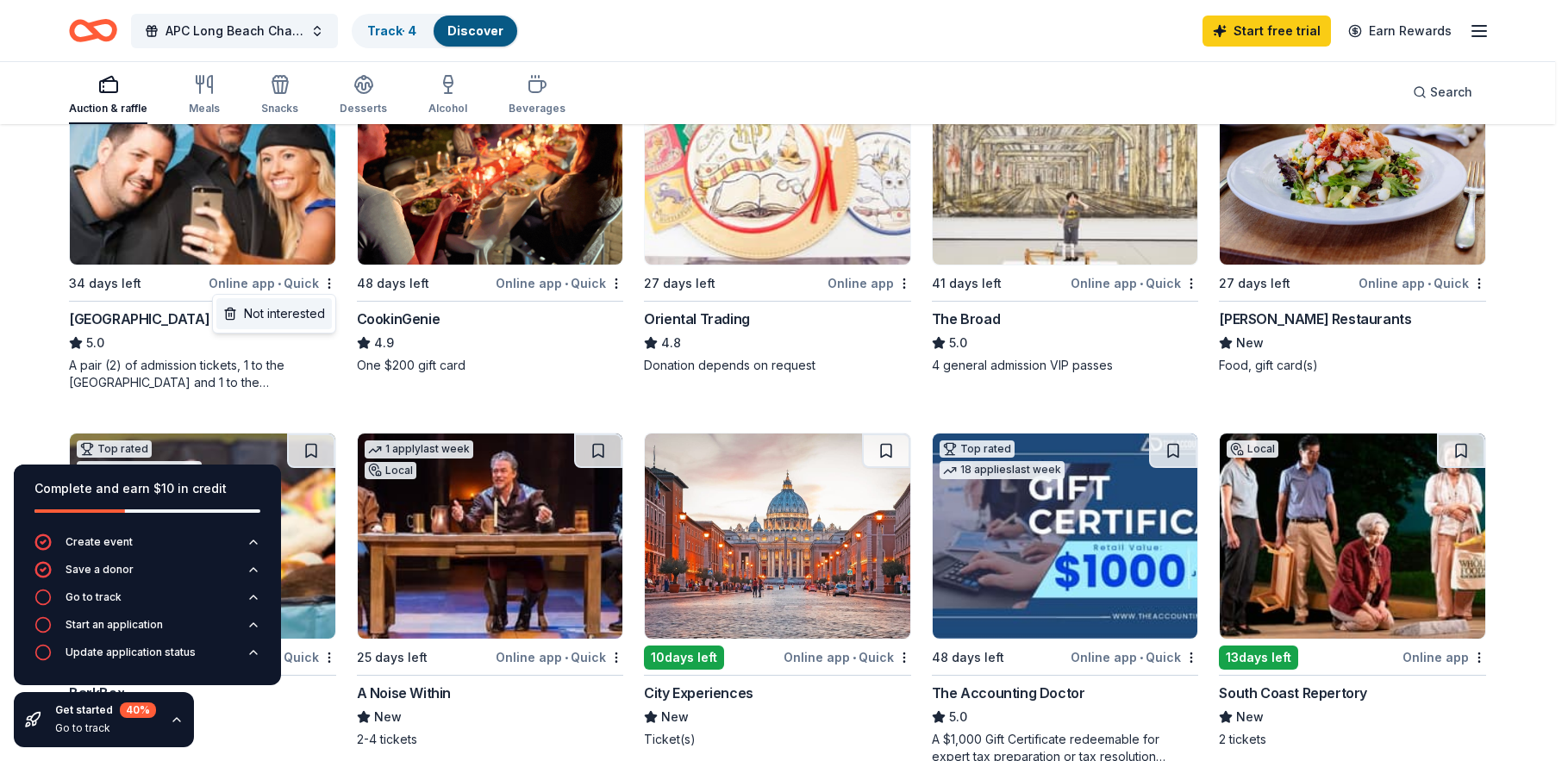
click at [292, 311] on div "Not interested" at bounding box center [274, 314] width 116 height 31
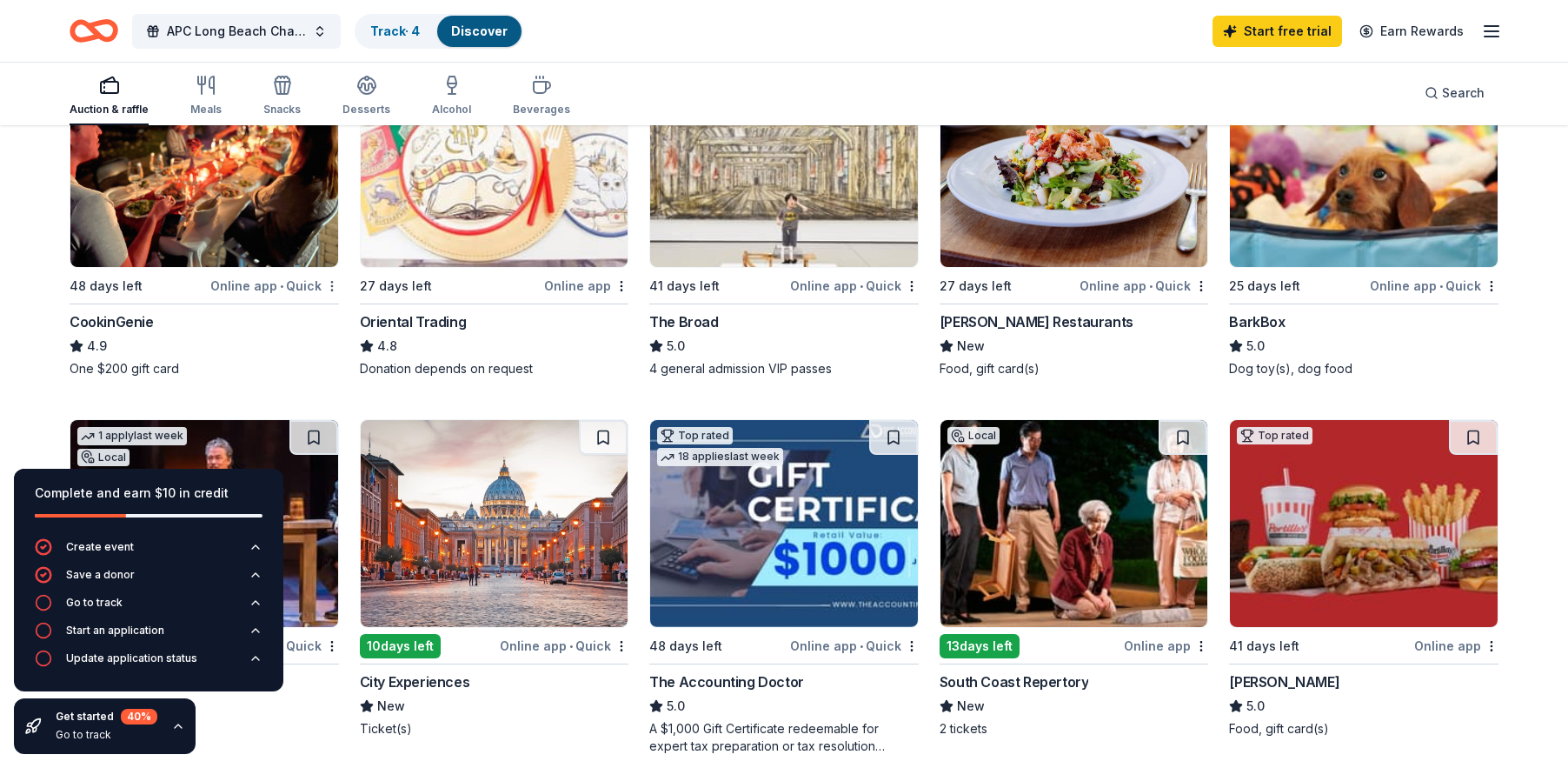
click at [326, 288] on html "APC Long Beach Chapter End-of-Year Holiday Luncheon Track · 4 Discover Start fr…" at bounding box center [784, 123] width 1568 height 768
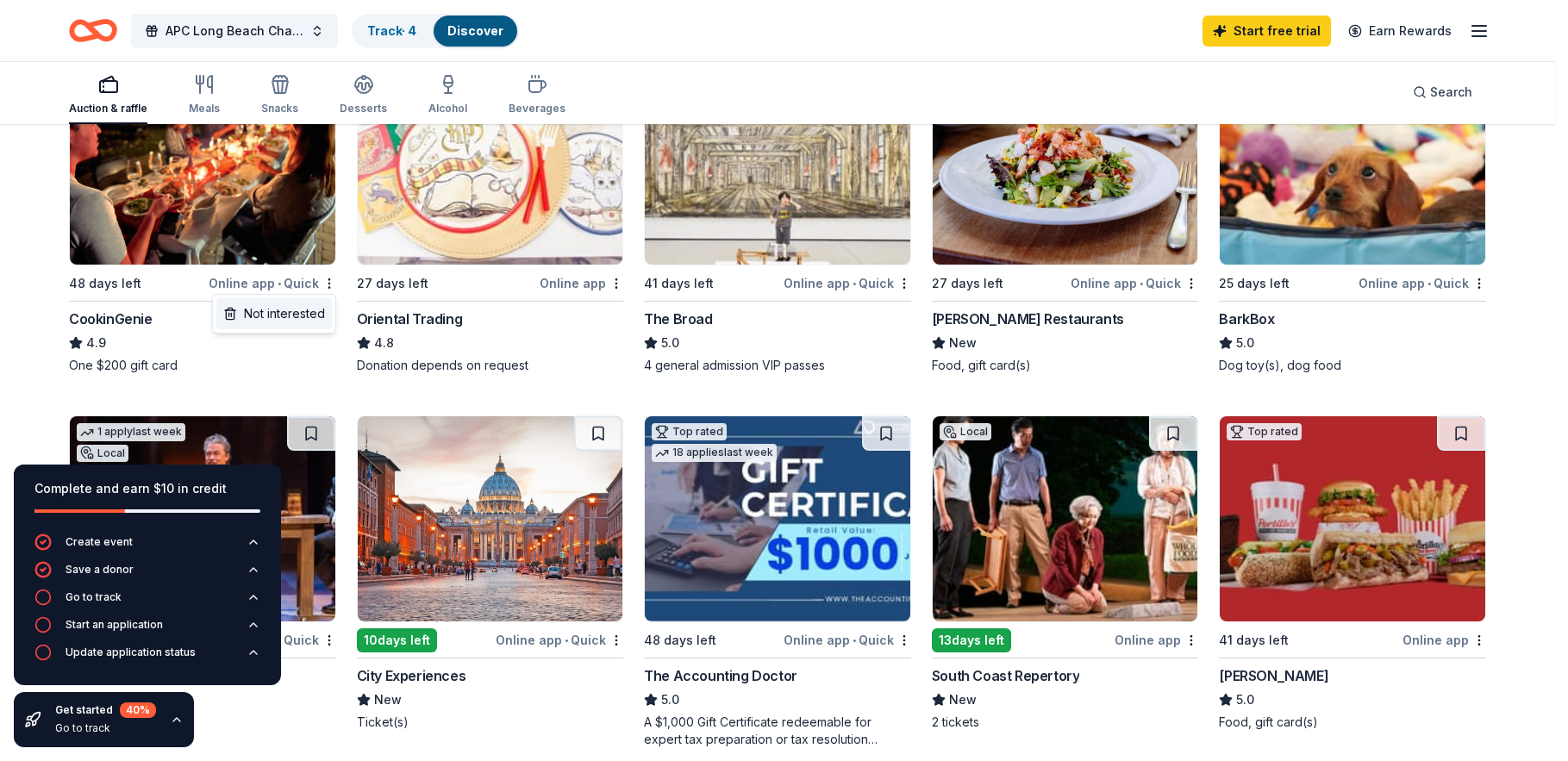
click at [319, 313] on div "Not interested" at bounding box center [274, 314] width 116 height 31
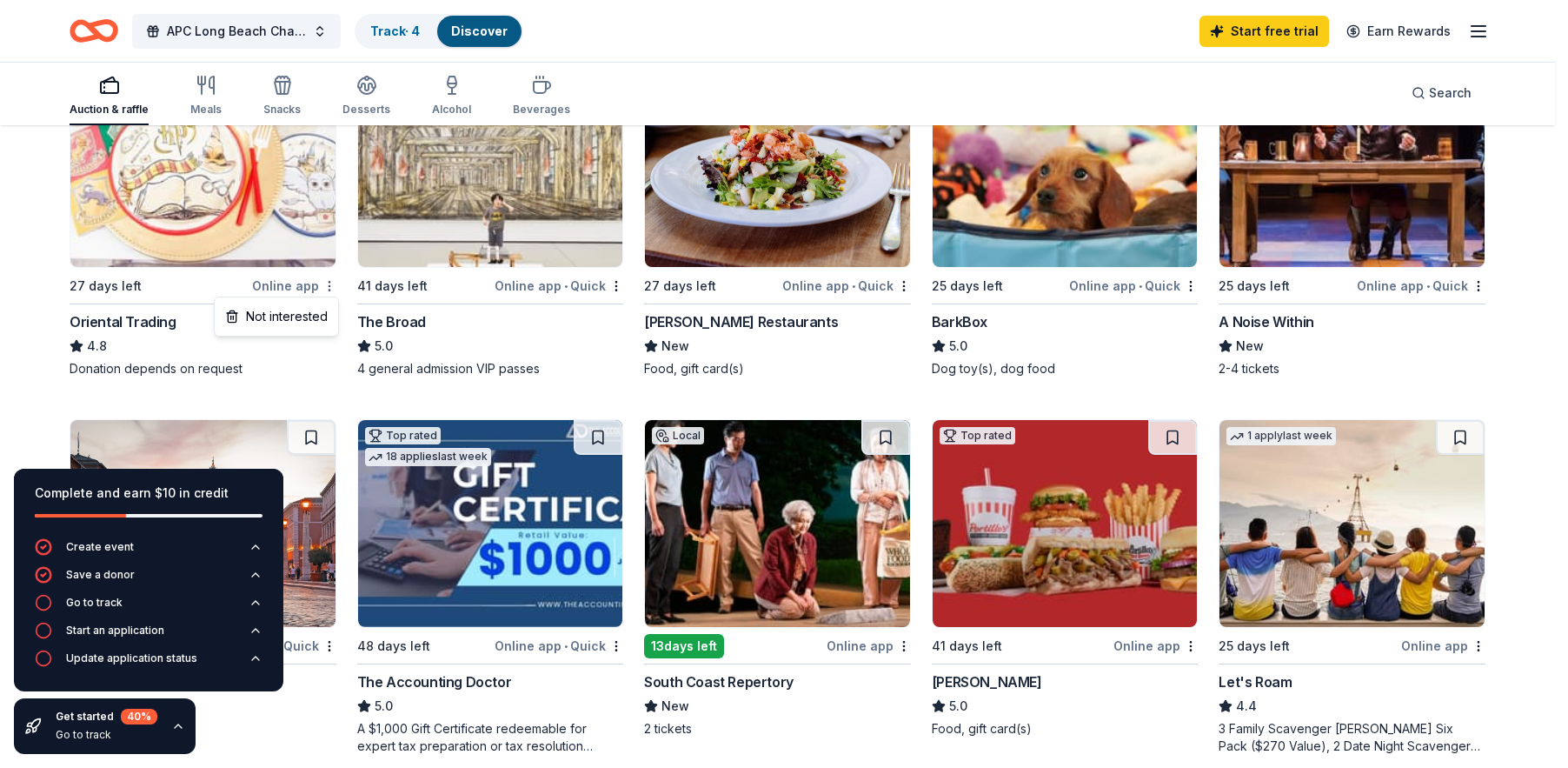
click at [332, 285] on html "APC Long Beach Chapter End-of-Year Holiday Luncheon Track · 4 Discover Start fr…" at bounding box center [784, 123] width 1568 height 768
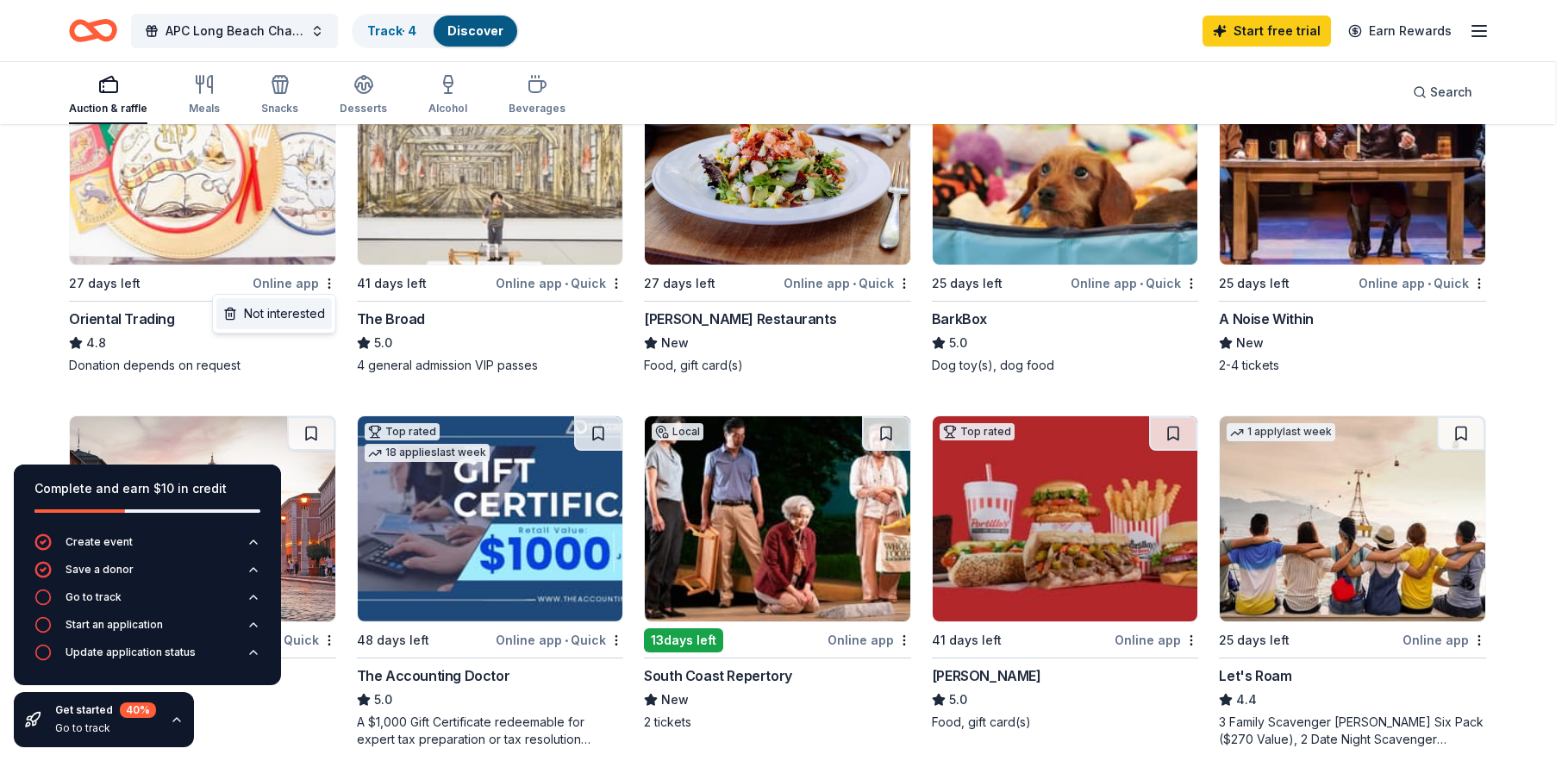
click at [312, 315] on div "Not interested" at bounding box center [274, 314] width 116 height 31
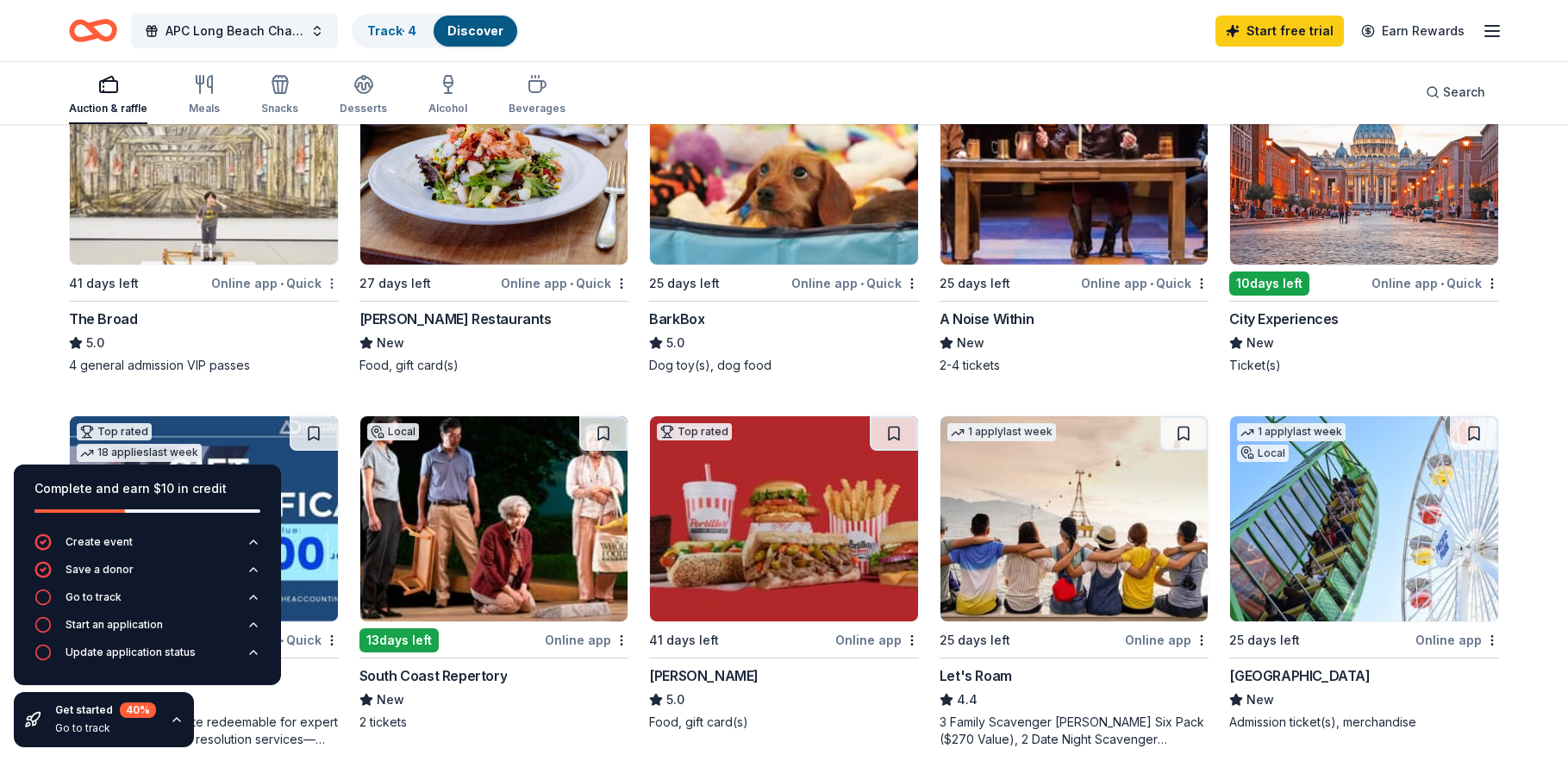
click at [325, 288] on html "APC Long Beach Chapter End-of-Year Holiday Luncheon Track · 4 Discover Start fr…" at bounding box center [784, 122] width 1568 height 761
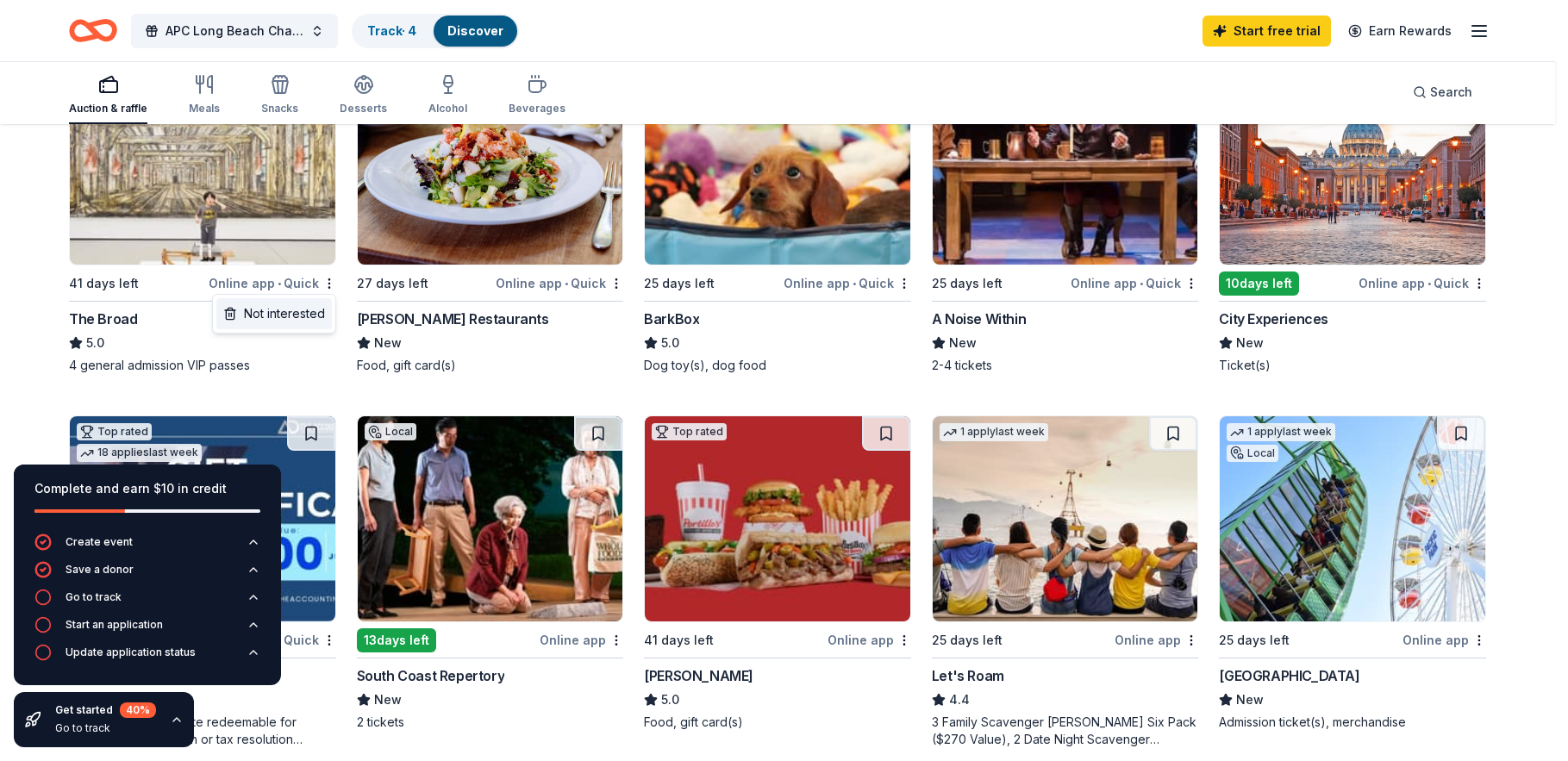
click at [309, 318] on div "Not interested" at bounding box center [274, 314] width 116 height 31
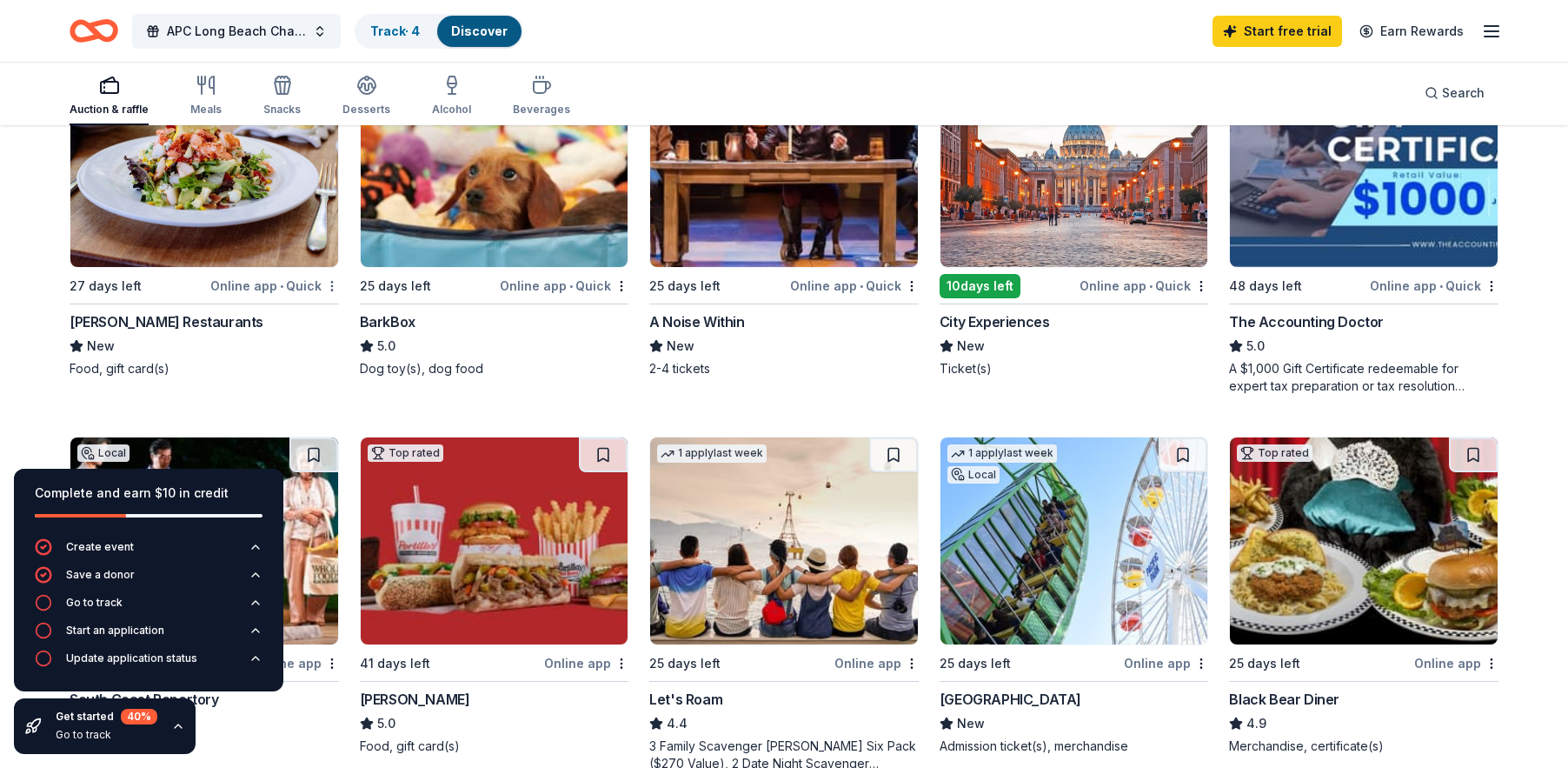
click at [329, 285] on html "APC Long Beach Chapter End-of-Year Holiday Luncheon Track · 4 Discover Start fr…" at bounding box center [784, 123] width 1568 height 768
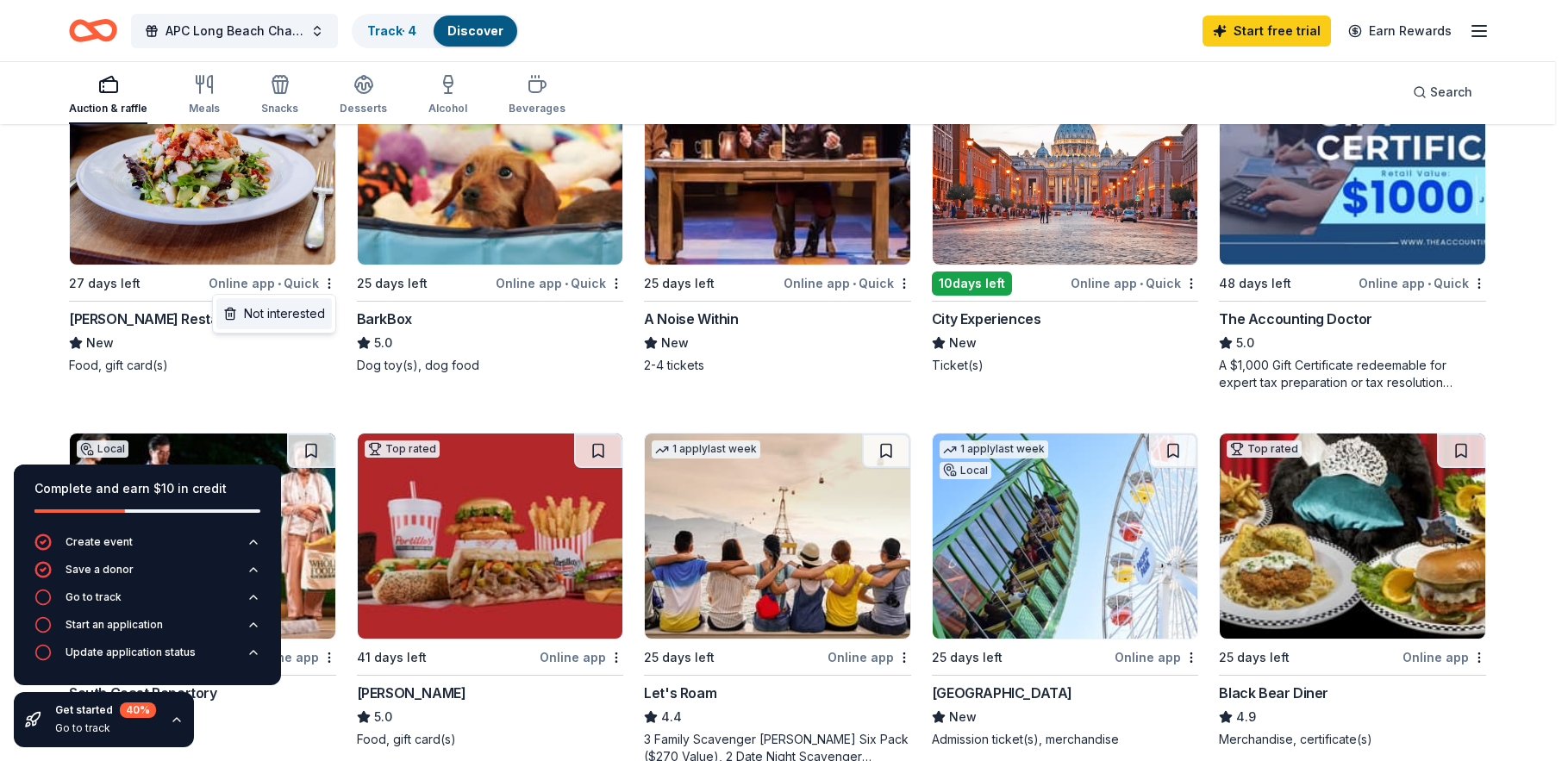
click at [297, 314] on div "Not interested" at bounding box center [274, 314] width 116 height 31
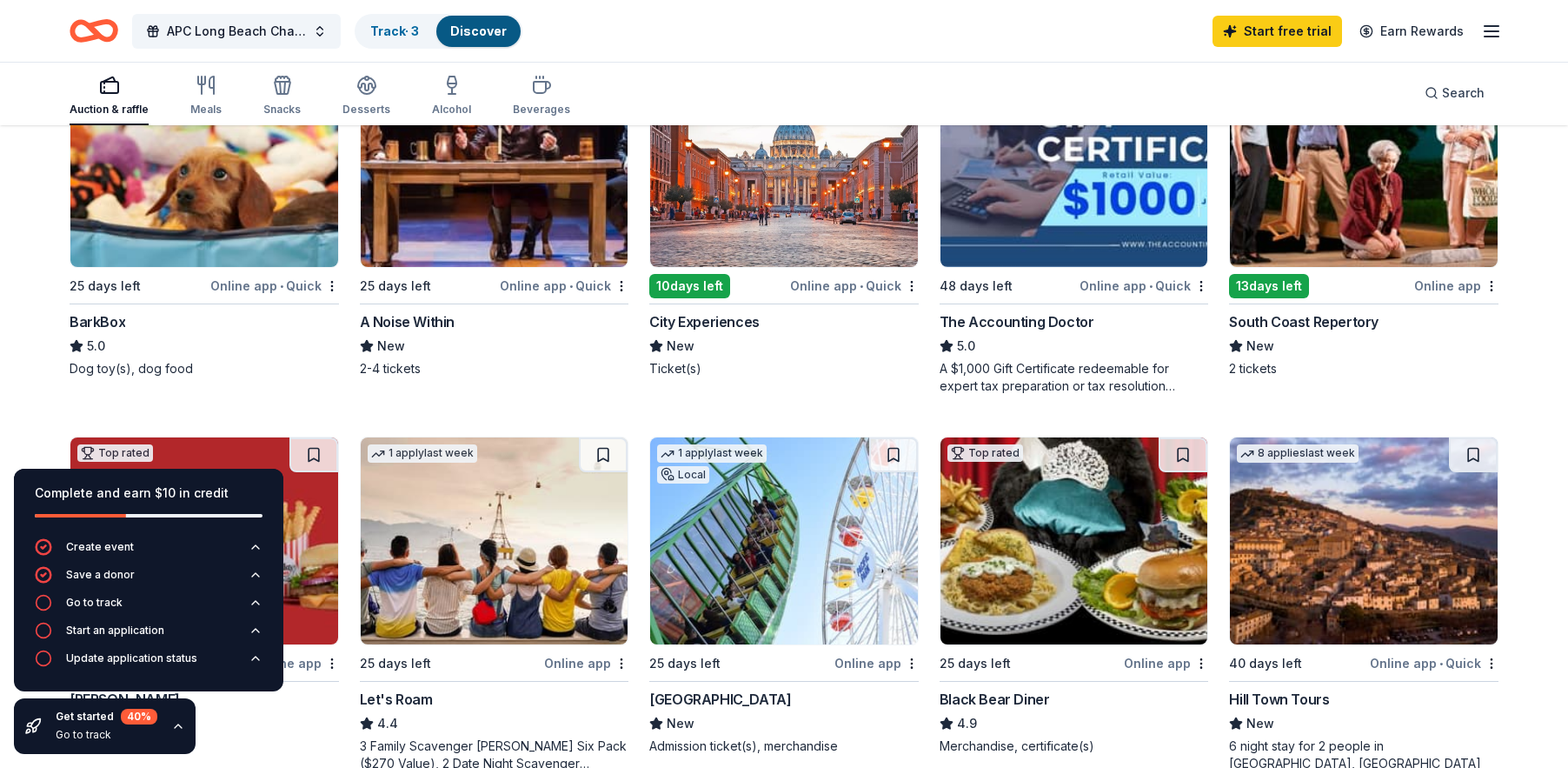
click at [318, 287] on div "Online app • Quick" at bounding box center [274, 286] width 128 height 22
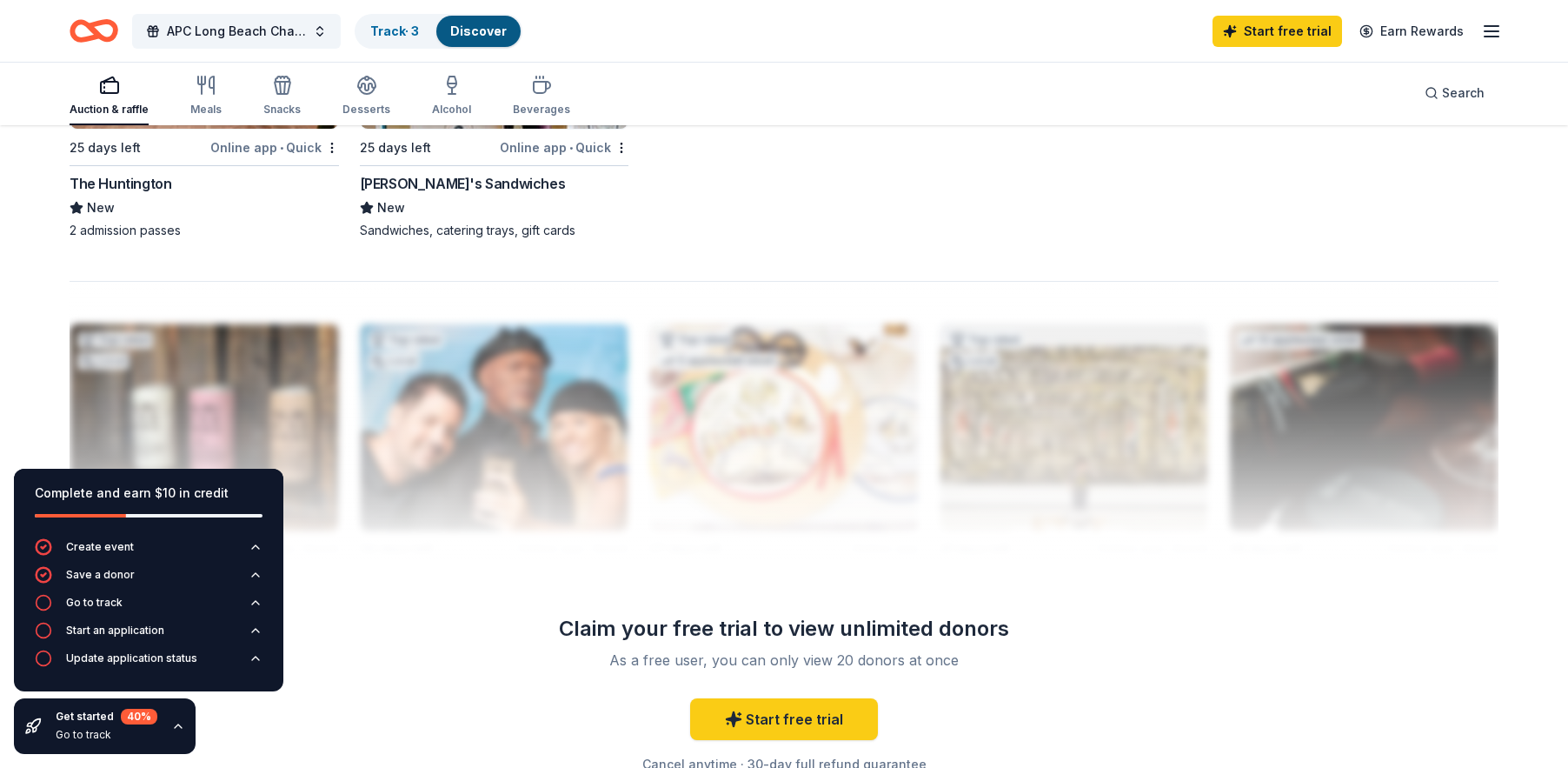
scroll to position [1365, 0]
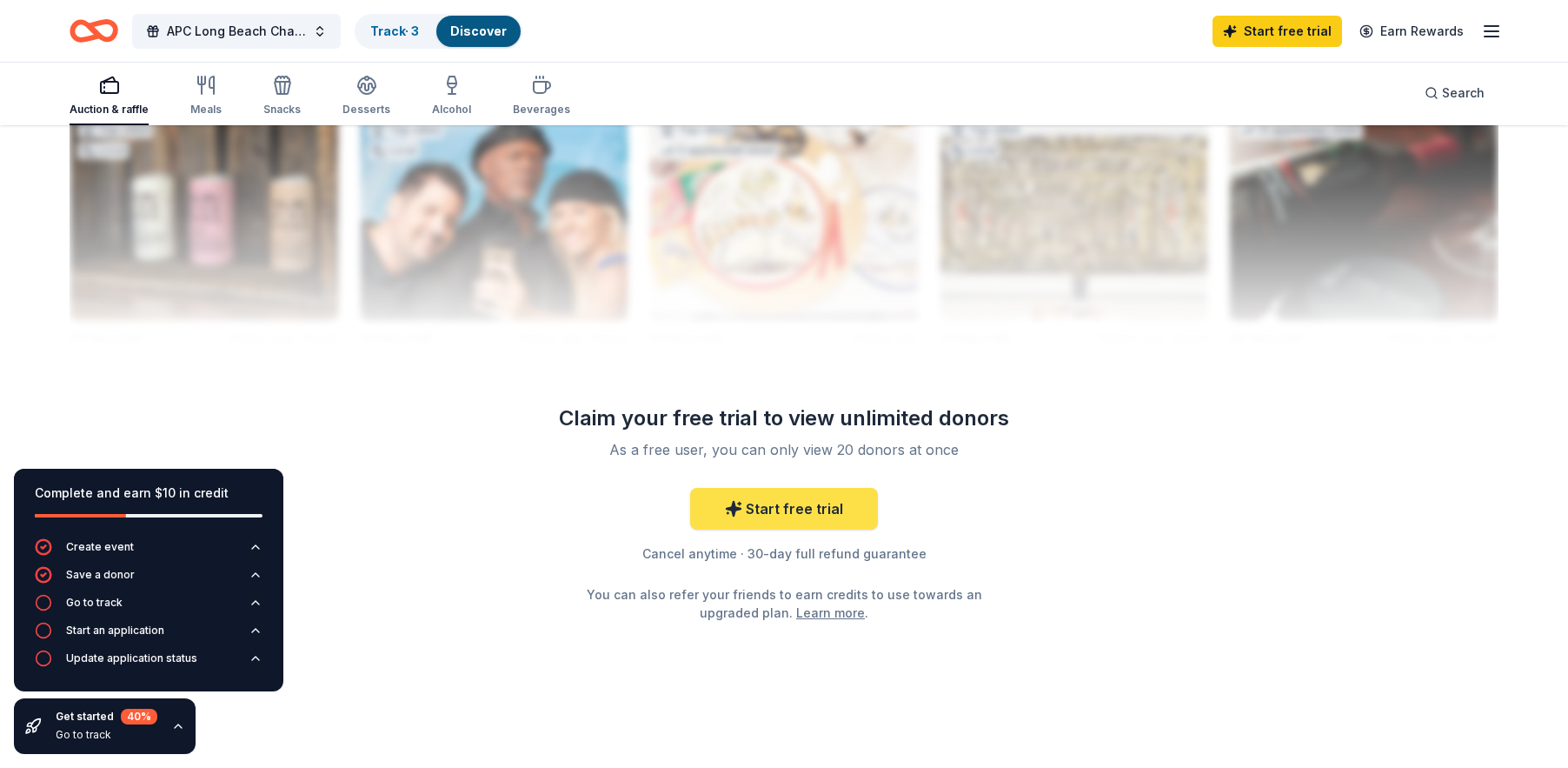
click at [793, 518] on link "Start free trial" at bounding box center [784, 508] width 188 height 42
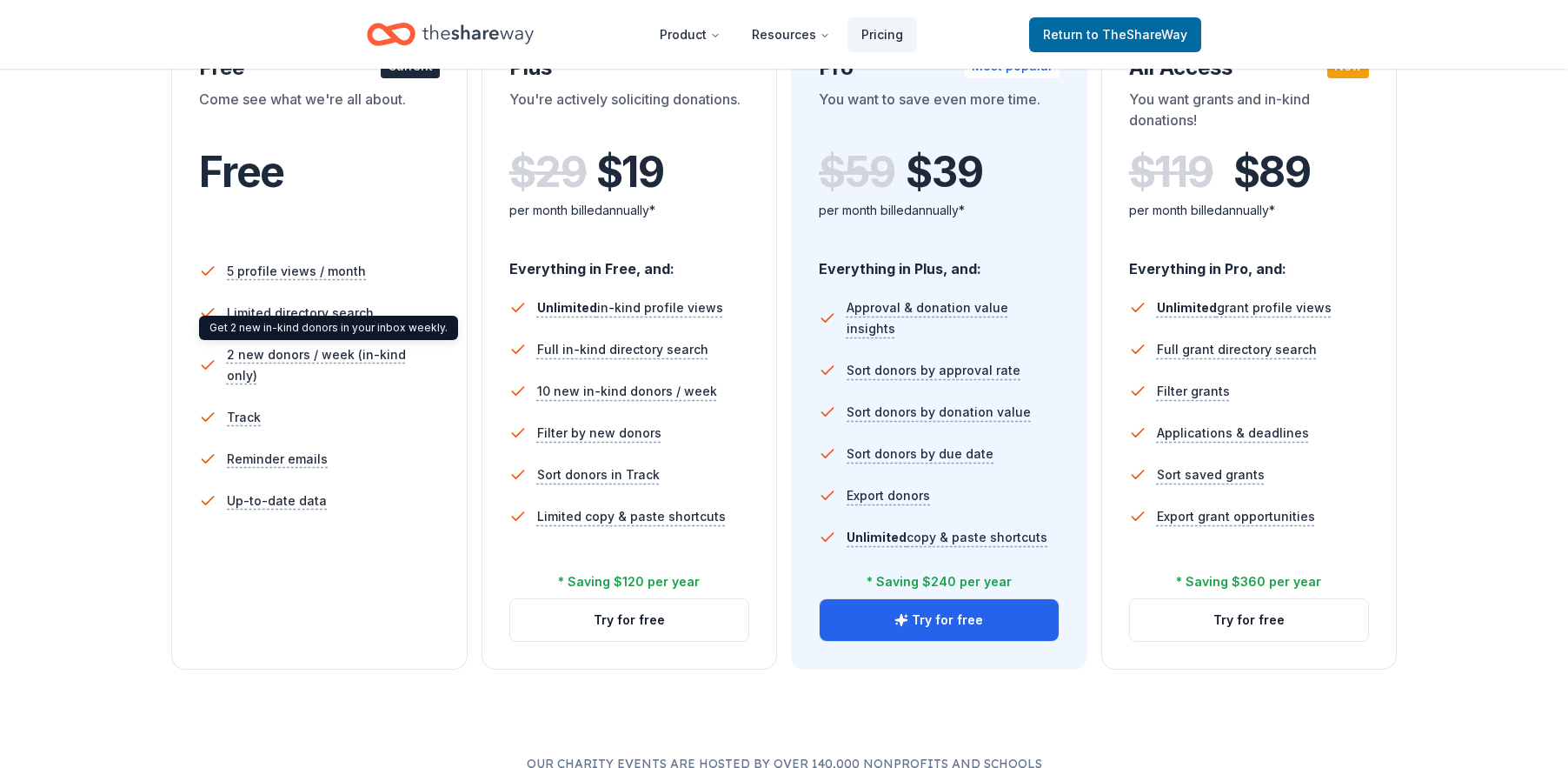
scroll to position [348, 0]
click at [321, 208] on div "Free" at bounding box center [319, 195] width 241 height 96
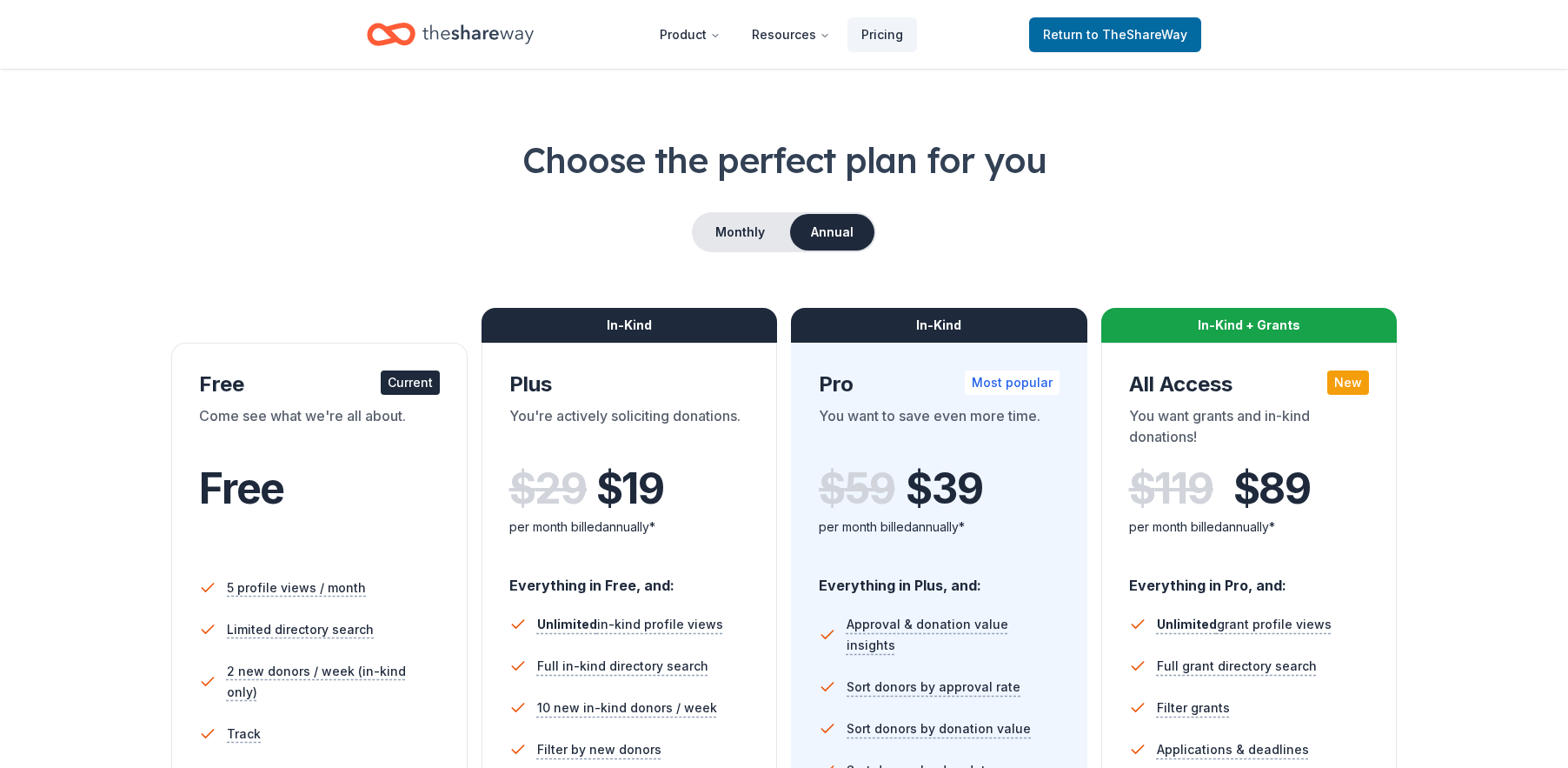
scroll to position [0, 0]
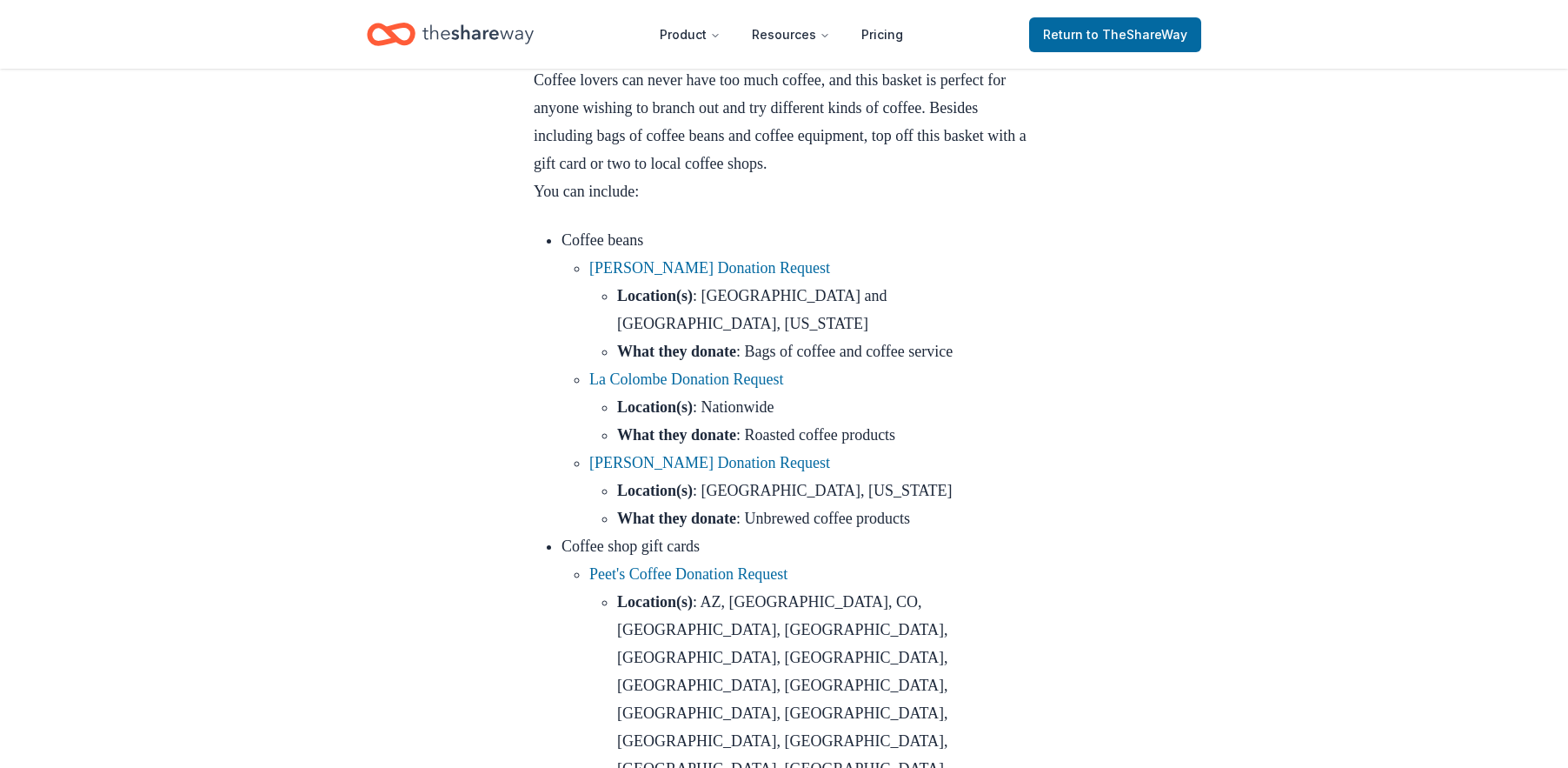
scroll to position [10670, 0]
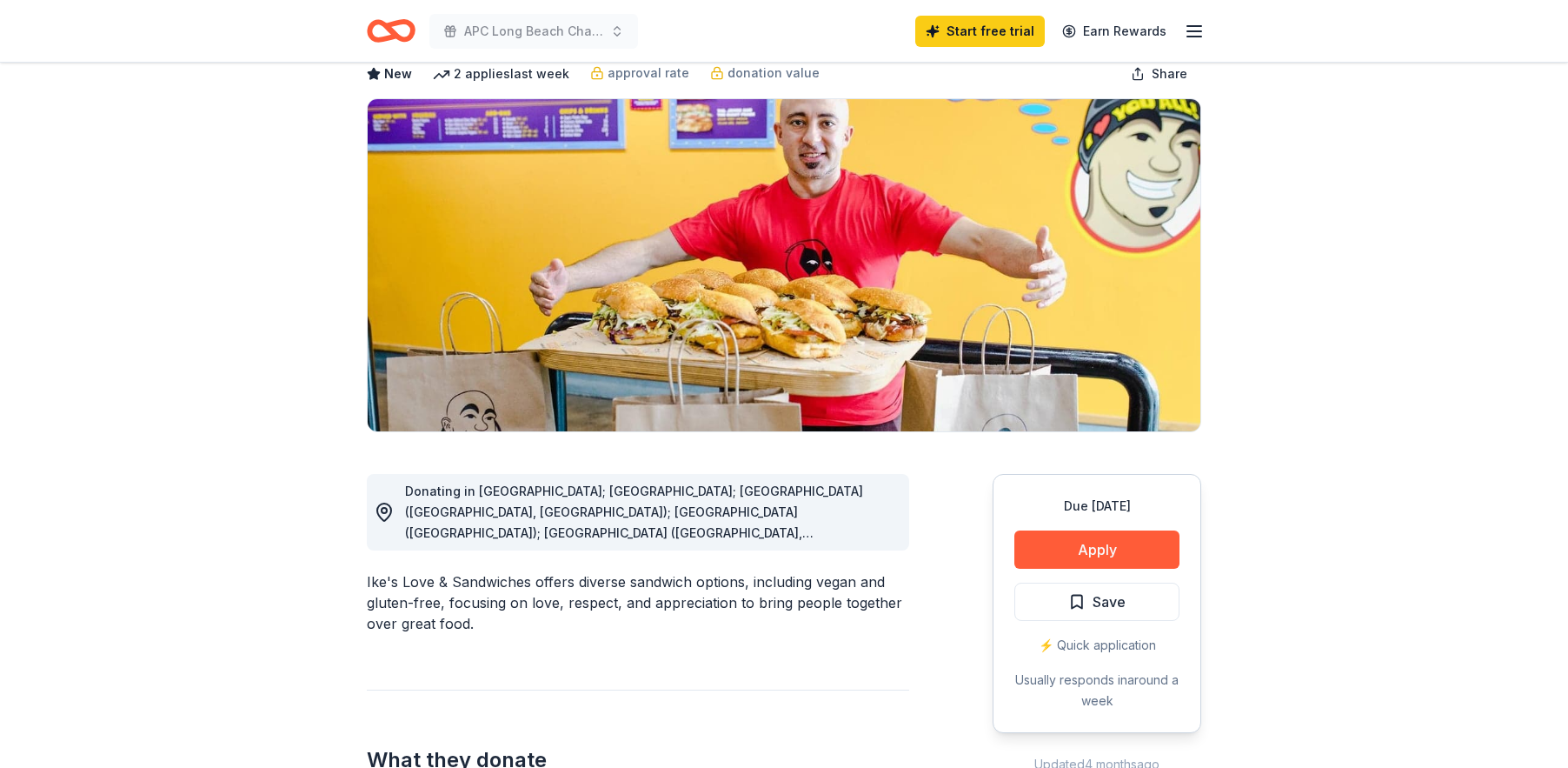
scroll to position [261, 0]
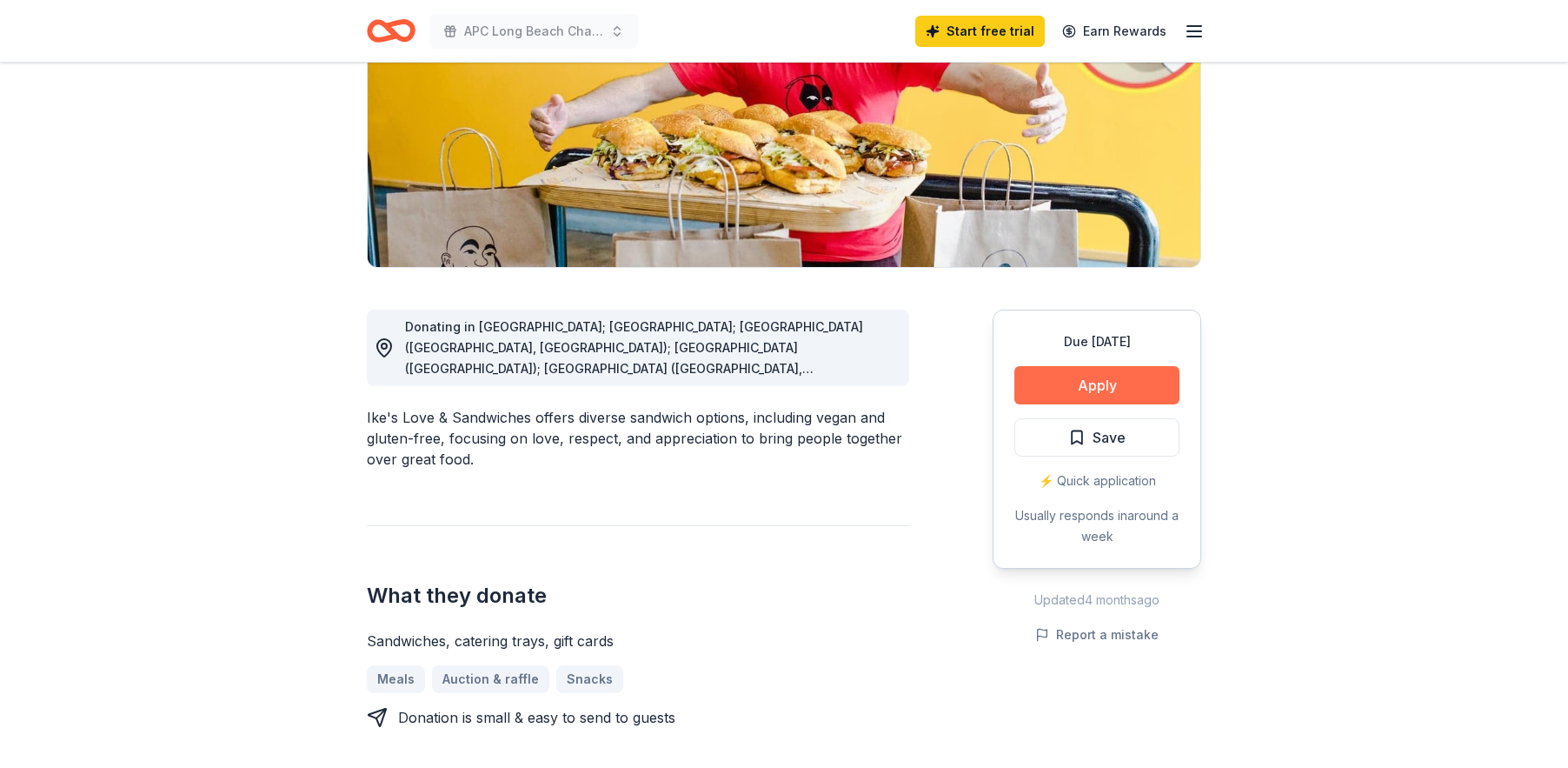
click at [1065, 376] on button "Apply" at bounding box center [1097, 385] width 166 height 38
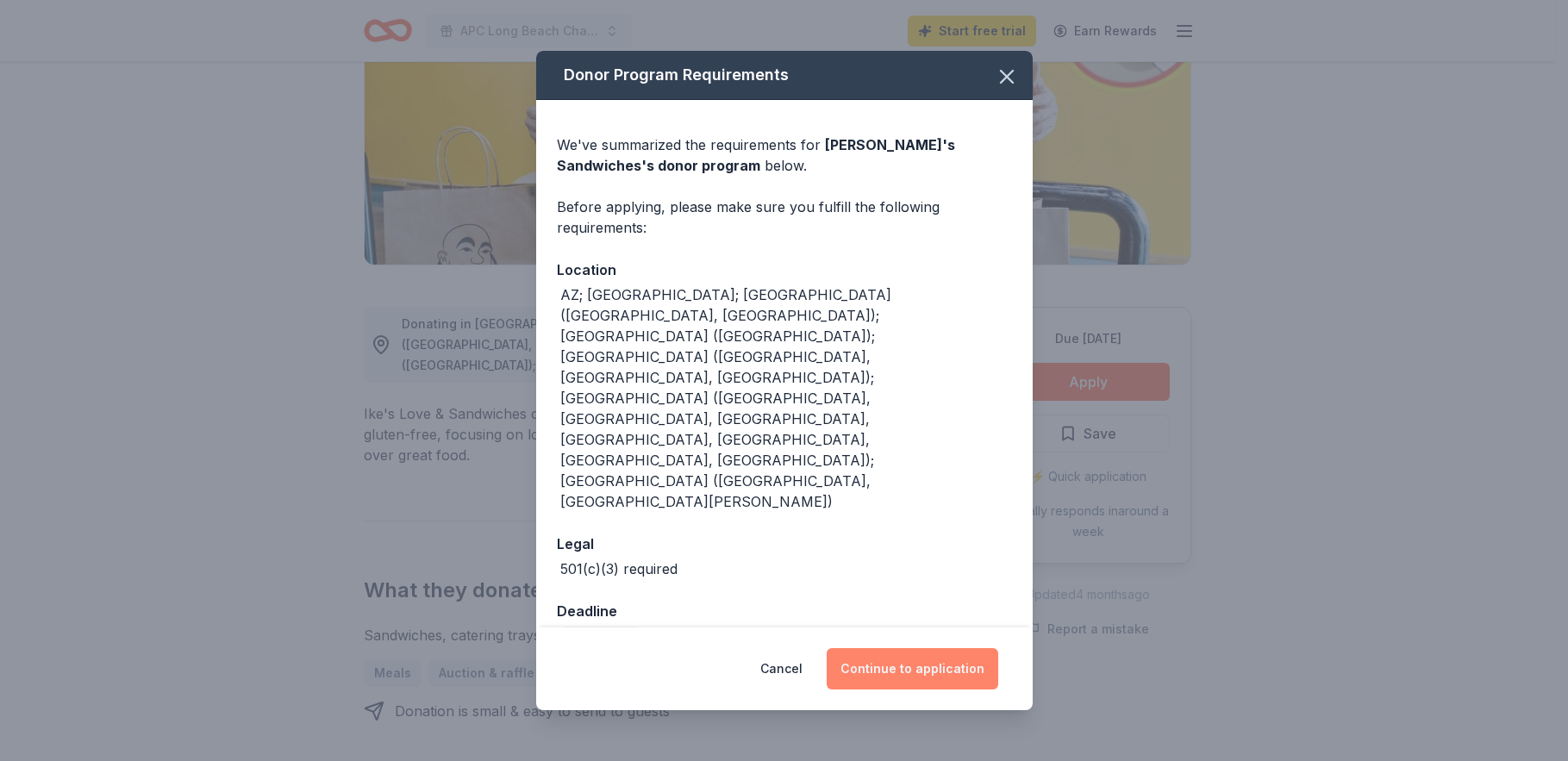
click at [934, 648] on button "Continue to application" at bounding box center [912, 669] width 172 height 42
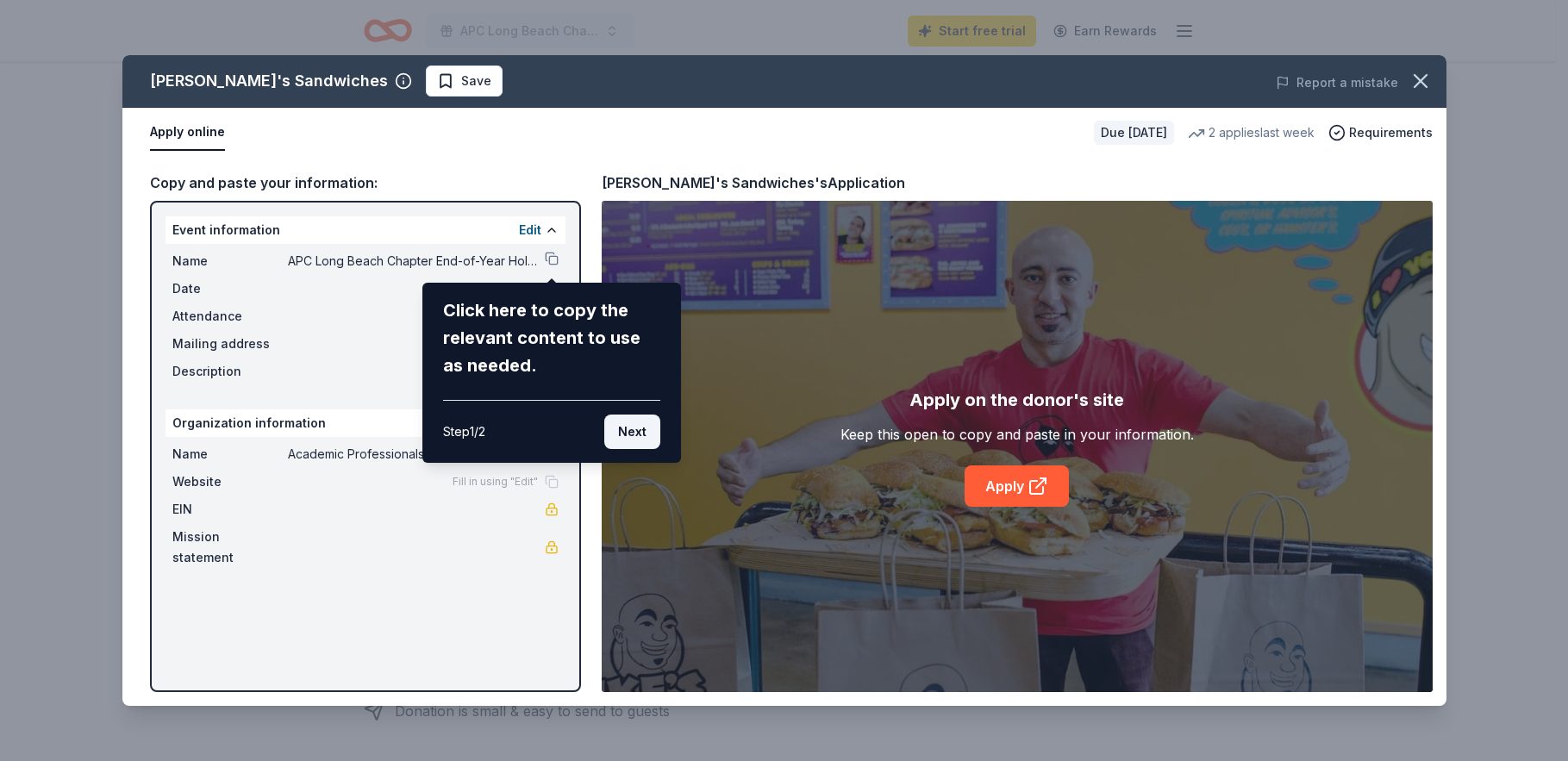
click at [615, 433] on button "Next" at bounding box center [632, 432] width 56 height 35
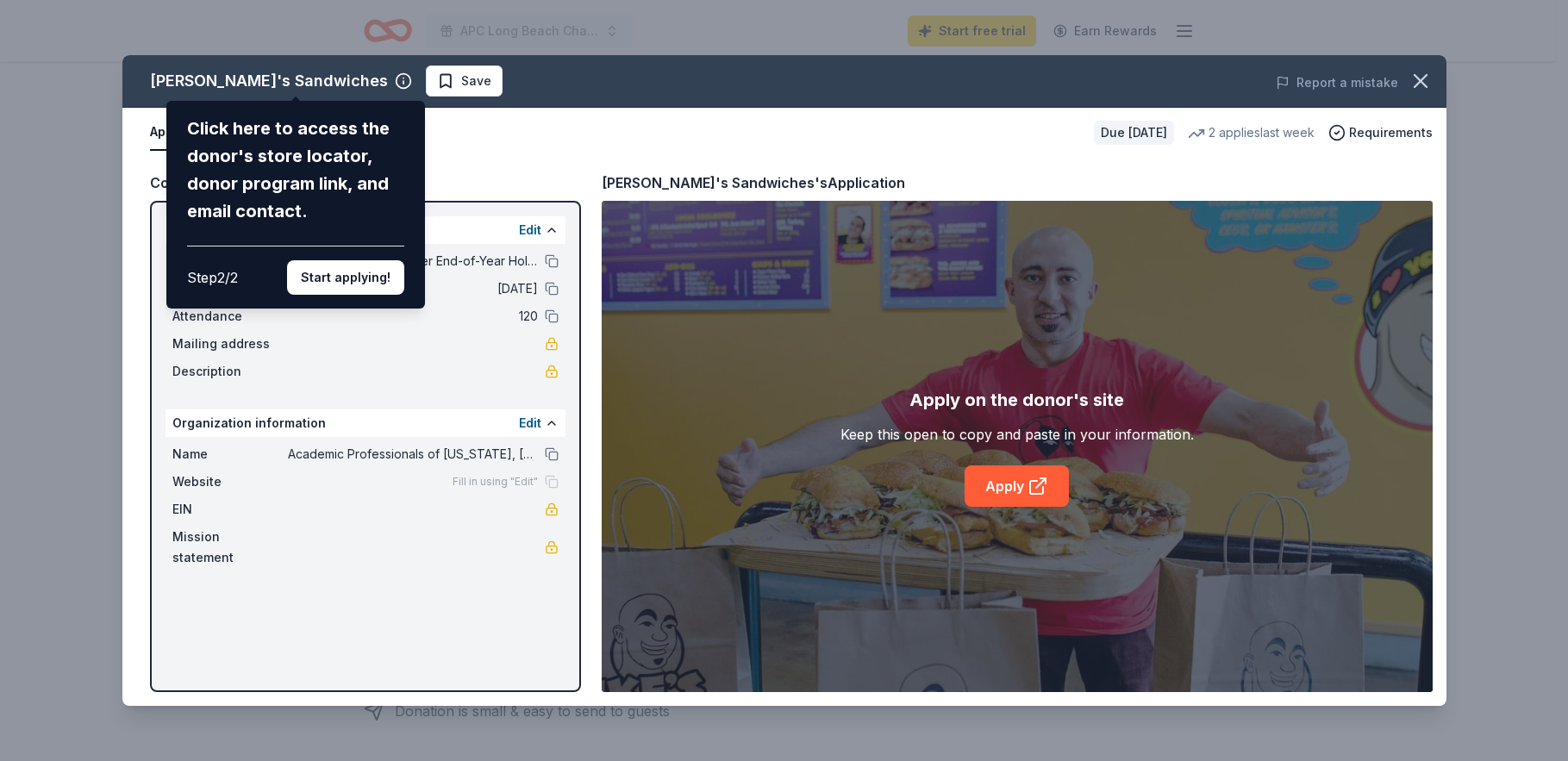
click at [1012, 472] on div "Ike's Sandwiches Click here to access the donor's store locator, donor program …" at bounding box center [784, 380] width 1323 height 650
click at [1017, 491] on div "Ike's Sandwiches Click here to access the donor's store locator, donor program …" at bounding box center [784, 380] width 1323 height 650
click at [358, 290] on button "Start applying!" at bounding box center [346, 278] width 117 height 35
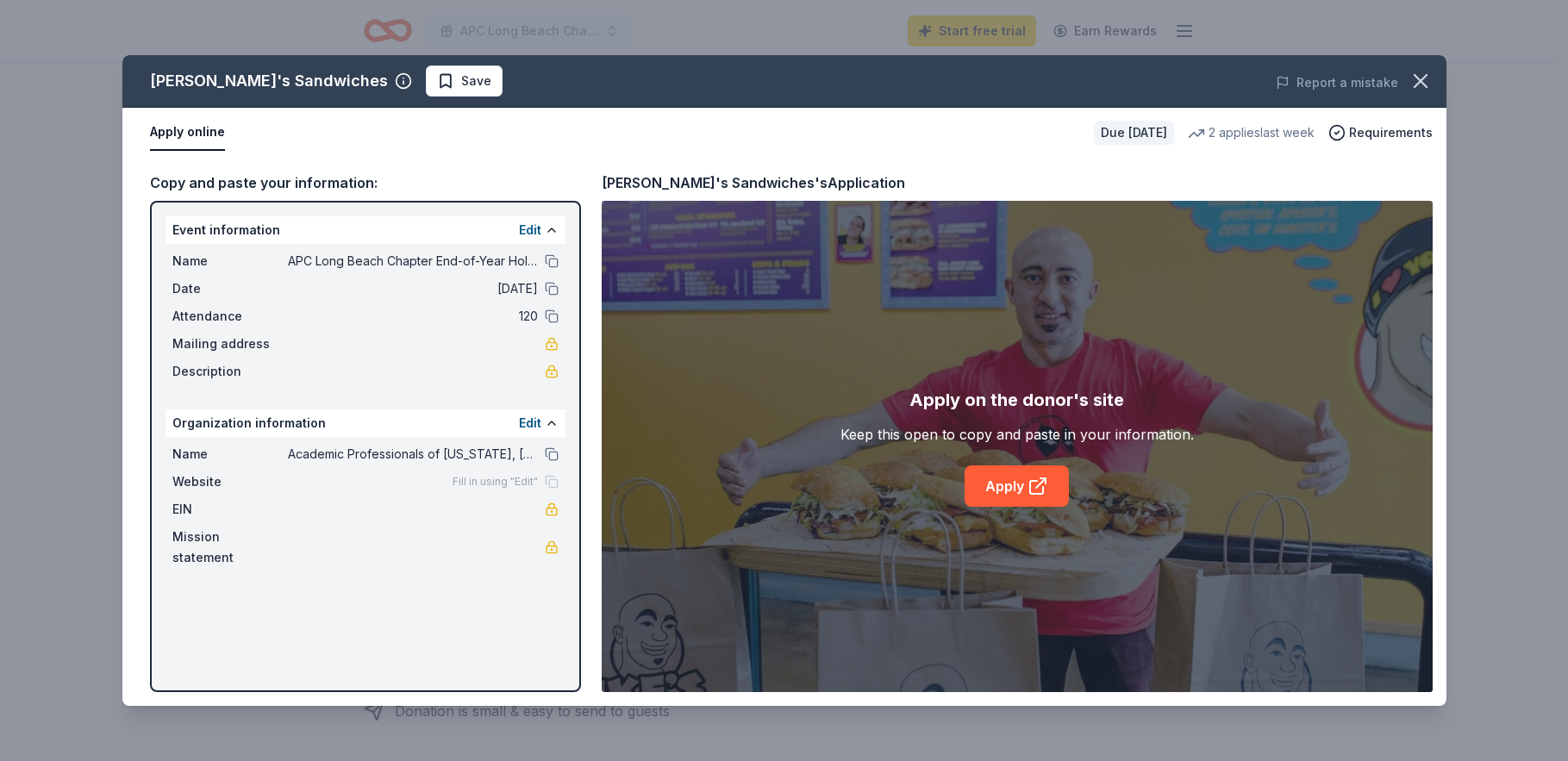
click at [1026, 491] on div "Ike's Sandwiches Save Report a mistake Apply online Due in 25 days 2 applies la…" at bounding box center [784, 380] width 1323 height 650
click at [1026, 491] on link "Apply" at bounding box center [1016, 485] width 104 height 42
click at [1431, 81] on icon "button" at bounding box center [1419, 81] width 24 height 24
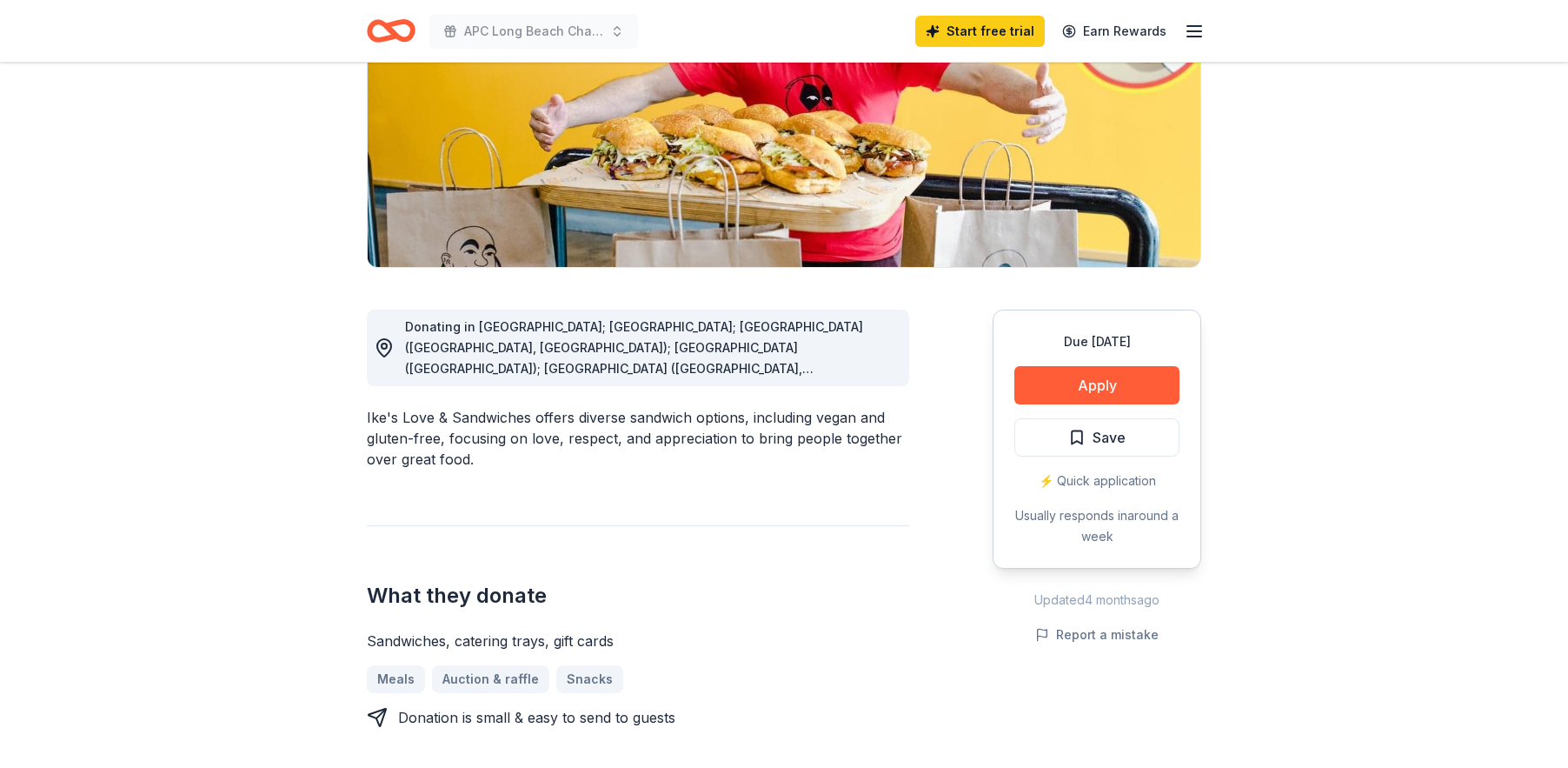
scroll to position [0, 0]
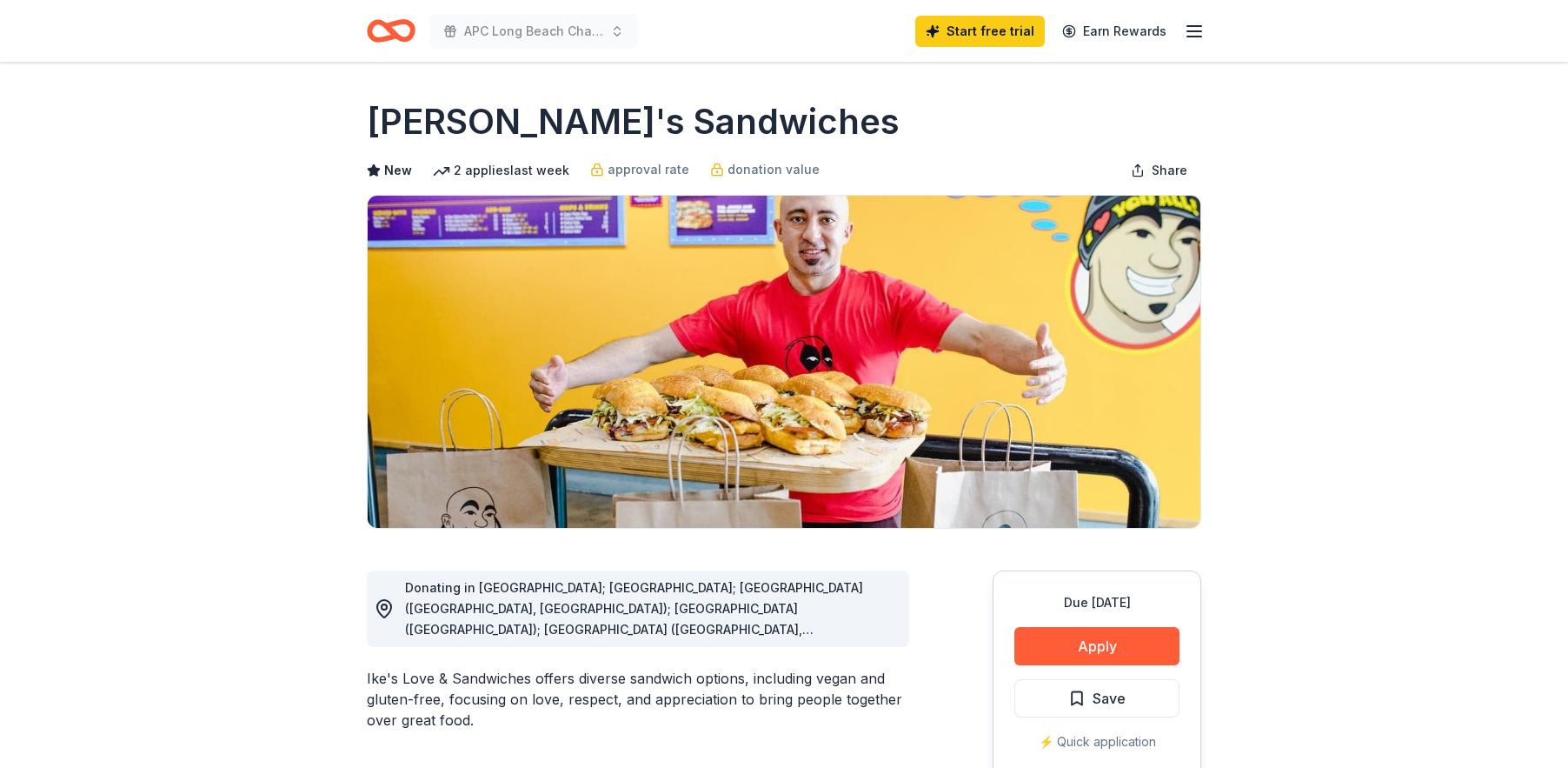
click at [1188, 31] on line "button" at bounding box center [1195, 31] width 14 height 0
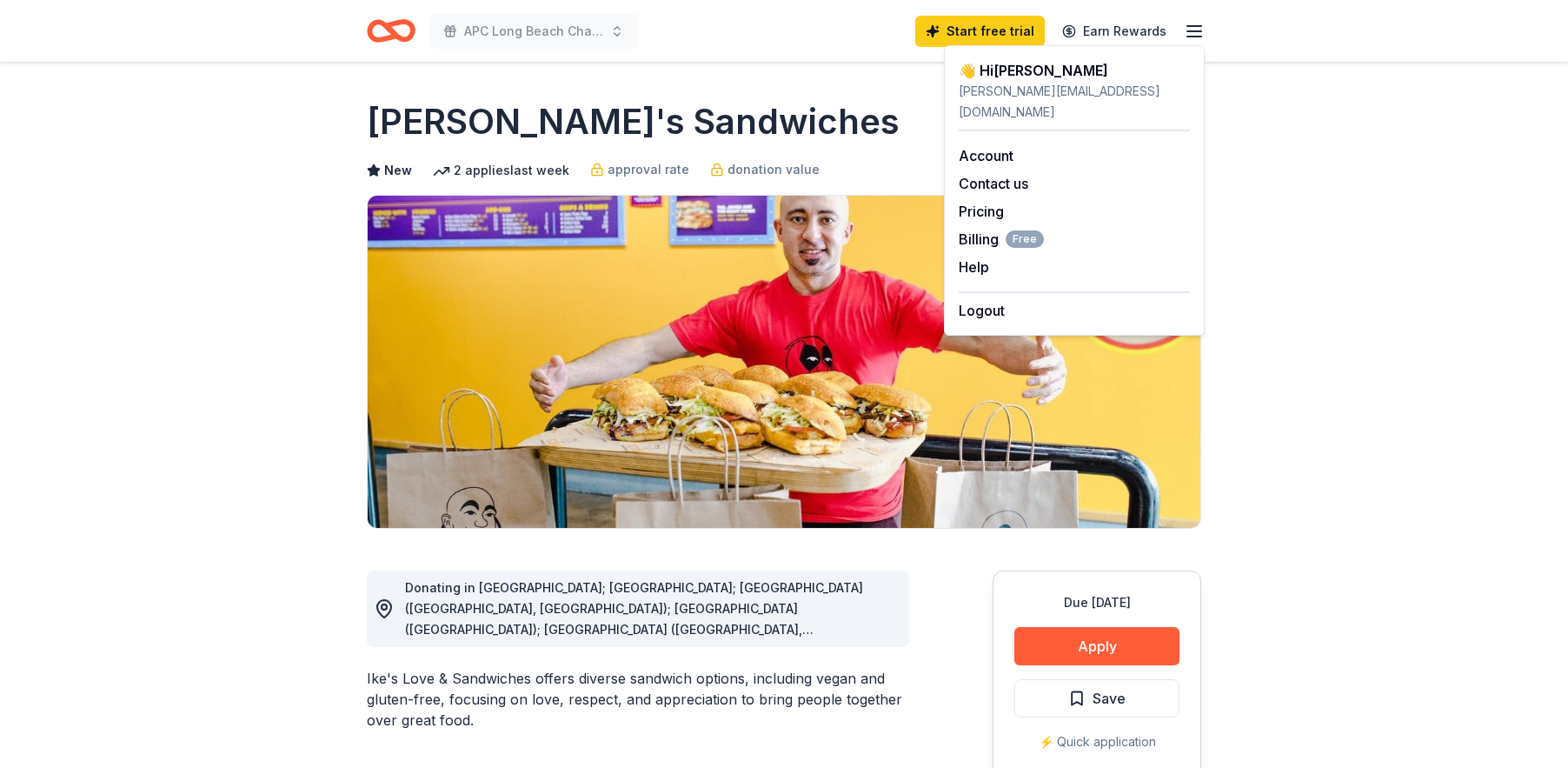
click at [1002, 96] on div "anderson.dun@gmail.com" at bounding box center [1074, 102] width 231 height 42
click at [994, 147] on link "Account" at bounding box center [986, 156] width 55 height 18
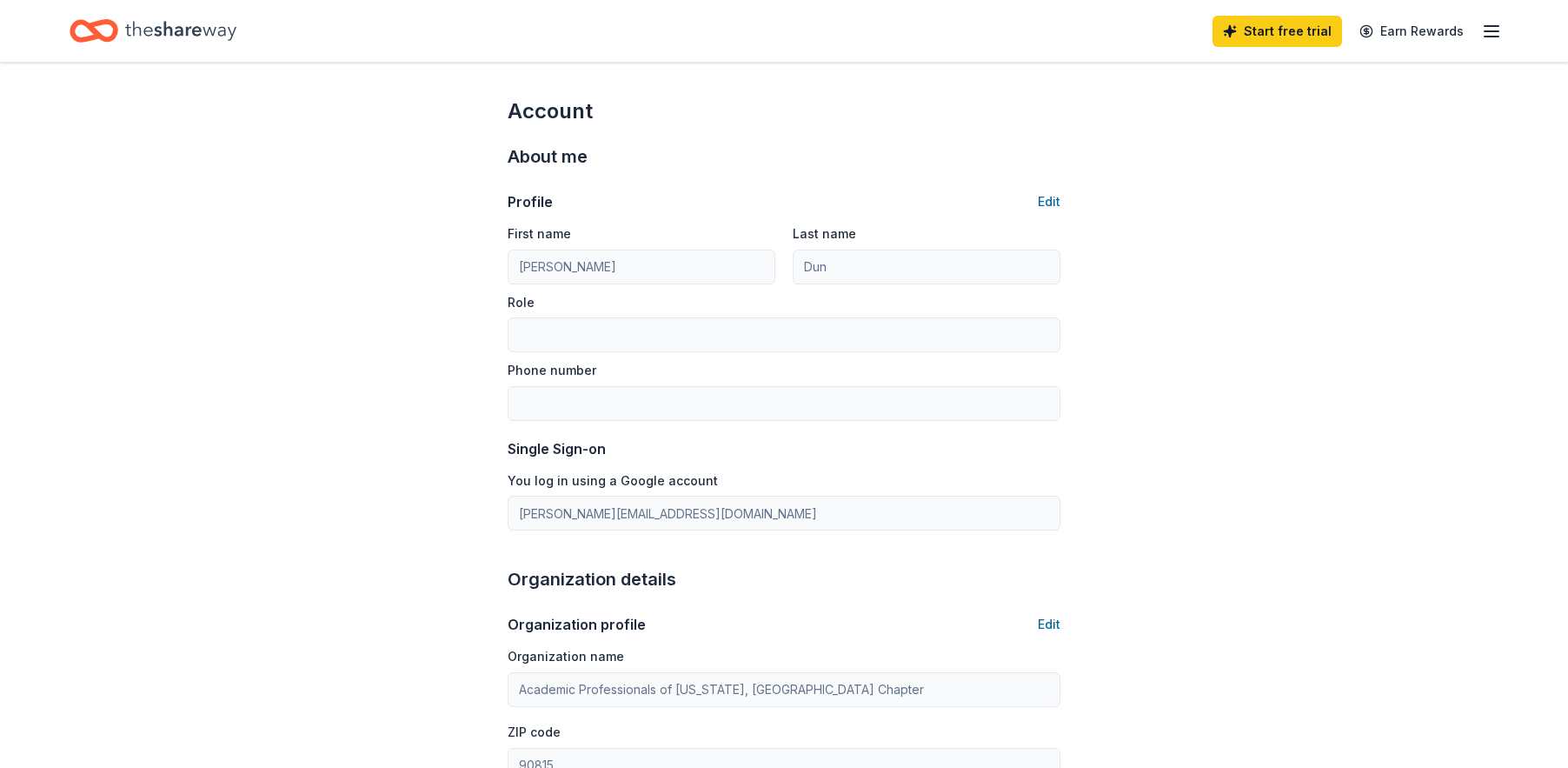
click at [1482, 26] on icon "button" at bounding box center [1492, 30] width 21 height 21
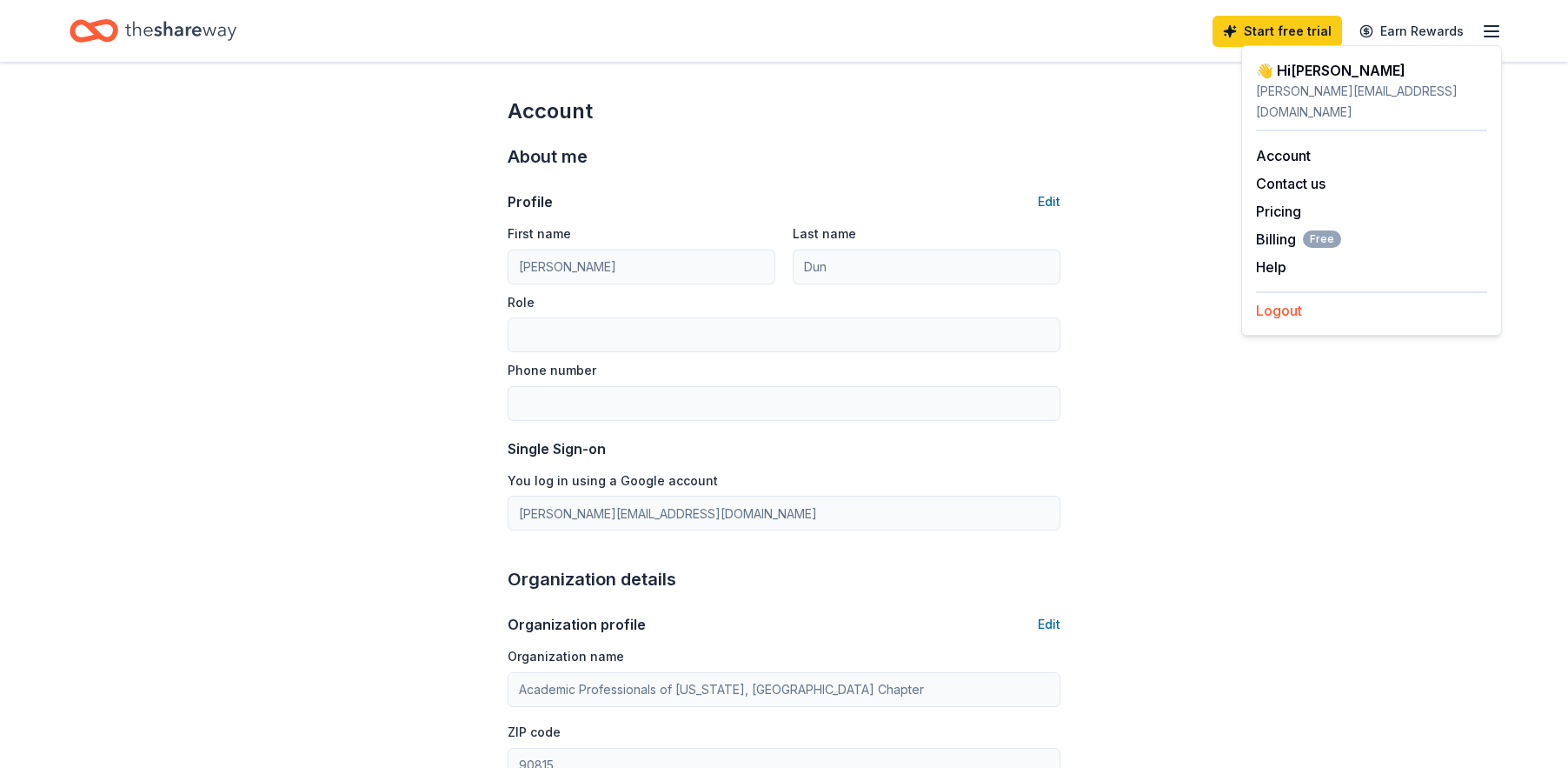
click at [1273, 300] on button "Logout" at bounding box center [1279, 310] width 46 height 21
